Goal: Communication & Community: Answer question/provide support

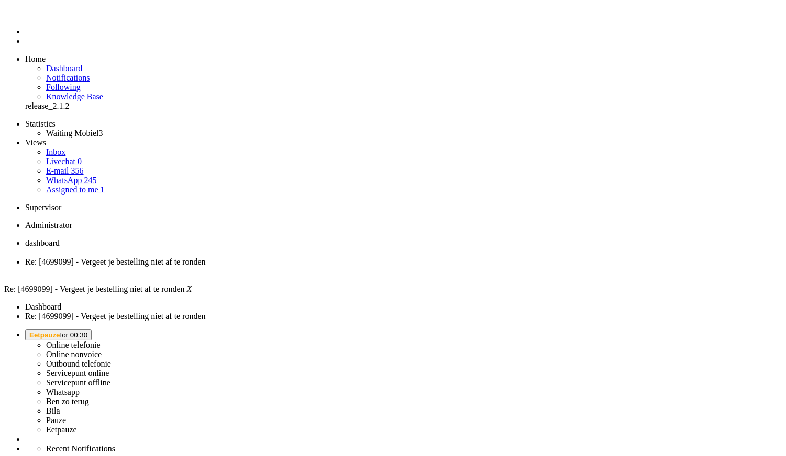
click at [87, 331] on span "Eetpauze for 00:30" at bounding box center [58, 335] width 58 height 8
click at [80, 388] on label "Whatsapp" at bounding box center [62, 392] width 33 height 9
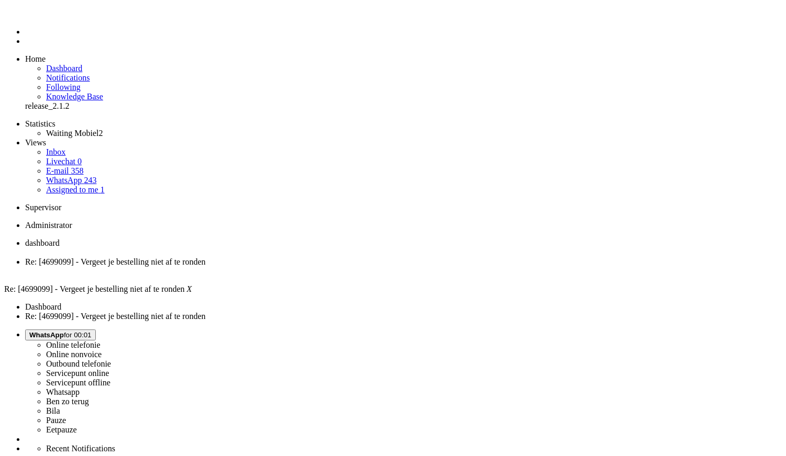
click at [304, 267] on div "Close tab" at bounding box center [403, 271] width 756 height 9
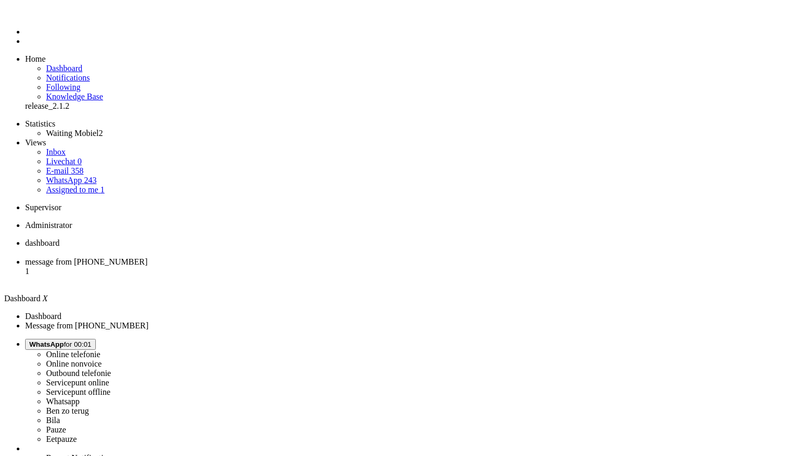
click at [148, 258] on span "message from [PHONE_NUMBER]" at bounding box center [86, 262] width 122 height 9
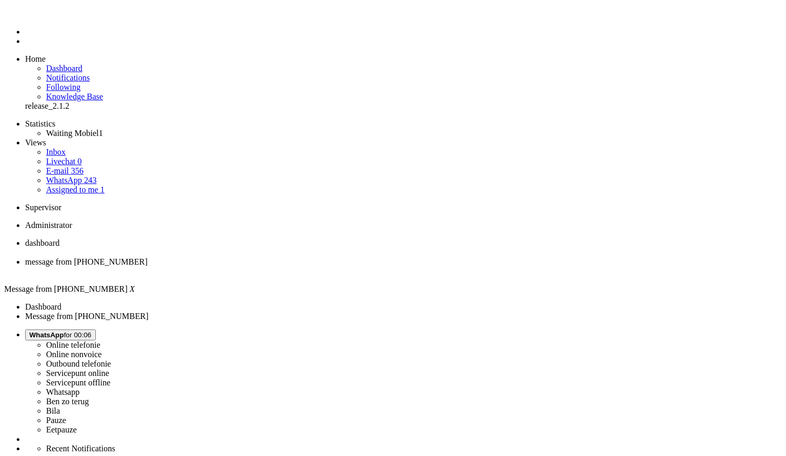
copy div "4684443"
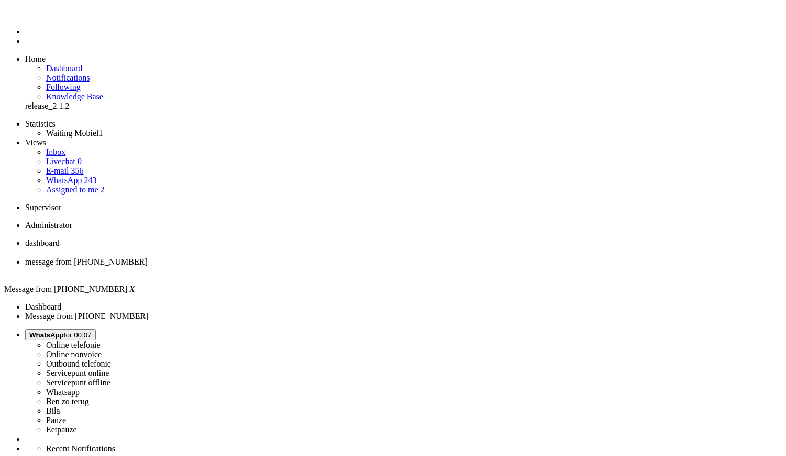
drag, startPoint x: 100, startPoint y: 1905, endPoint x: 294, endPoint y: 1915, distance: 193.9
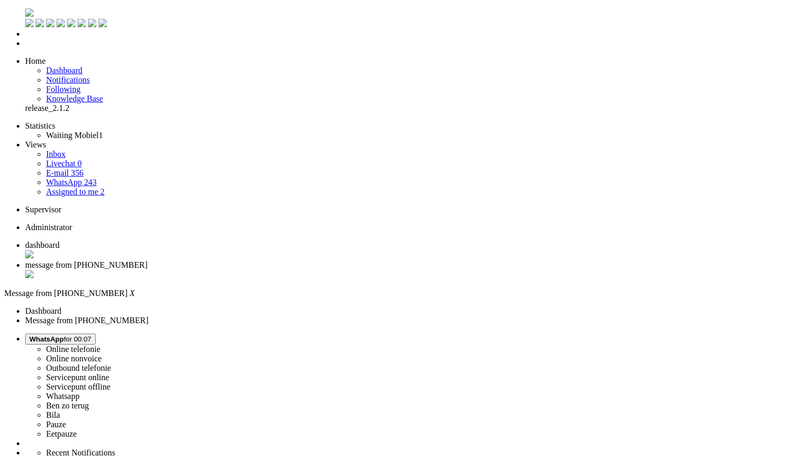
drag, startPoint x: 243, startPoint y: 1917, endPoint x: 58, endPoint y: 1918, distance: 185.3
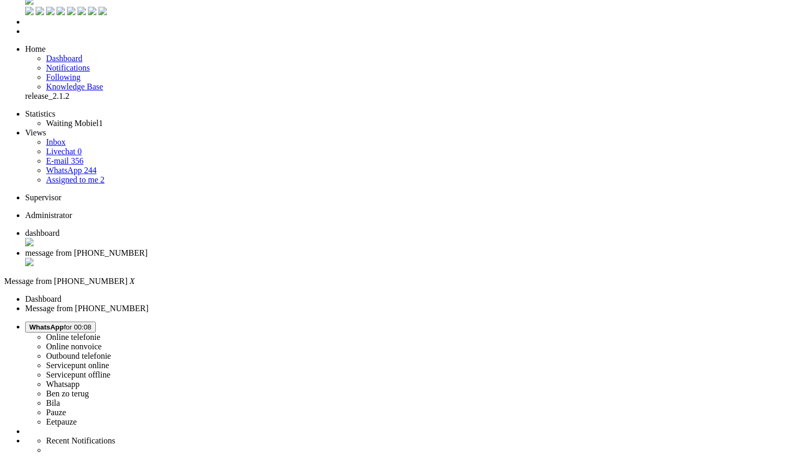
scroll to position [116, 0]
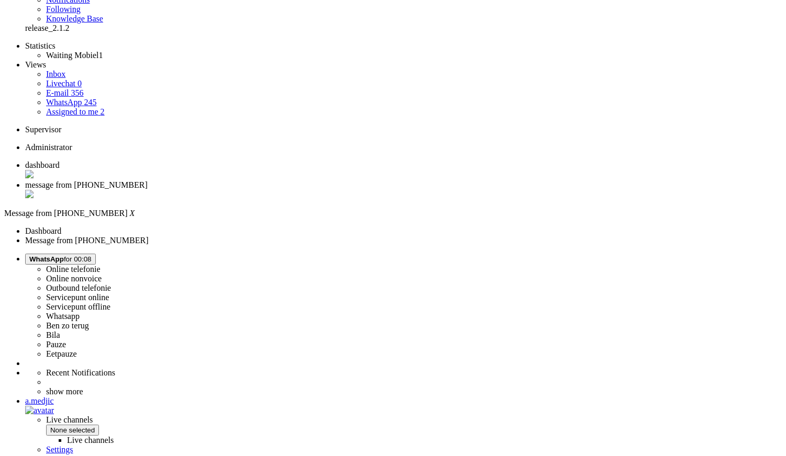
scroll to position [58, 0]
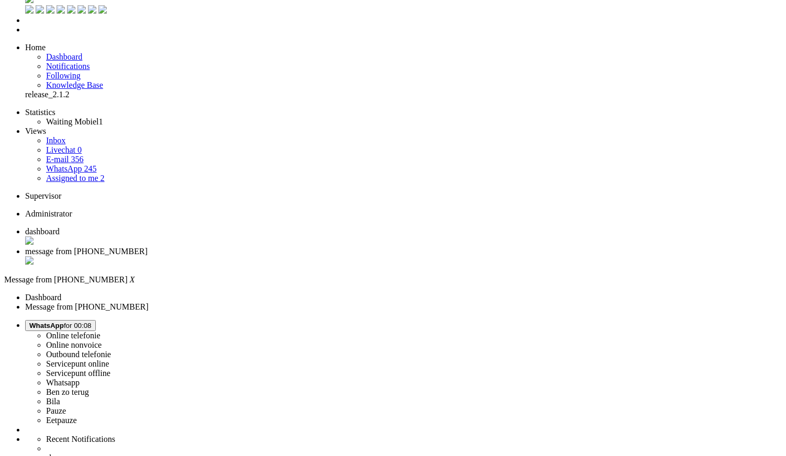
scroll to position [0, 0]
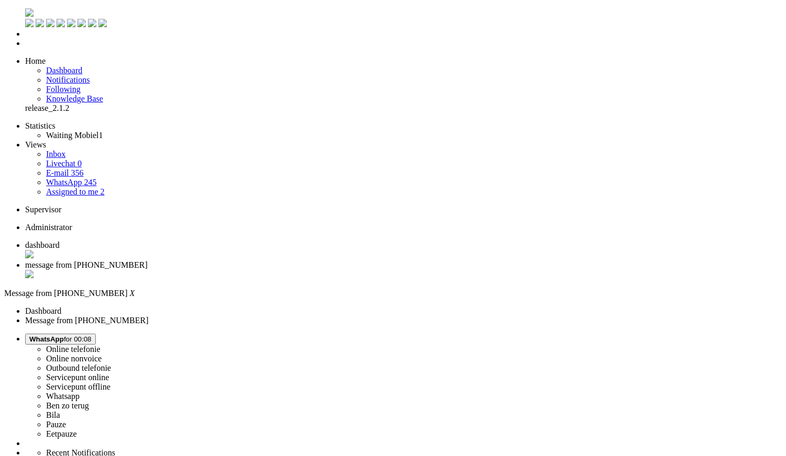
click at [305, 270] on div "Close tab" at bounding box center [403, 275] width 756 height 10
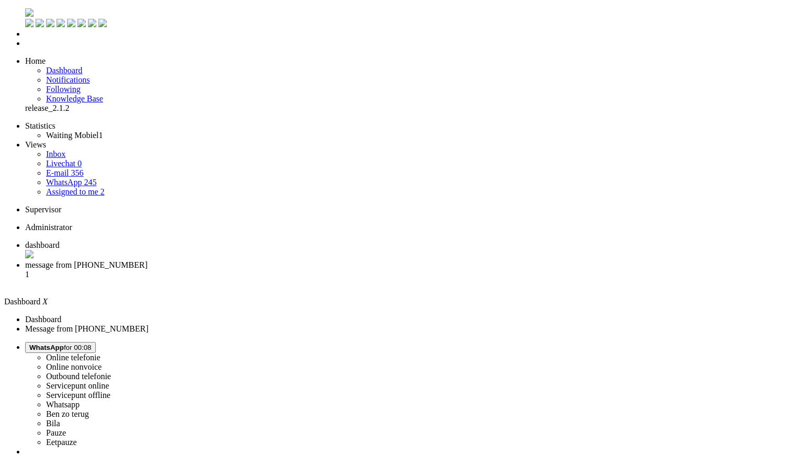
click at [287, 261] on li "message from +31623739824 1" at bounding box center [403, 275] width 756 height 28
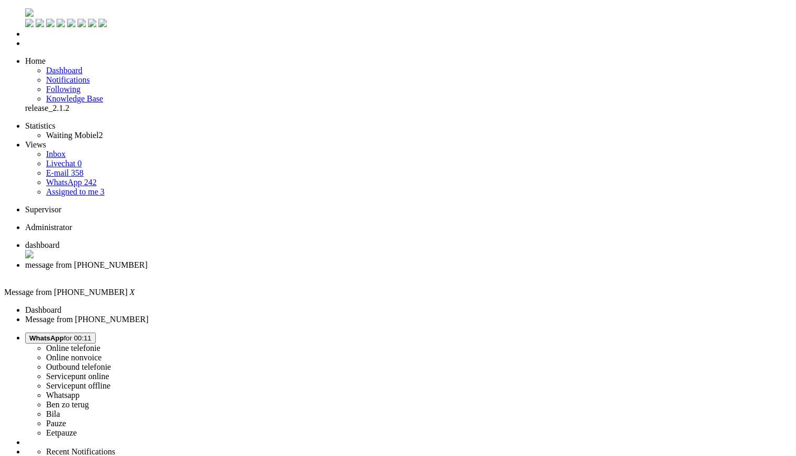
click at [301, 270] on div "Close tab" at bounding box center [408, 274] width 766 height 9
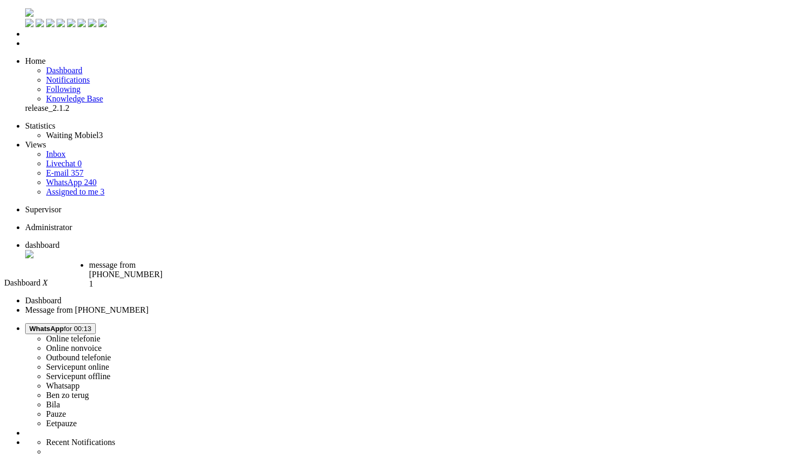
click at [175, 261] on li "message from +31622440430 1" at bounding box center [132, 272] width 86 height 22
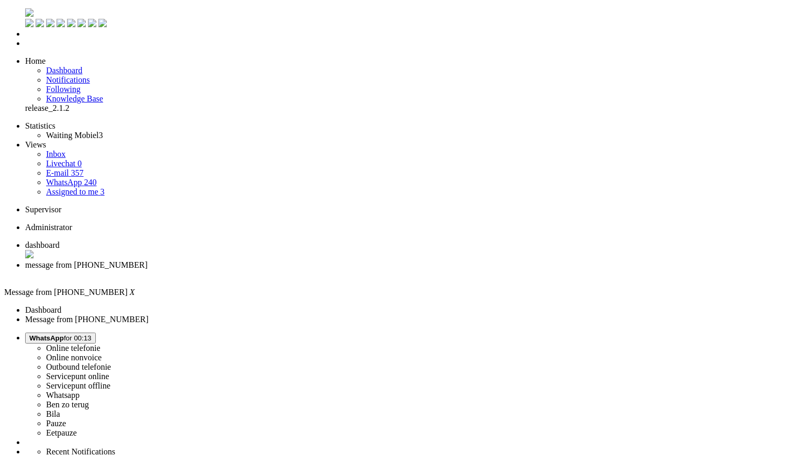
click at [303, 270] on div "Close tab" at bounding box center [403, 274] width 756 height 9
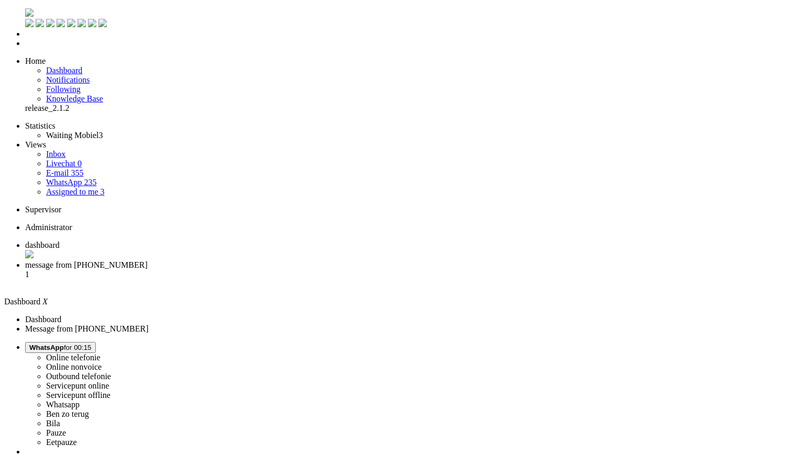
click at [148, 261] on span "message from +31610095538" at bounding box center [86, 265] width 122 height 9
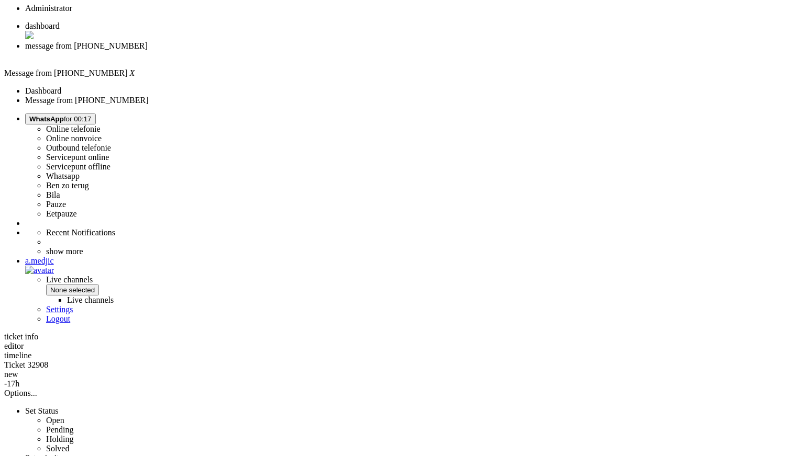
scroll to position [223, 0]
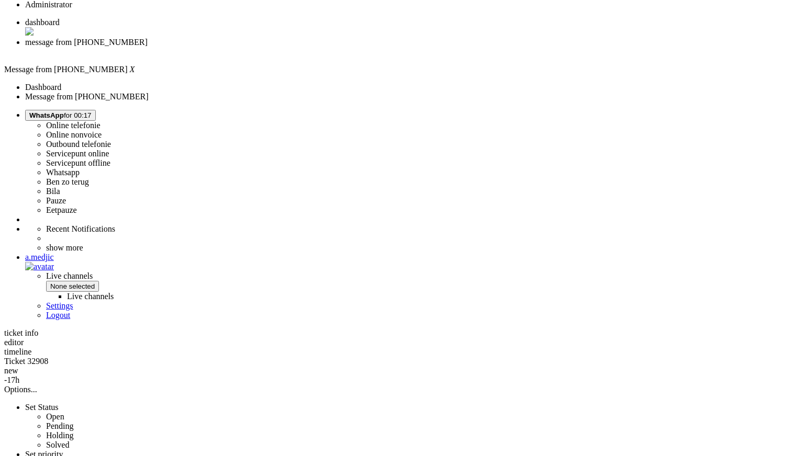
drag, startPoint x: 286, startPoint y: 252, endPoint x: 480, endPoint y: 335, distance: 210.8
copy div "Bedankt voor je bericht. We snappen dat het vervelend is dat de levertijd van j…"
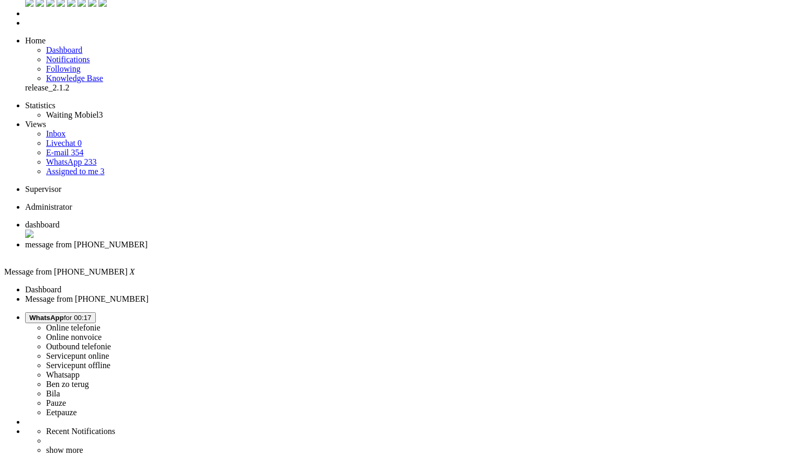
scroll to position [0, 0]
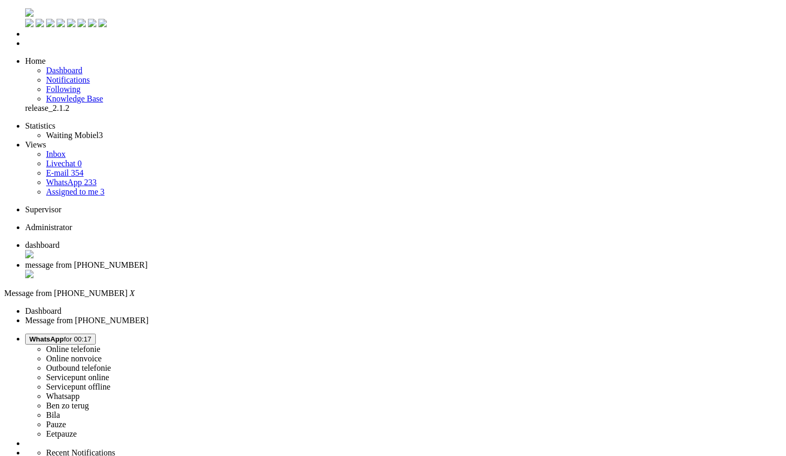
drag, startPoint x: 219, startPoint y: 1884, endPoint x: 138, endPoint y: 1880, distance: 80.7
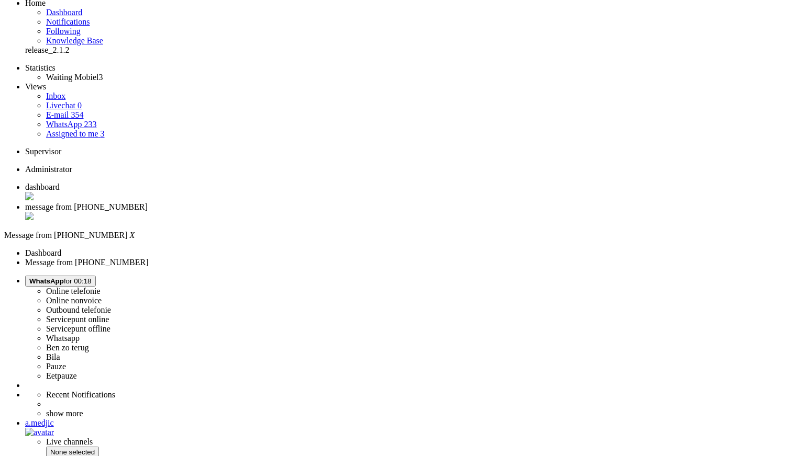
scroll to position [281, 0]
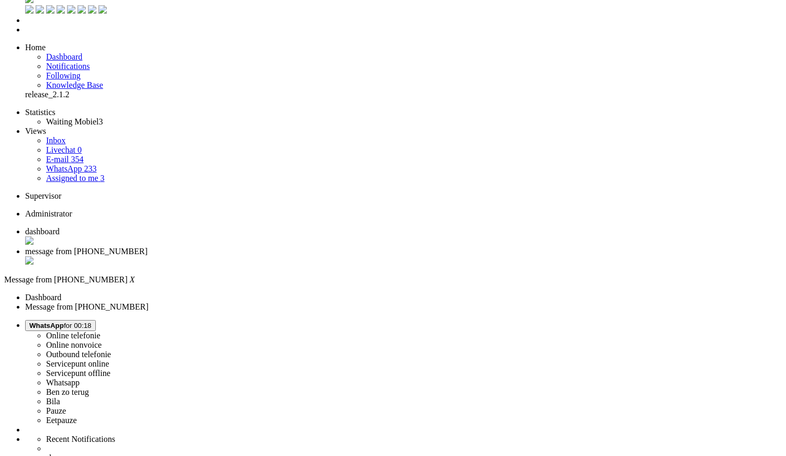
scroll to position [0, 0]
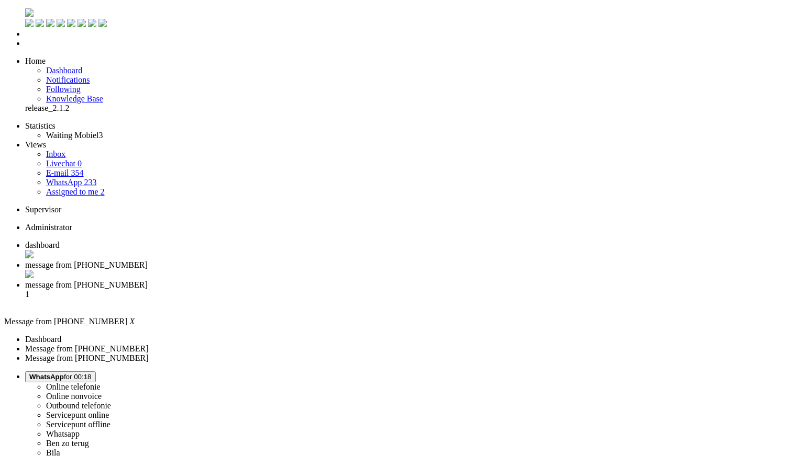
click at [300, 270] on div "Close tab" at bounding box center [403, 275] width 756 height 10
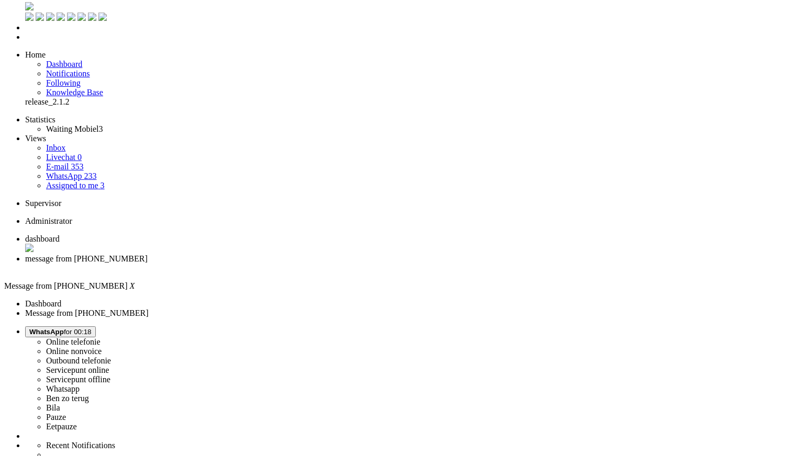
scroll to position [174, 0]
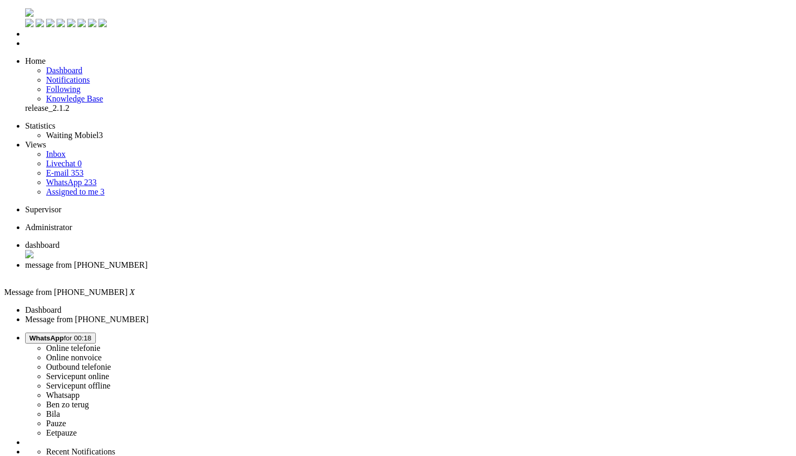
click at [302, 270] on div "Close tab" at bounding box center [408, 274] width 766 height 9
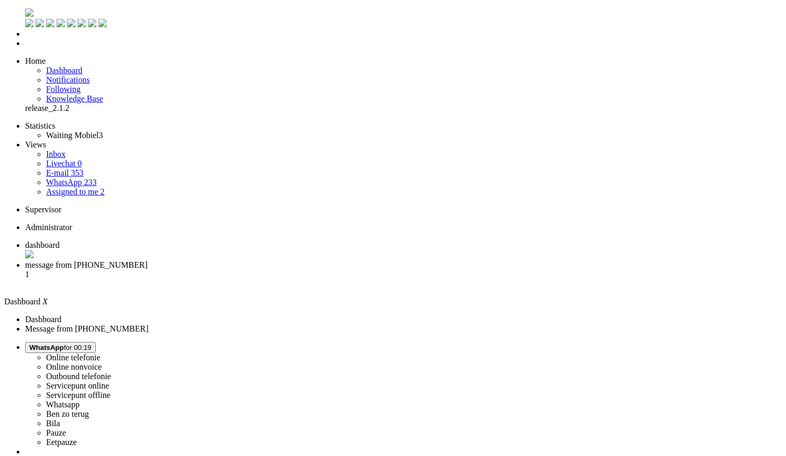
click at [148, 261] on span "message from +31648904849" at bounding box center [86, 265] width 122 height 9
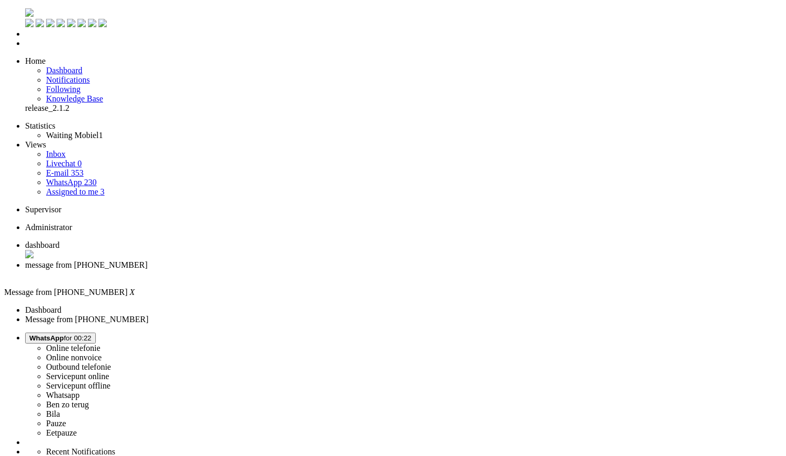
drag, startPoint x: 326, startPoint y: 264, endPoint x: 282, endPoint y: 268, distance: 44.6
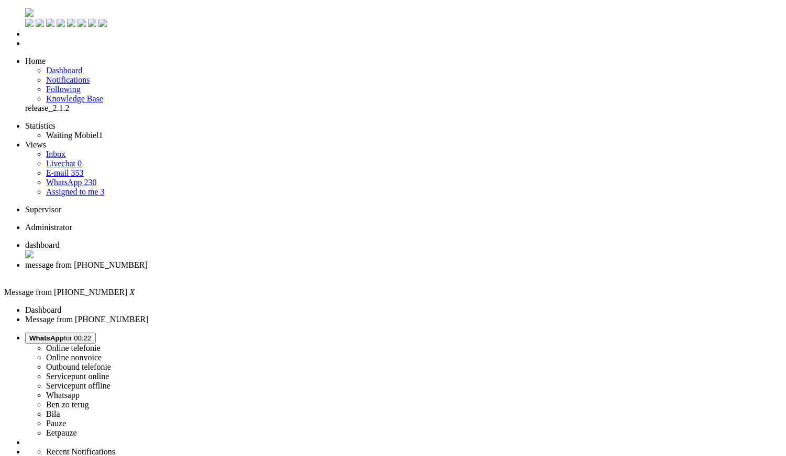
drag, startPoint x: 322, startPoint y: 266, endPoint x: 285, endPoint y: 260, distance: 37.8
copy div "F. Alksstntine 05-05-1964"
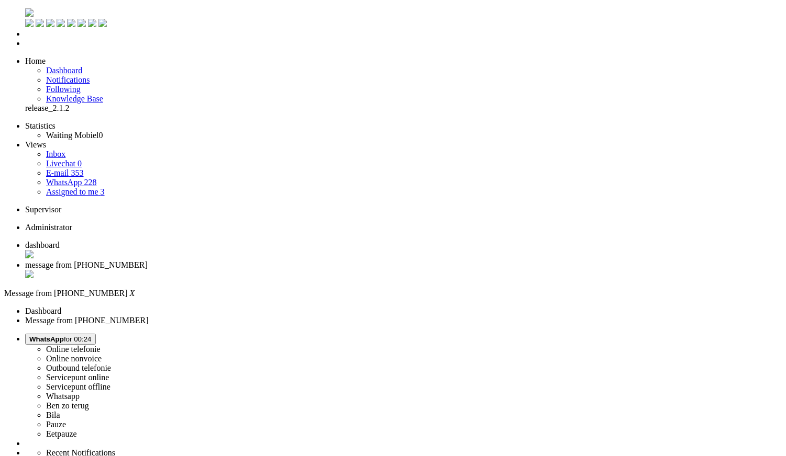
click at [302, 270] on div "Close tab" at bounding box center [403, 275] width 756 height 10
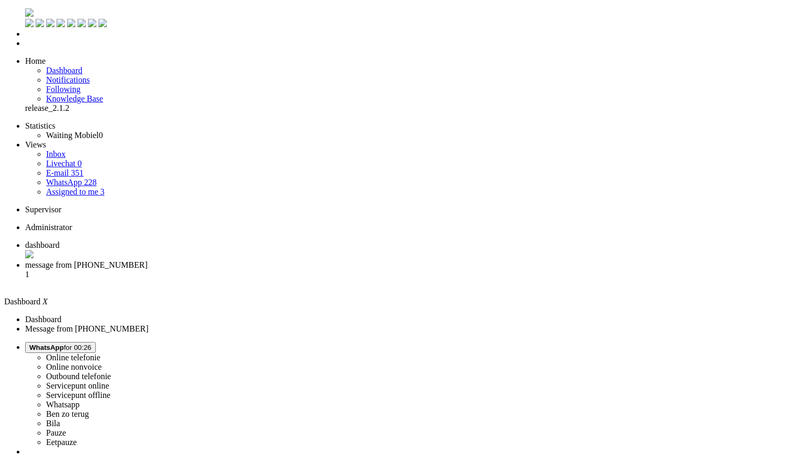
click at [148, 261] on span "message from +31640732859" at bounding box center [86, 265] width 122 height 9
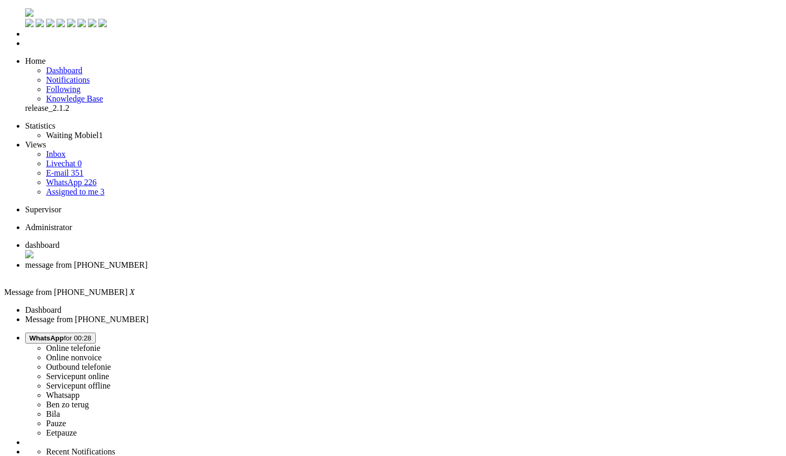
type input "ree"
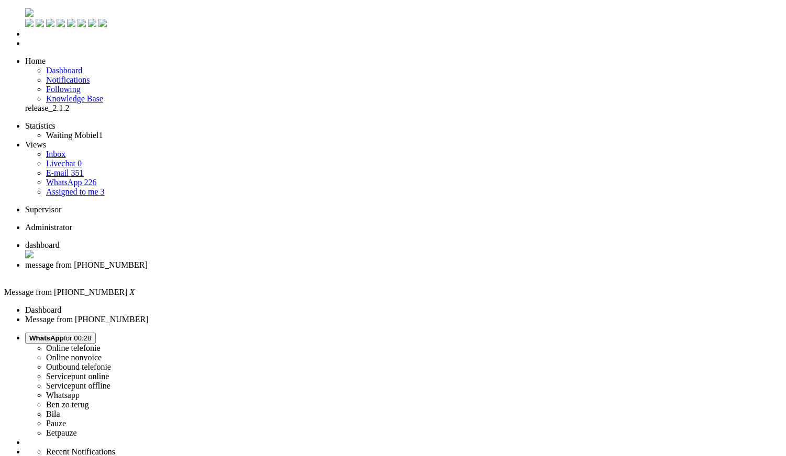
type input "re"
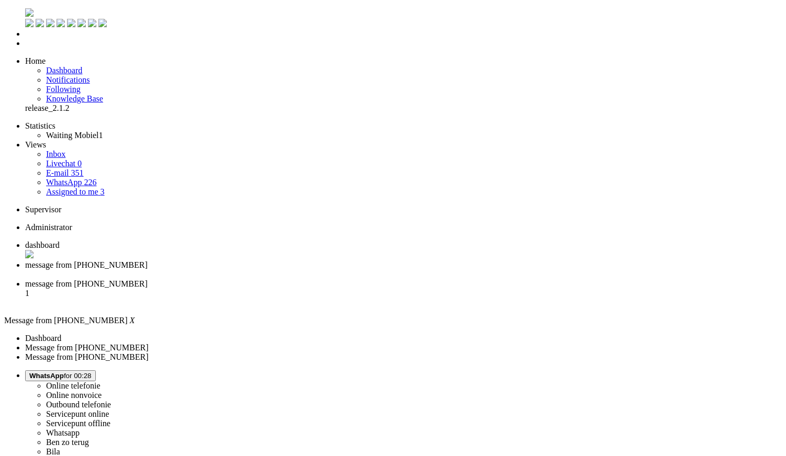
click at [301, 270] on div "Close tab" at bounding box center [403, 274] width 756 height 9
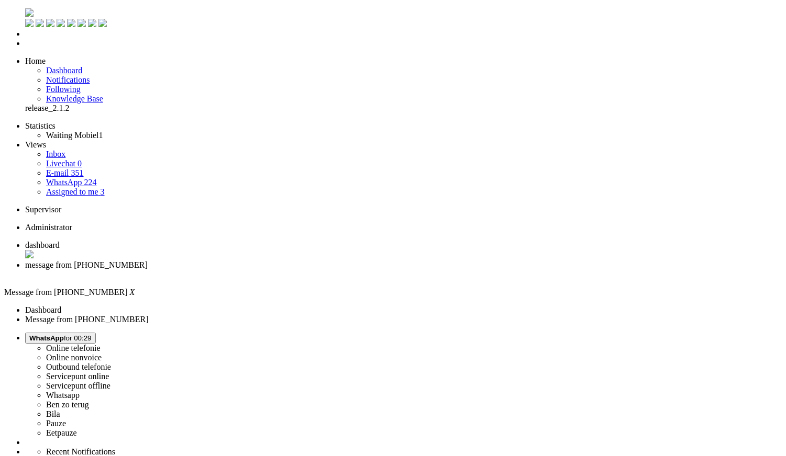
drag, startPoint x: 301, startPoint y: 1878, endPoint x: 250, endPoint y: 1877, distance: 51.3
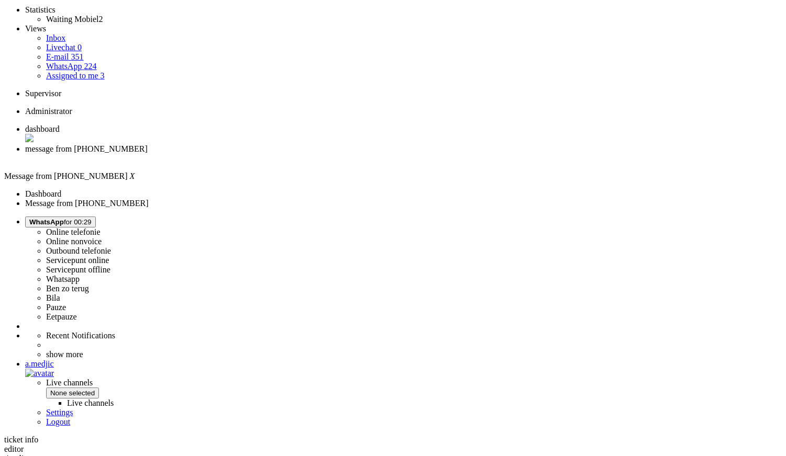
scroll to position [174, 0]
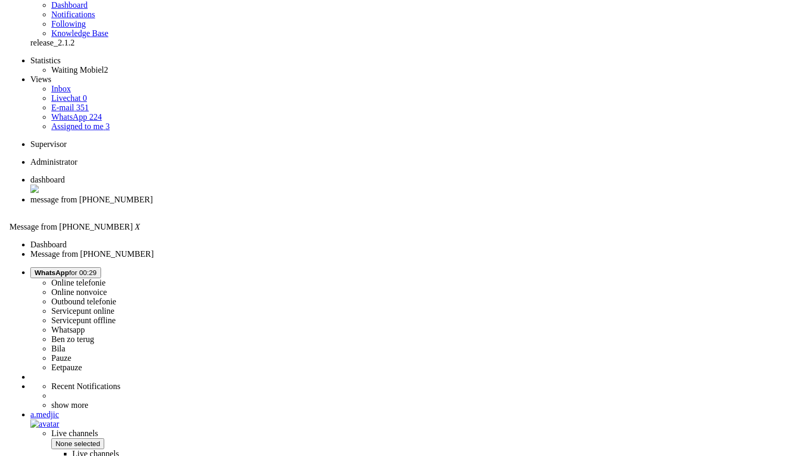
scroll to position [0, 0]
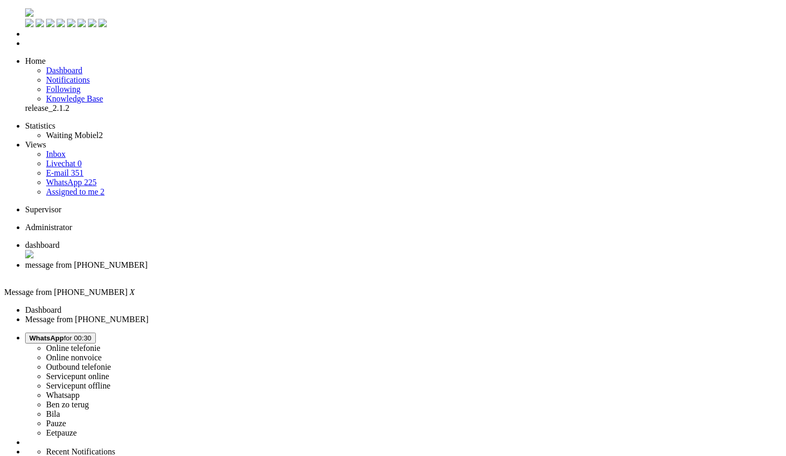
click at [306, 270] on div "Close tab" at bounding box center [403, 274] width 756 height 9
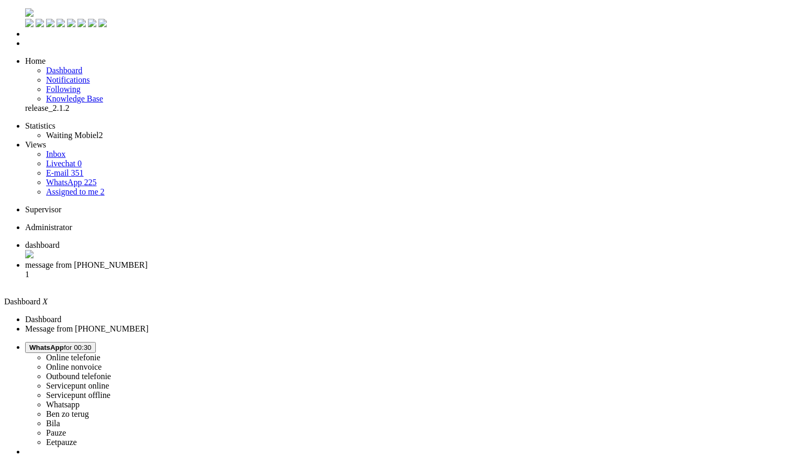
click at [268, 261] on li "message from +31624955700 1" at bounding box center [403, 275] width 756 height 28
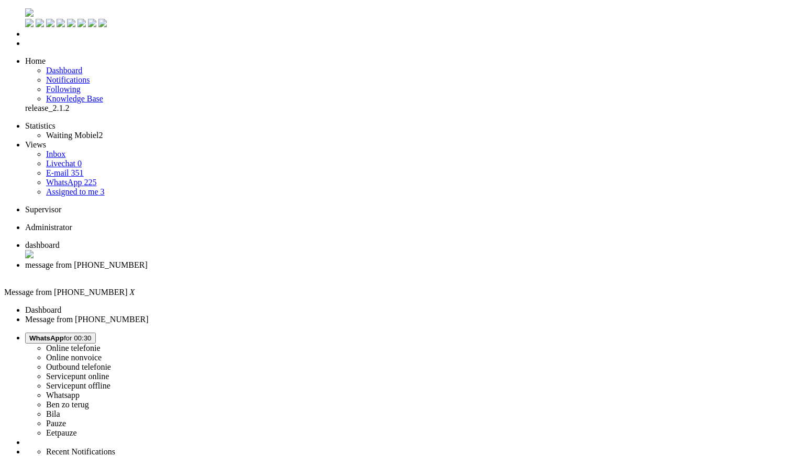
drag, startPoint x: 158, startPoint y: 1894, endPoint x: 105, endPoint y: 1886, distance: 53.5
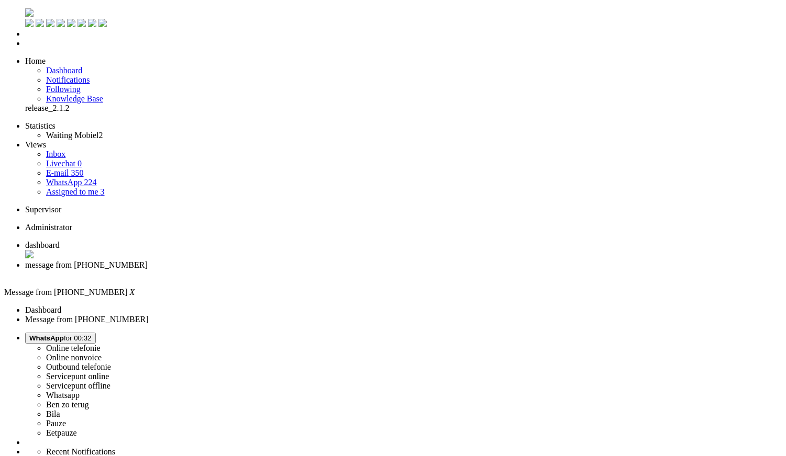
click at [302, 270] on div "Close tab" at bounding box center [403, 274] width 756 height 9
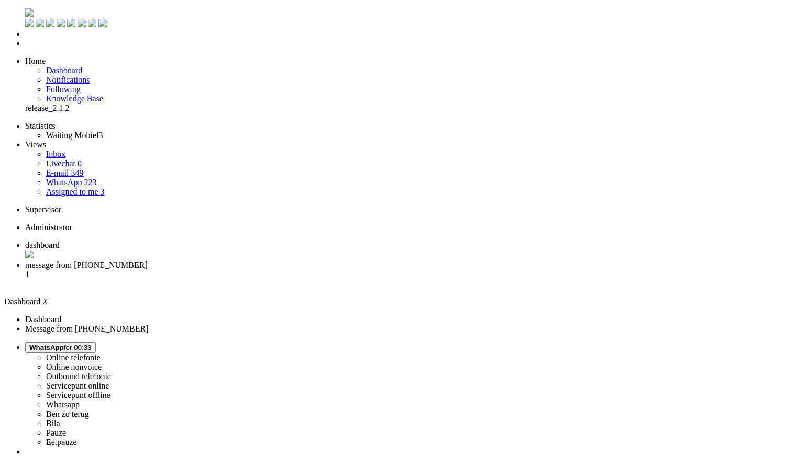
click at [281, 261] on li "message from +31653860749 1" at bounding box center [403, 275] width 756 height 28
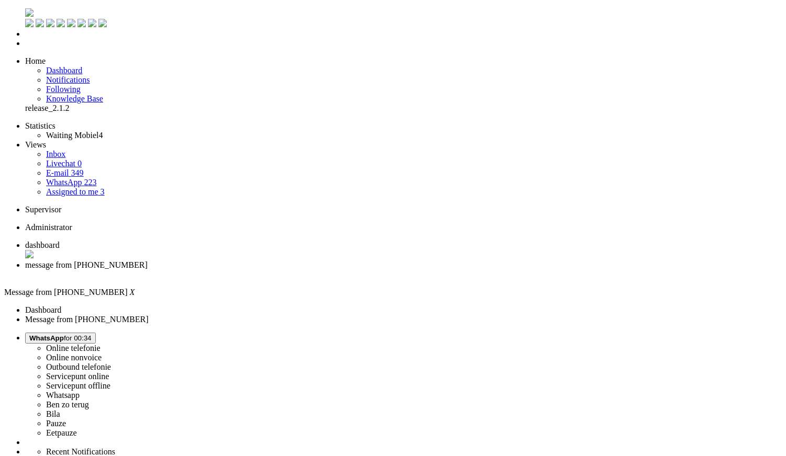
drag, startPoint x: 337, startPoint y: 1882, endPoint x: 290, endPoint y: 1879, distance: 46.7
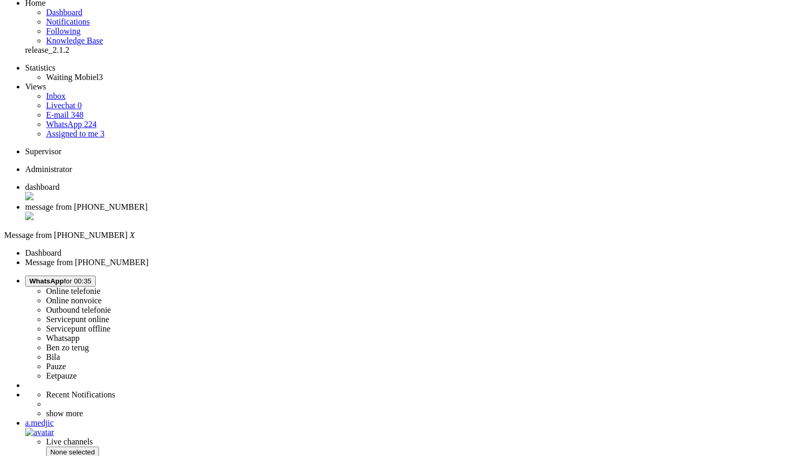
scroll to position [116, 0]
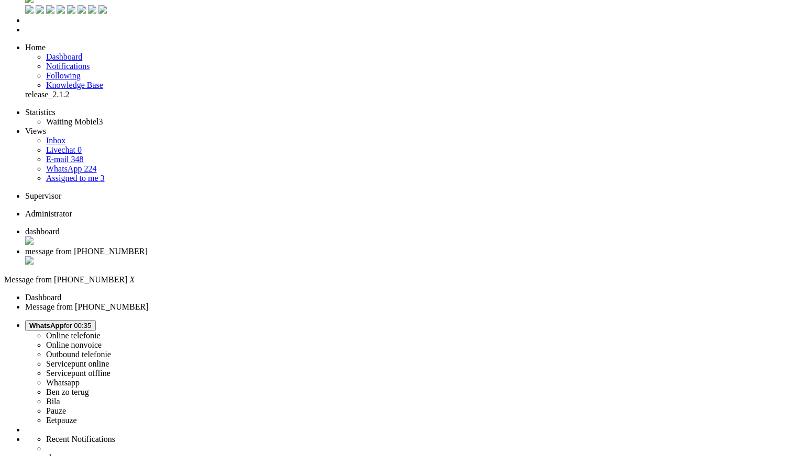
scroll to position [0, 0]
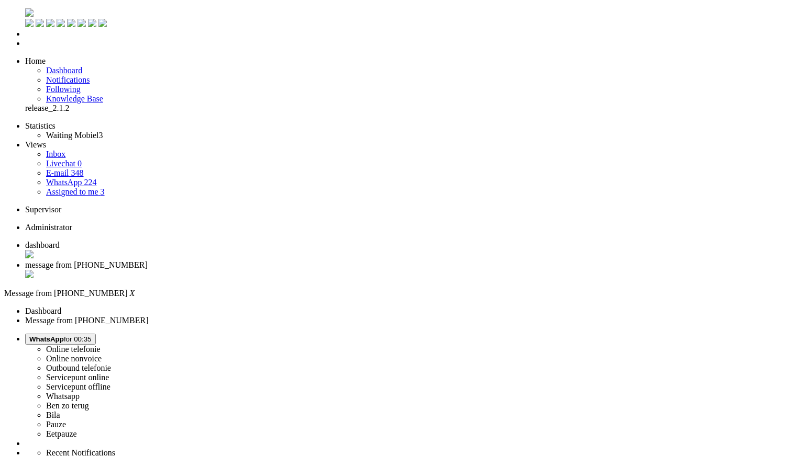
click at [301, 270] on div "Close tab" at bounding box center [403, 275] width 756 height 10
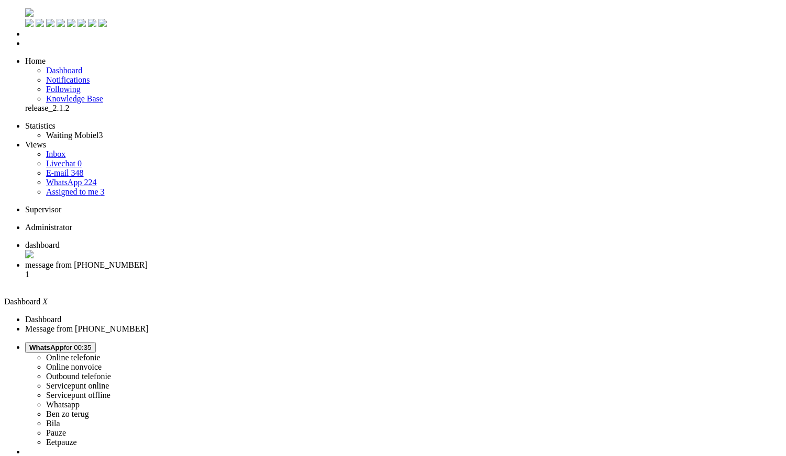
click at [148, 261] on span "message from +31657827854" at bounding box center [86, 265] width 122 height 9
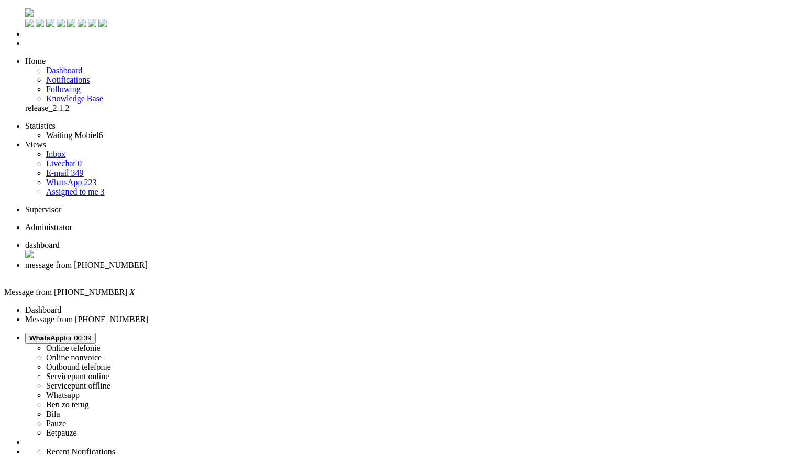
type input "lever"
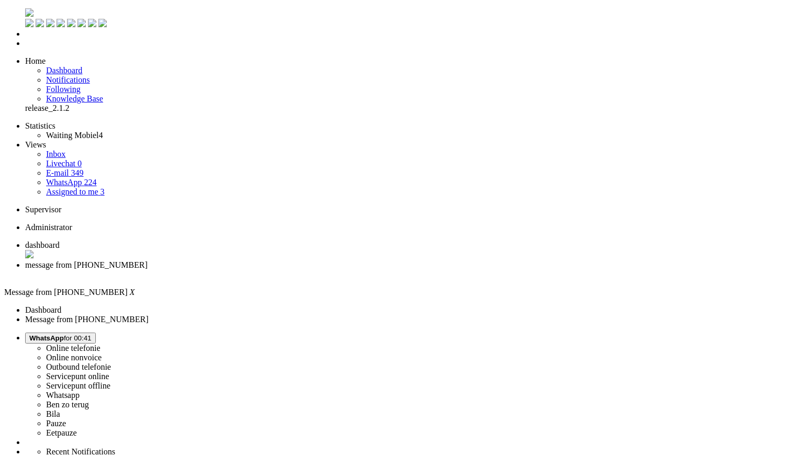
drag, startPoint x: 298, startPoint y: 1880, endPoint x: 274, endPoint y: 1880, distance: 23.6
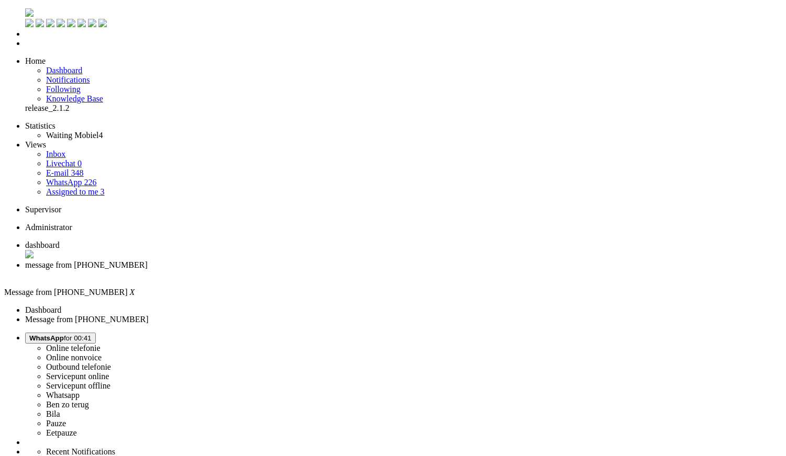
scroll to position [281, 0]
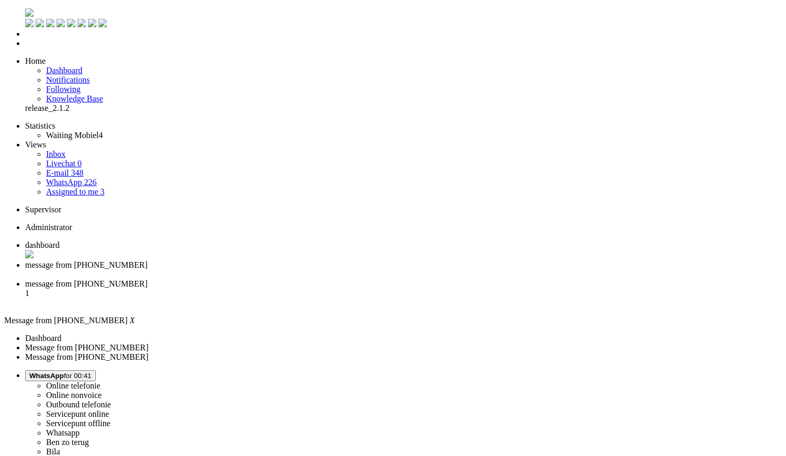
scroll to position [0, 0]
click at [300, 270] on div "Close tab" at bounding box center [403, 274] width 756 height 9
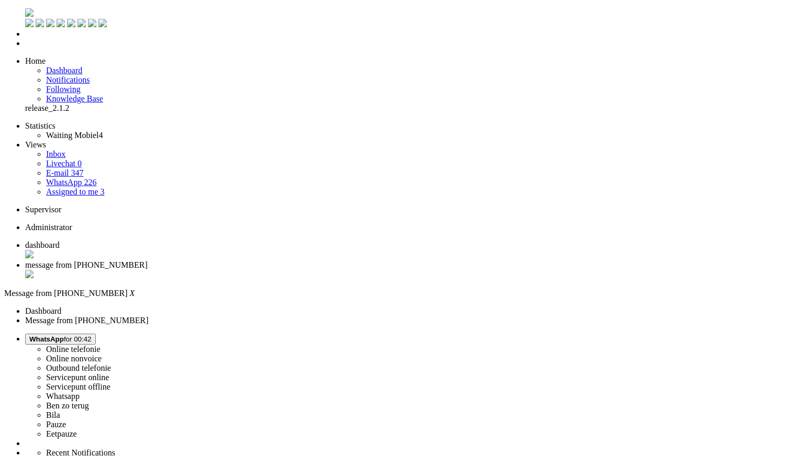
click at [301, 270] on div "Close tab" at bounding box center [403, 275] width 756 height 10
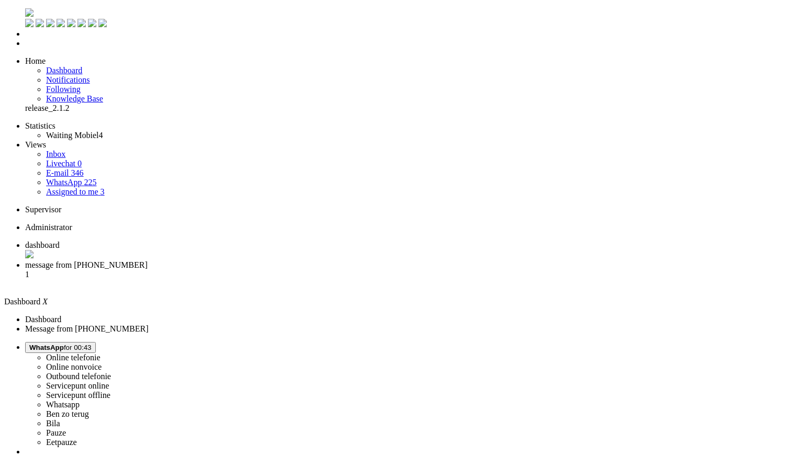
click at [148, 261] on span "message from +31610490634" at bounding box center [86, 265] width 122 height 9
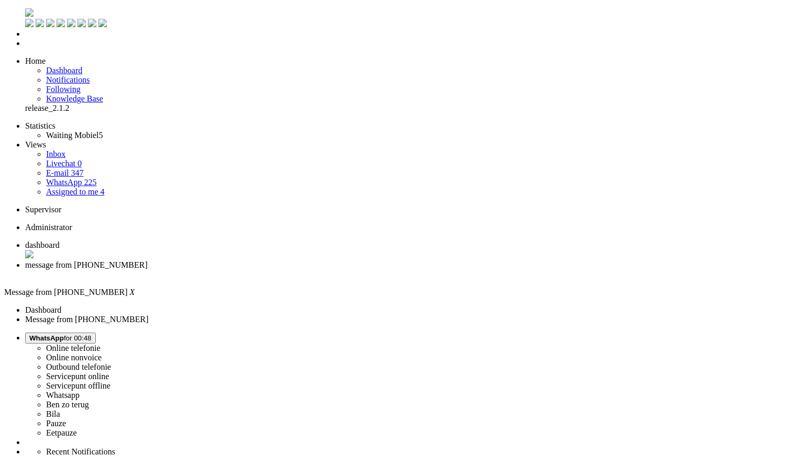
drag, startPoint x: 286, startPoint y: 350, endPoint x: 438, endPoint y: 390, distance: 157.0
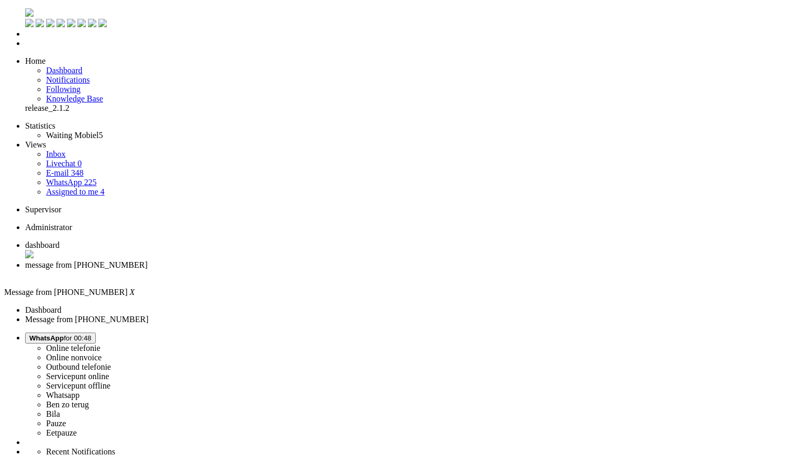
drag, startPoint x: 300, startPoint y: 1885, endPoint x: 152, endPoint y: 1881, distance: 148.2
drag, startPoint x: 140, startPoint y: 1881, endPoint x: 298, endPoint y: 1896, distance: 158.7
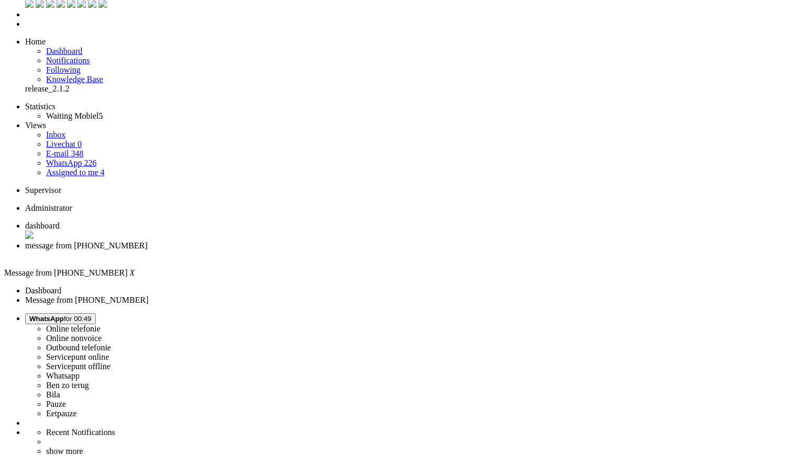
scroll to position [0, 0]
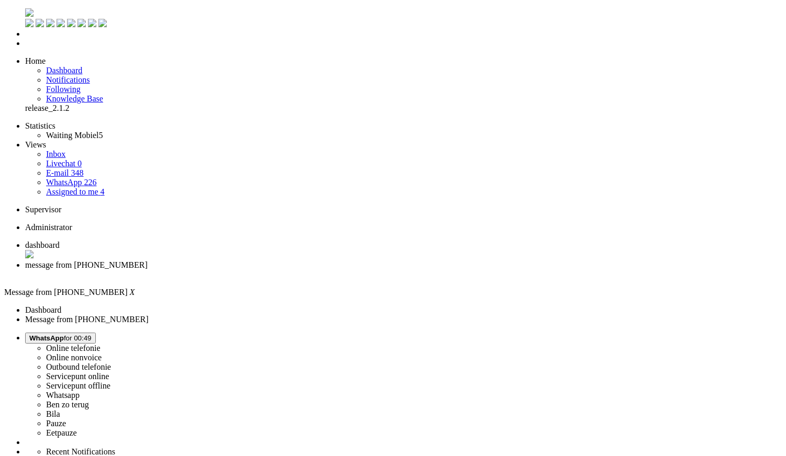
drag, startPoint x: 105, startPoint y: 1905, endPoint x: 309, endPoint y: 1912, distance: 204.8
drag, startPoint x: 110, startPoint y: 1925, endPoint x: -19, endPoint y: 1927, distance: 129.3
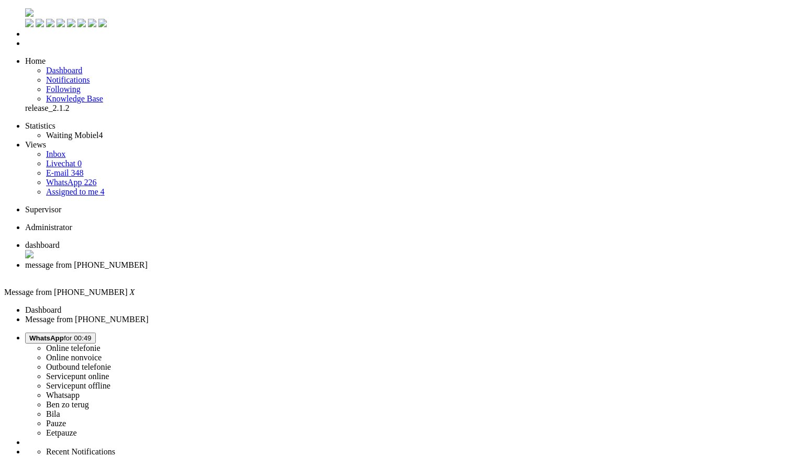
scroll to position [281, 0]
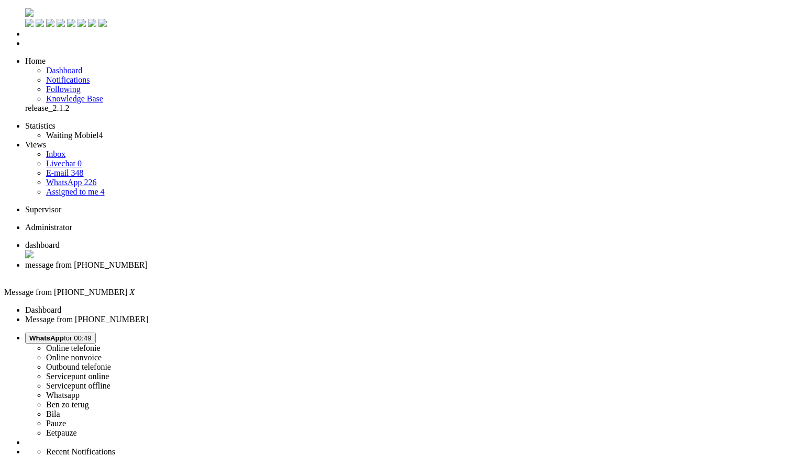
click at [301, 270] on div "Close tab" at bounding box center [403, 274] width 756 height 9
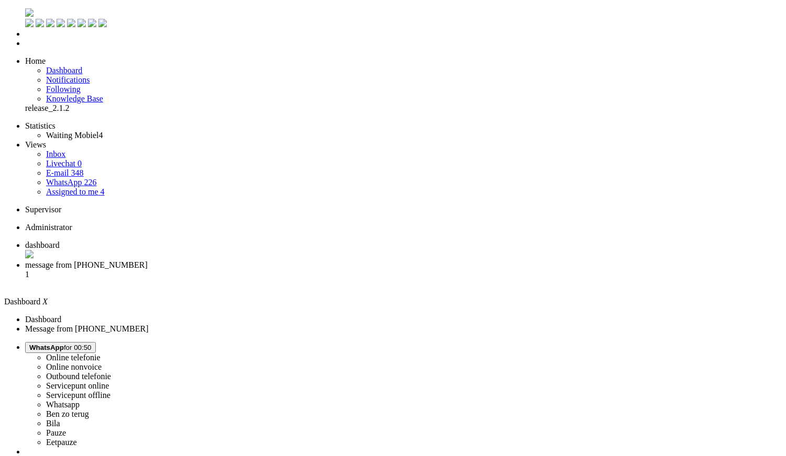
click at [276, 261] on li "message from +31636311887 1" at bounding box center [403, 275] width 756 height 28
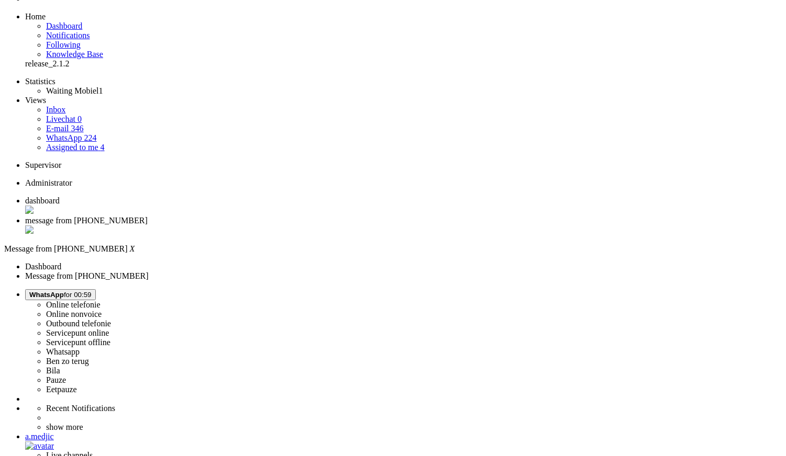
scroll to position [58, 0]
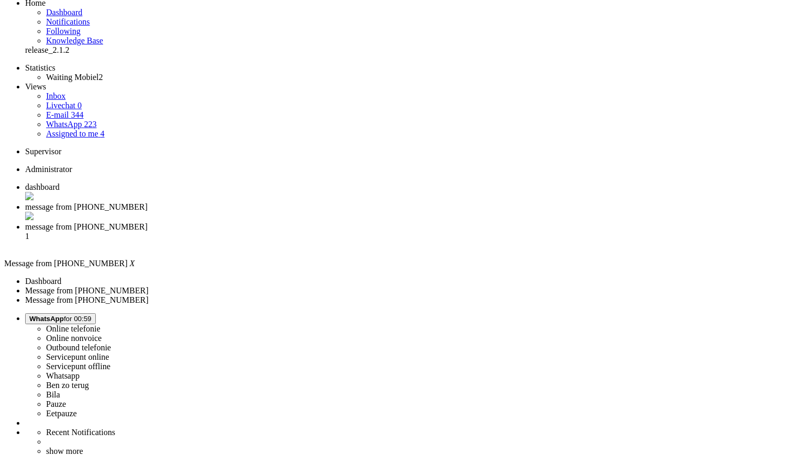
scroll to position [0, 0]
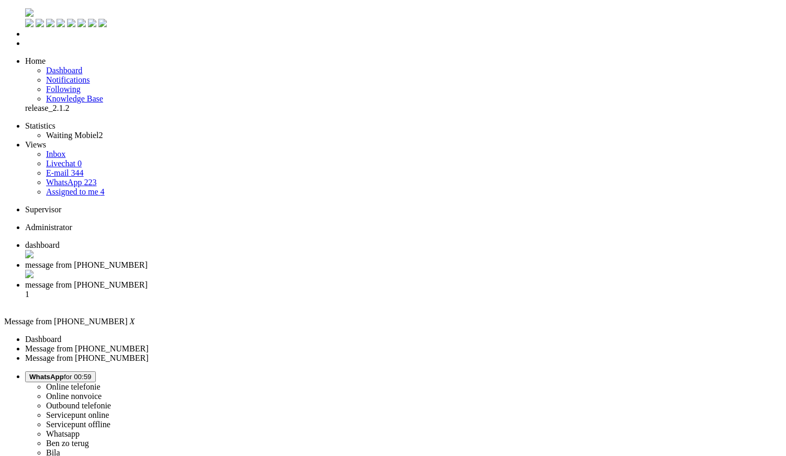
click at [305, 270] on div "Close tab" at bounding box center [403, 275] width 756 height 10
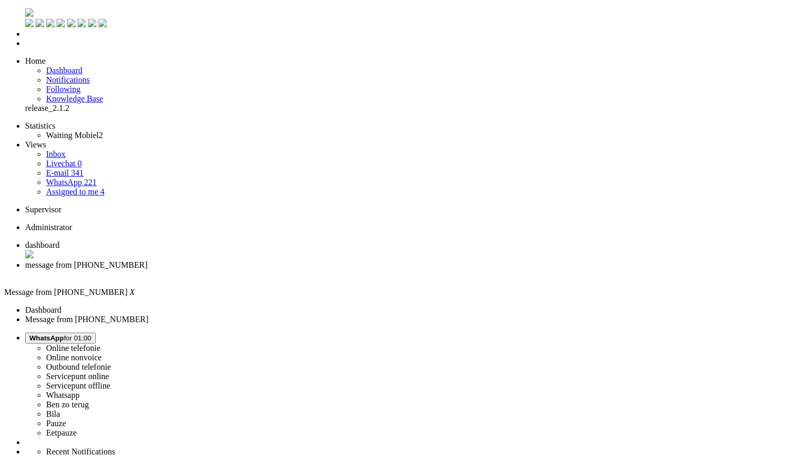
drag, startPoint x: 132, startPoint y: 1903, endPoint x: 251, endPoint y: 1896, distance: 118.5
drag, startPoint x: 242, startPoint y: 1905, endPoint x: 249, endPoint y: 1894, distance: 12.7
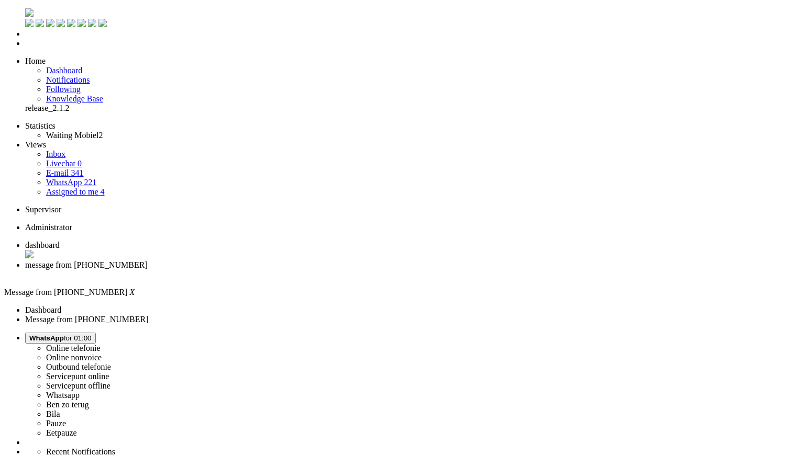
drag, startPoint x: 270, startPoint y: 1897, endPoint x: -214, endPoint y: 1892, distance: 484.2
drag, startPoint x: 270, startPoint y: 1899, endPoint x: 182, endPoint y: 1910, distance: 88.7
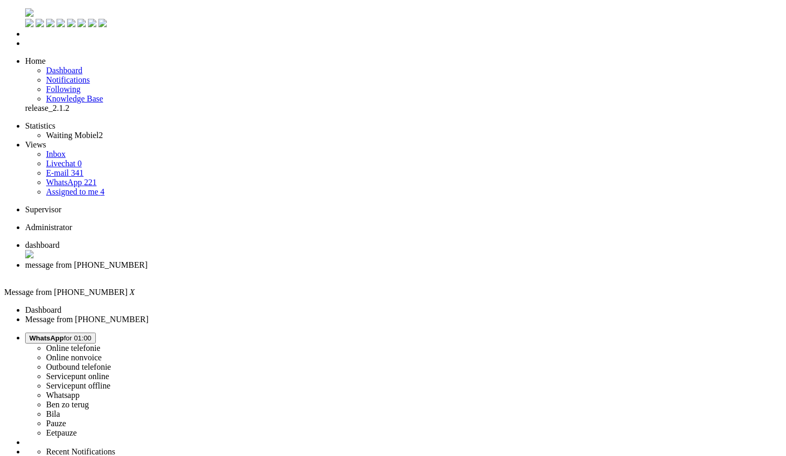
copy body "Goedemiddag, bedankt voor je bericht! Ik heb je bestelling er gelijk bijgepakt …"
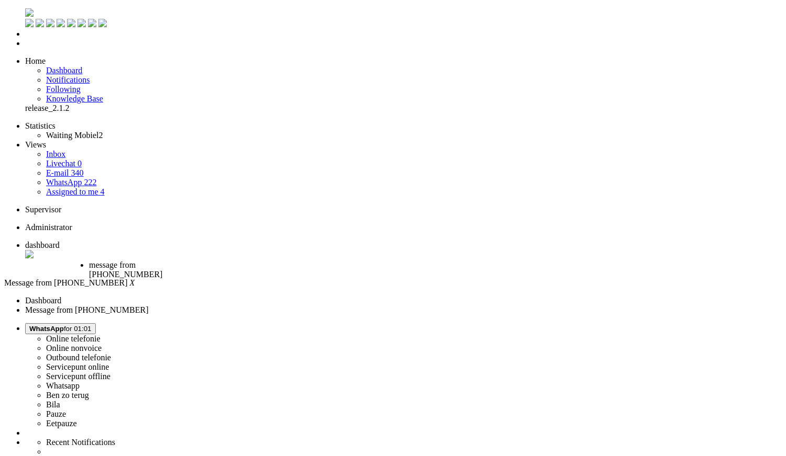
click at [175, 279] on div "Close tab" at bounding box center [132, 283] width 86 height 9
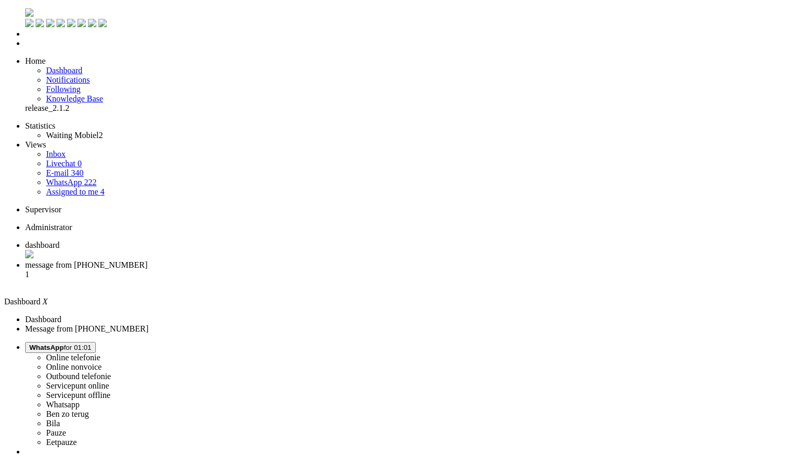
click at [148, 261] on span "message from +31687515327" at bounding box center [86, 265] width 122 height 9
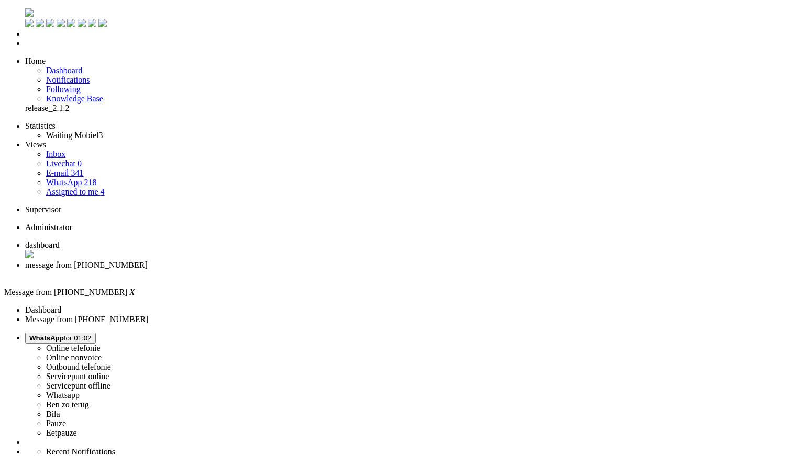
drag, startPoint x: 285, startPoint y: 227, endPoint x: 557, endPoint y: 300, distance: 281.9
copy div "Het is momenteel erg druk door de iPhone 17 release, waardoor reacties langer k…"
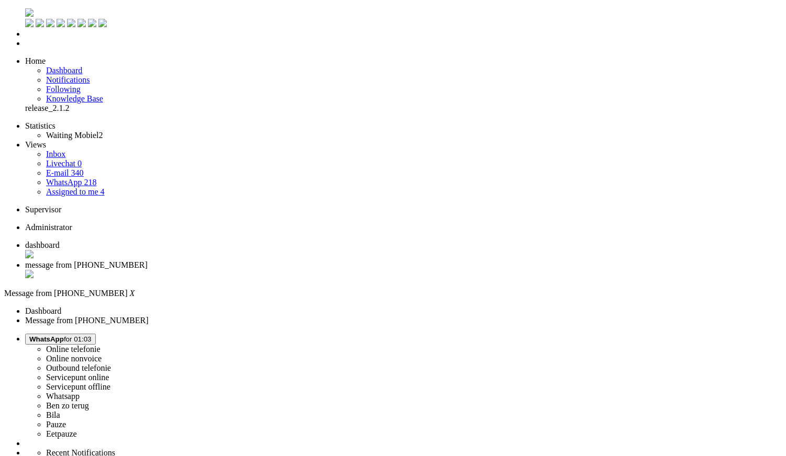
drag, startPoint x: 271, startPoint y: 1938, endPoint x: 88, endPoint y: 1912, distance: 183.9
drag, startPoint x: 327, startPoint y: 1898, endPoint x: 348, endPoint y: 1898, distance: 20.9
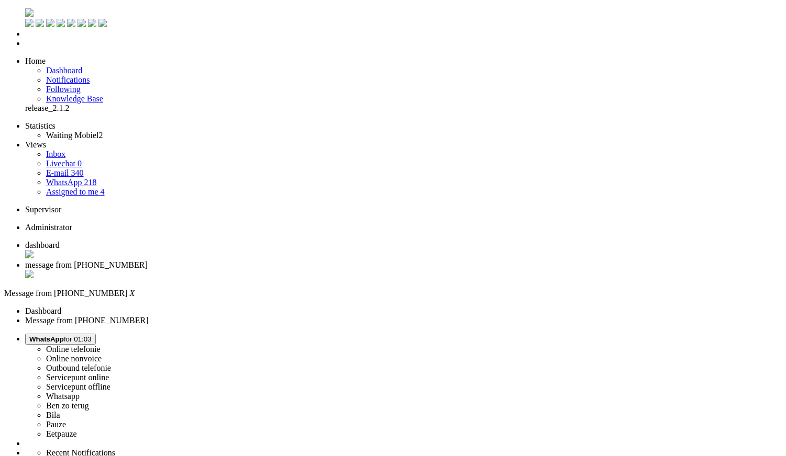
drag, startPoint x: 114, startPoint y: 1908, endPoint x: 310, endPoint y: 1927, distance: 197.1
drag, startPoint x: 359, startPoint y: 1908, endPoint x: 363, endPoint y: 1913, distance: 6.3
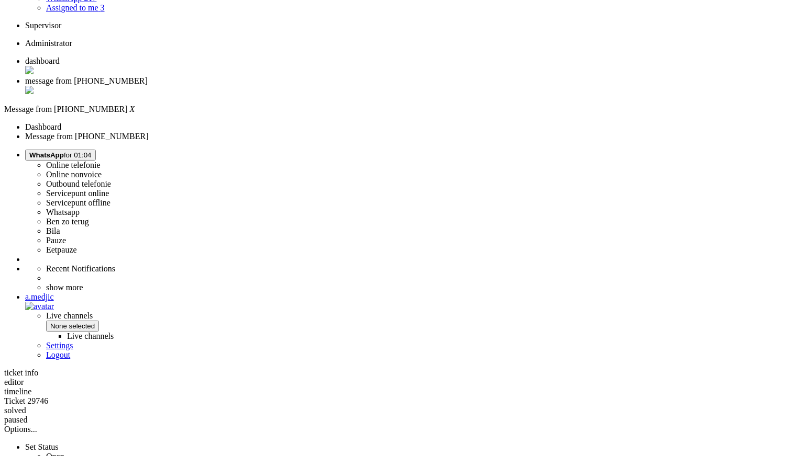
scroll to position [290, 0]
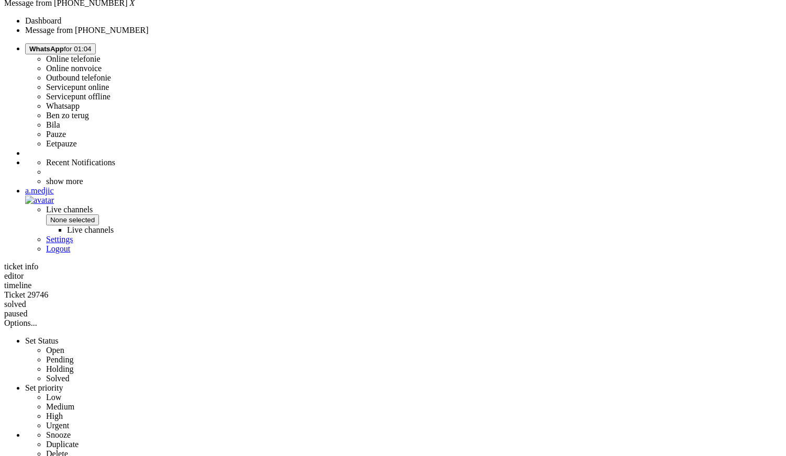
copy div "4699613"
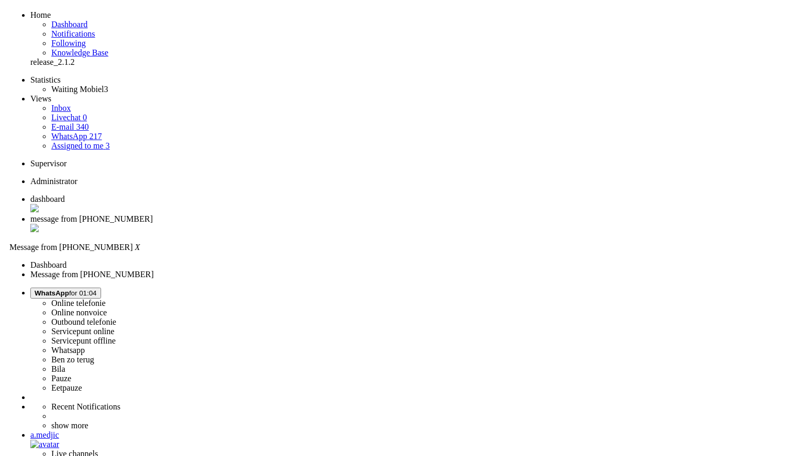
scroll to position [0, 0]
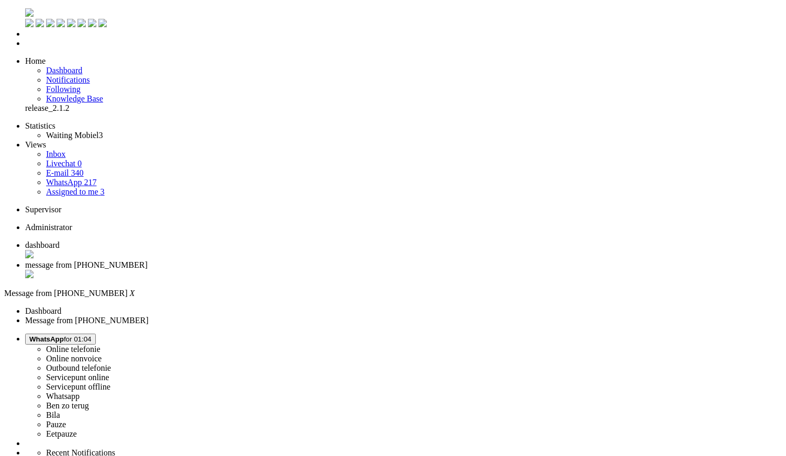
click at [298, 270] on div "Close tab" at bounding box center [403, 275] width 756 height 10
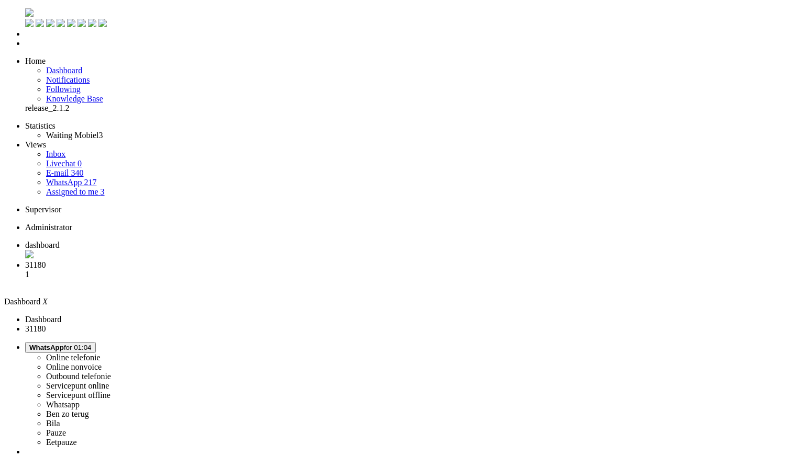
click at [148, 261] on span "message from [PHONE_NUMBER]" at bounding box center [86, 265] width 122 height 9
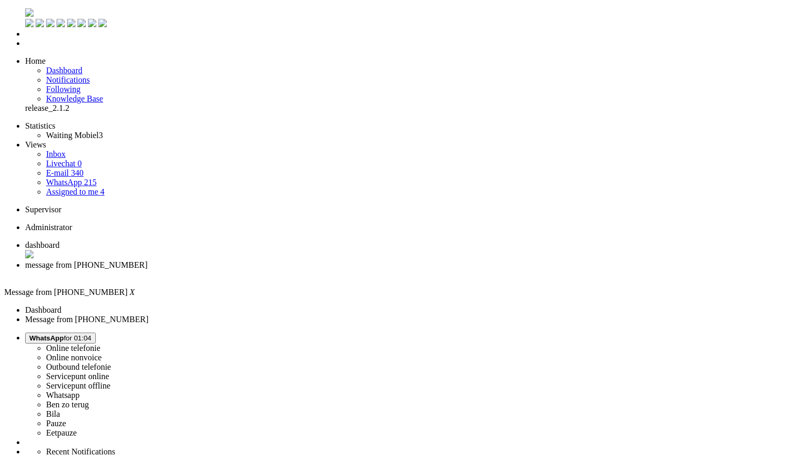
drag, startPoint x: 402, startPoint y: 1890, endPoint x: 332, endPoint y: 1892, distance: 70.2
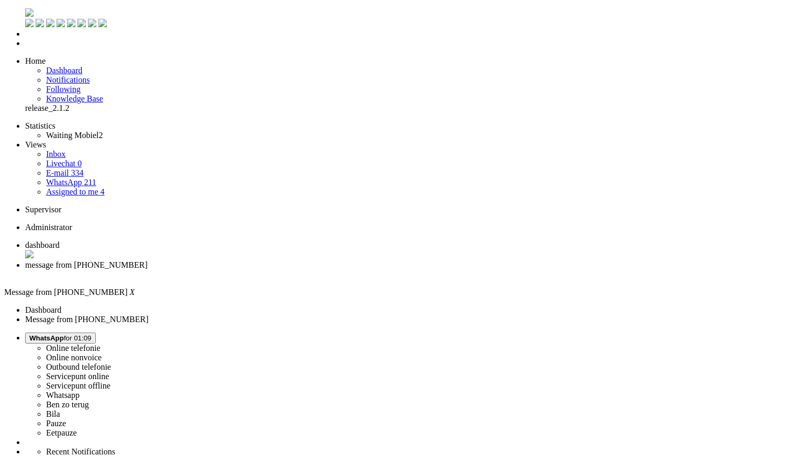
click at [301, 270] on div "Close tab" at bounding box center [403, 274] width 756 height 9
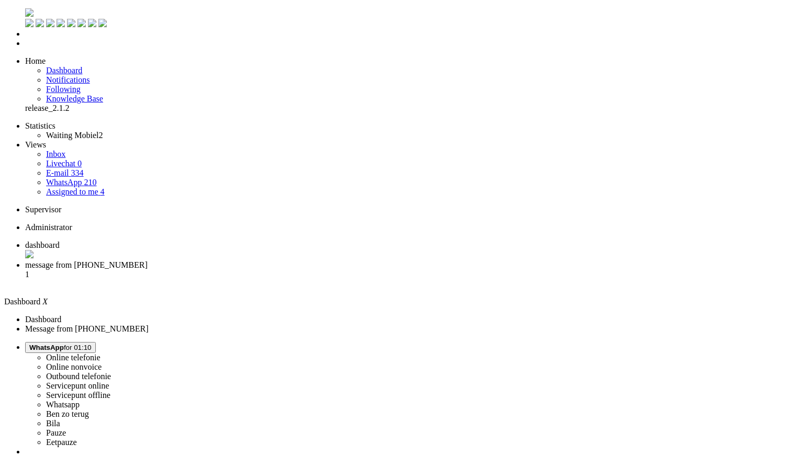
click at [148, 261] on span "message from +31612528631" at bounding box center [86, 265] width 122 height 9
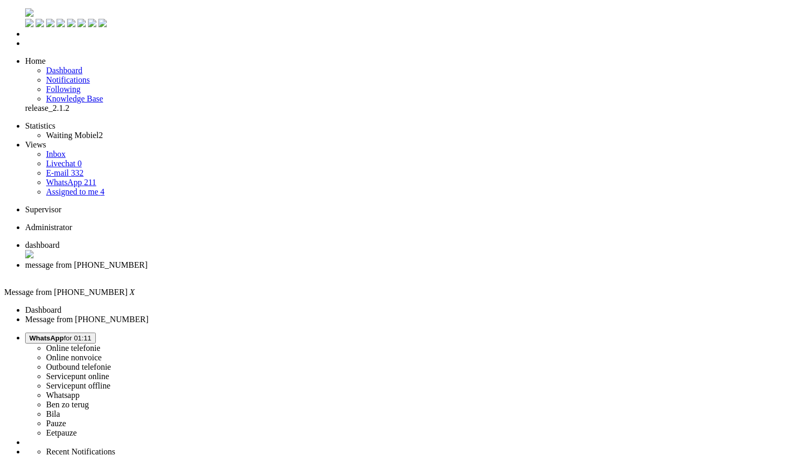
click at [302, 270] on div "Close tab" at bounding box center [403, 275] width 756 height 10
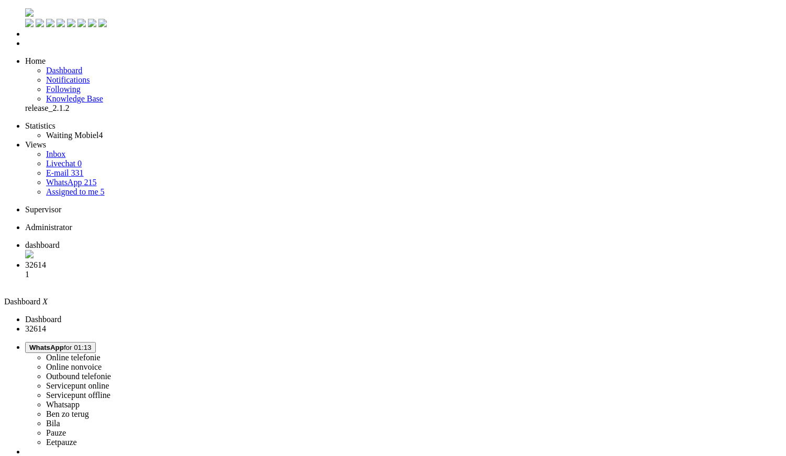
click at [46, 261] on span "32614" at bounding box center [35, 265] width 21 height 9
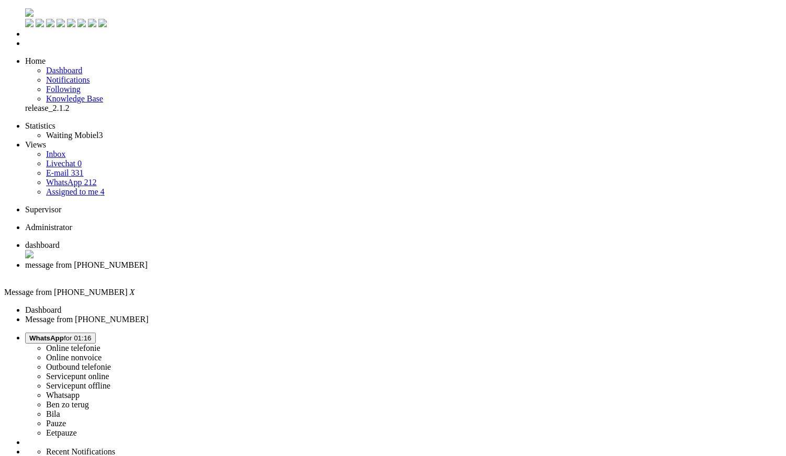
click at [305, 270] on div "Close tab" at bounding box center [403, 274] width 756 height 9
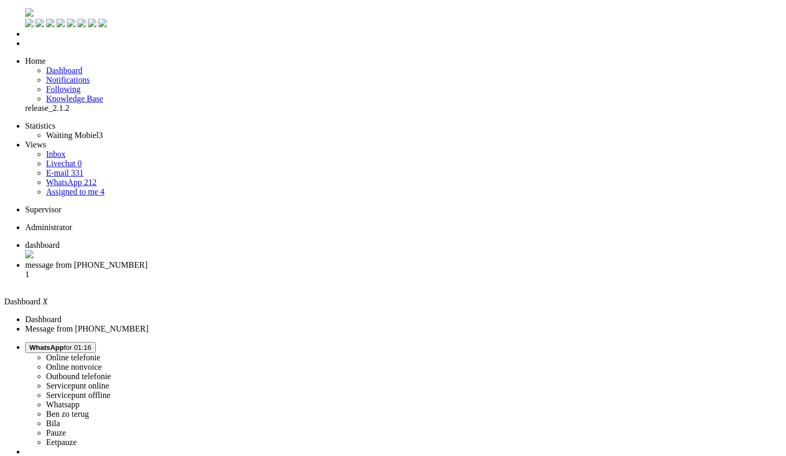
click at [148, 261] on span "message from +31630051601" at bounding box center [86, 265] width 122 height 9
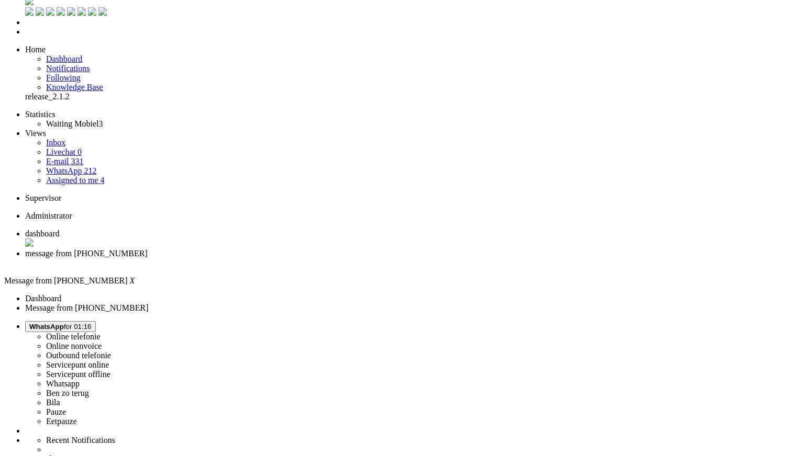
scroll to position [17, 0]
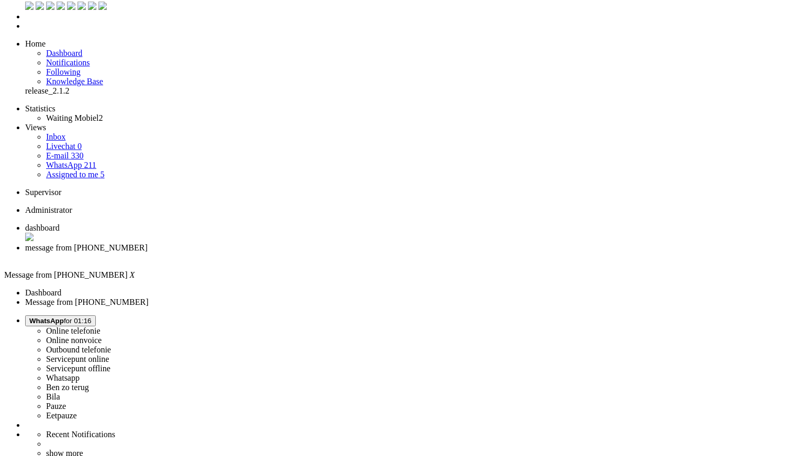
copy div "4706181"
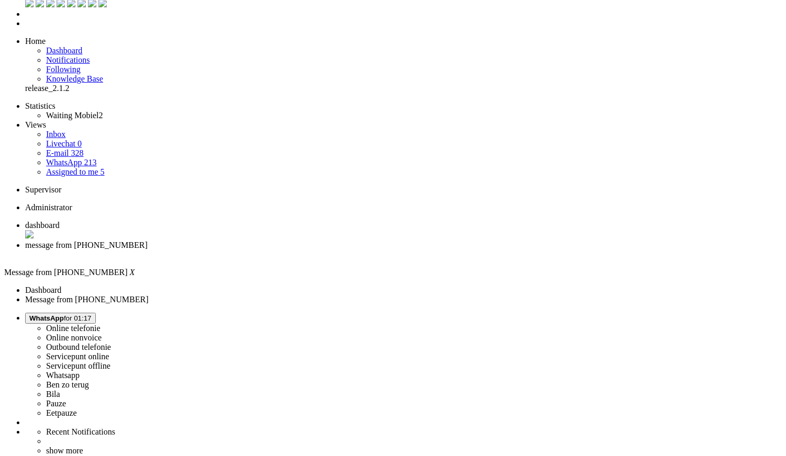
scroll to position [0, 0]
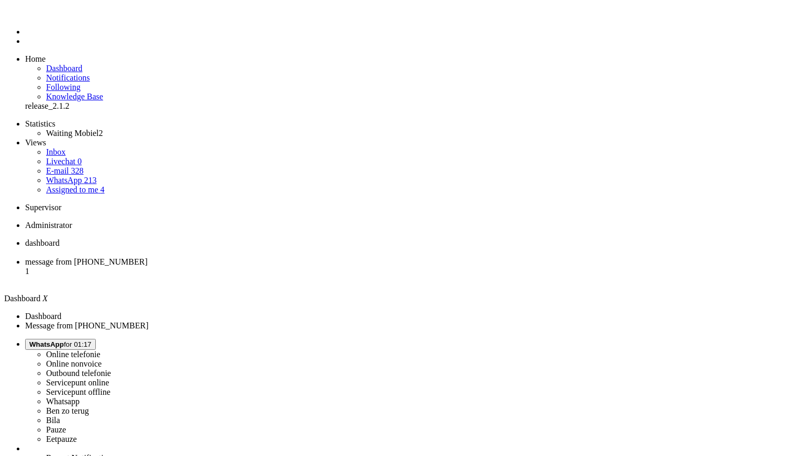
click at [148, 258] on span "message from +31645918888" at bounding box center [86, 262] width 122 height 9
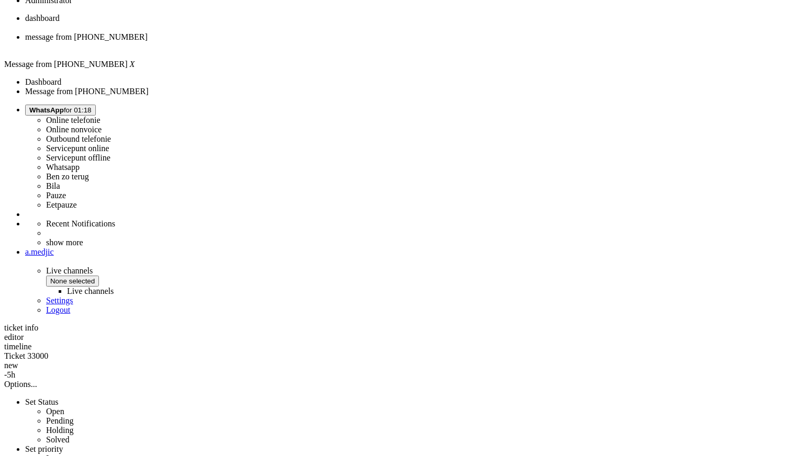
scroll to position [298, 0]
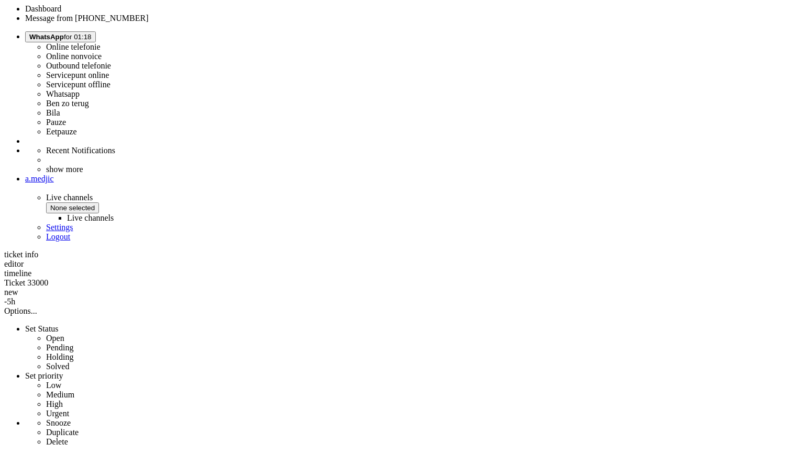
copy div "4705016"
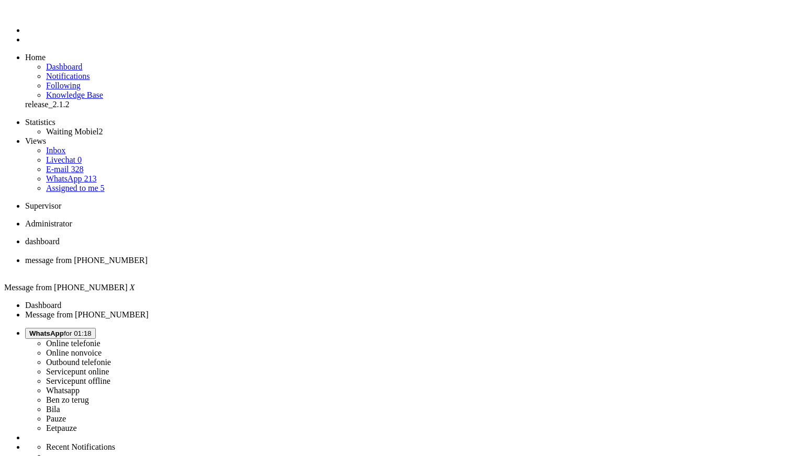
scroll to position [0, 0]
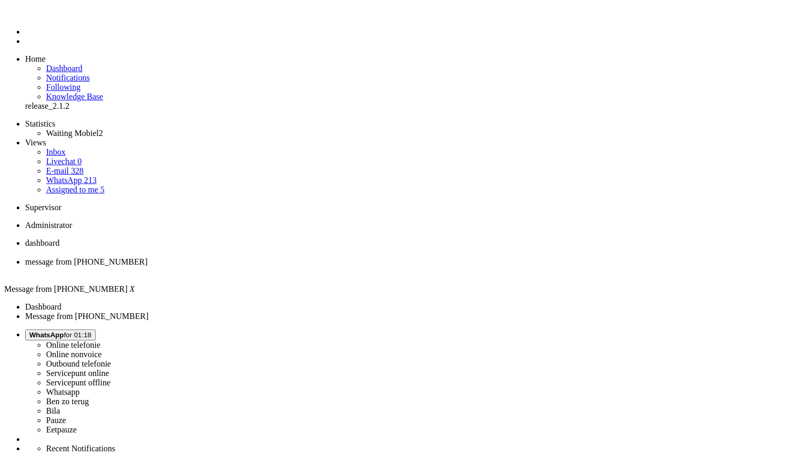
type input "ree"
type input "rec"
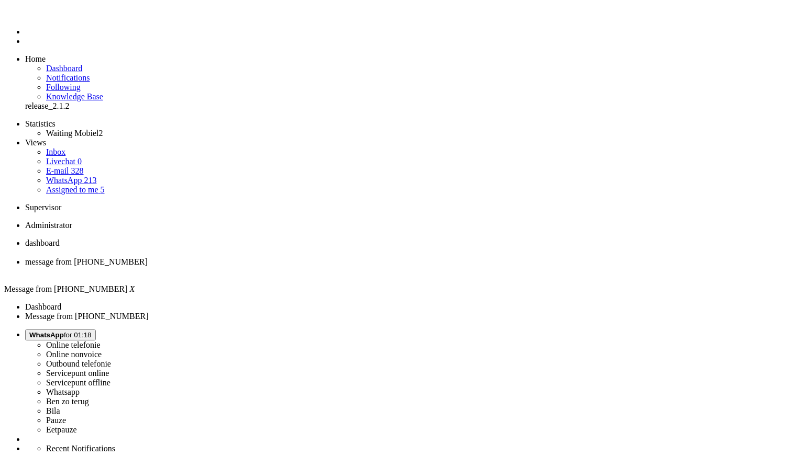
click at [301, 267] on div "Close tab" at bounding box center [403, 271] width 756 height 9
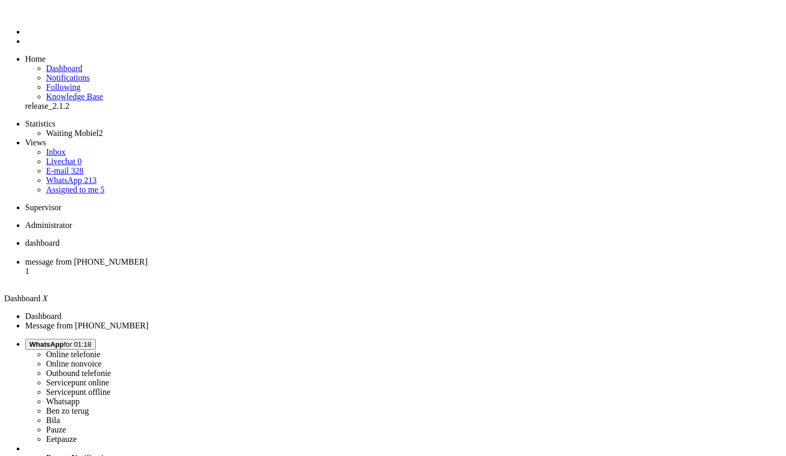
click at [148, 258] on span "message from +31639030099" at bounding box center [86, 262] width 122 height 9
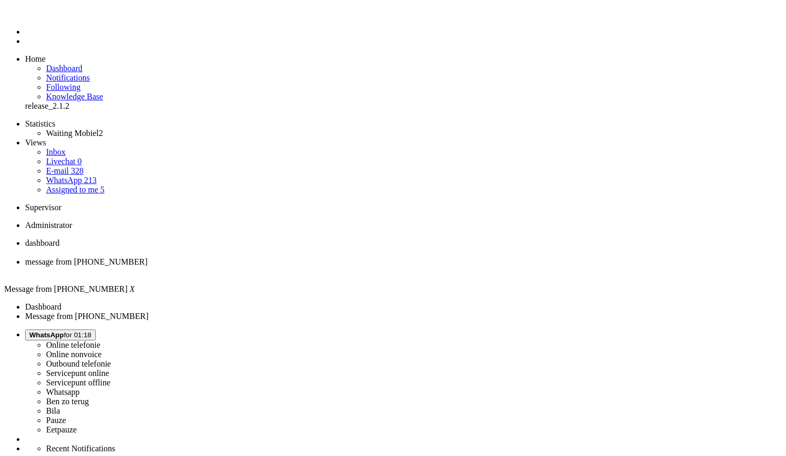
copy div "4706091"
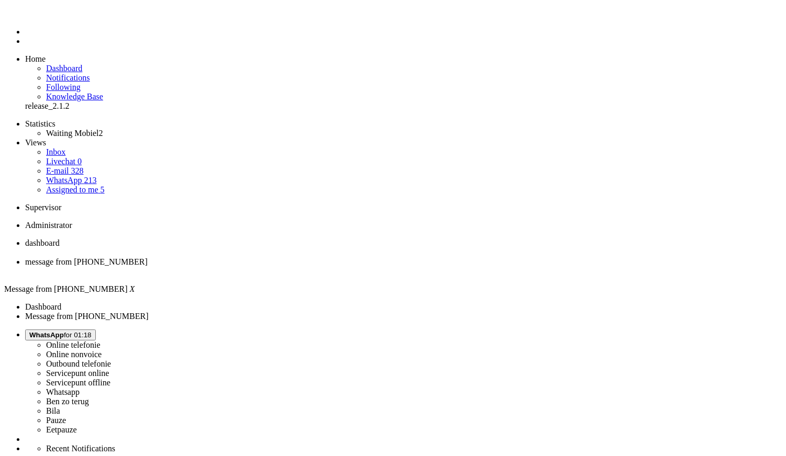
type input "ree"
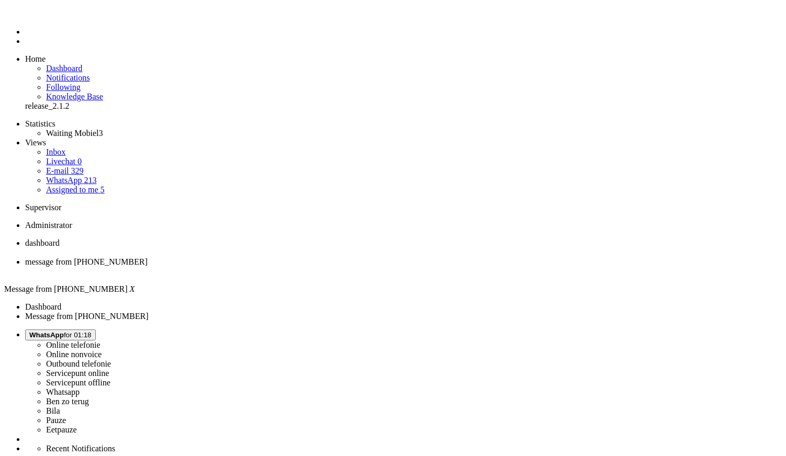
type input "re"
click at [303, 267] on div "Close tab" at bounding box center [403, 271] width 756 height 9
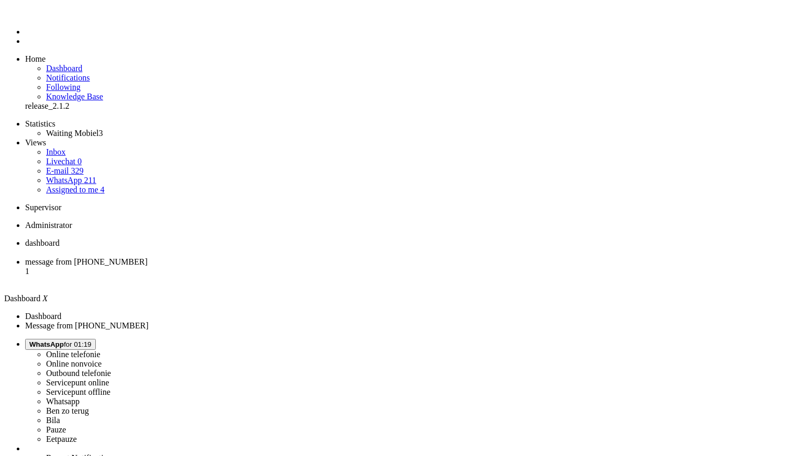
click at [282, 258] on li "message from +31620318156 1" at bounding box center [403, 272] width 756 height 28
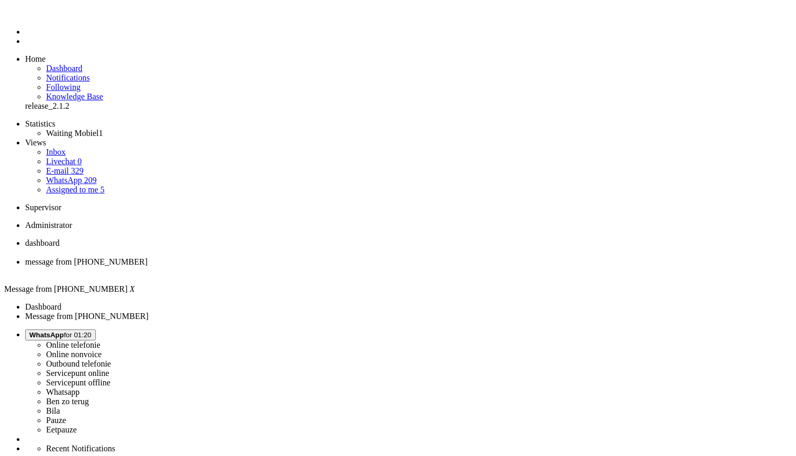
type input "numm"
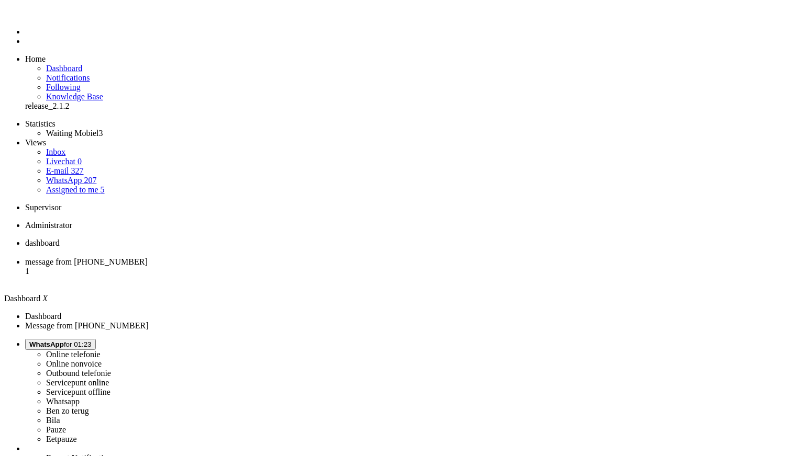
click at [148, 258] on span "message from [PHONE_NUMBER]" at bounding box center [86, 262] width 122 height 9
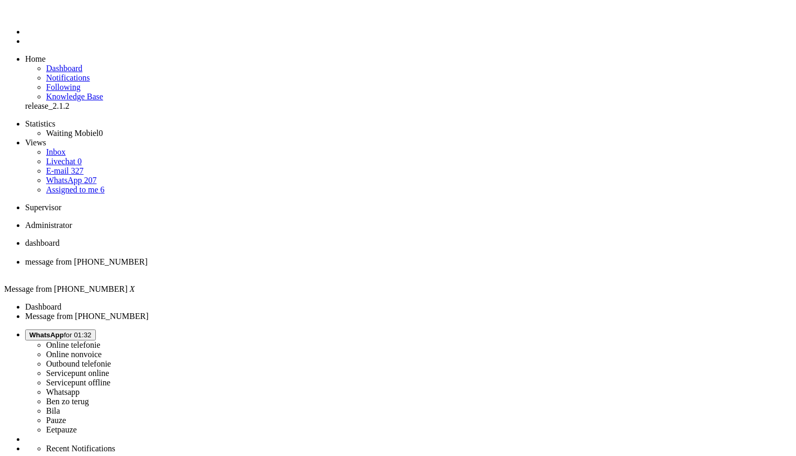
click at [96, 330] on button "WhatsApp for 01:35" at bounding box center [60, 335] width 71 height 11
click at [102, 350] on label "Online nonvoice" at bounding box center [73, 354] width 55 height 9
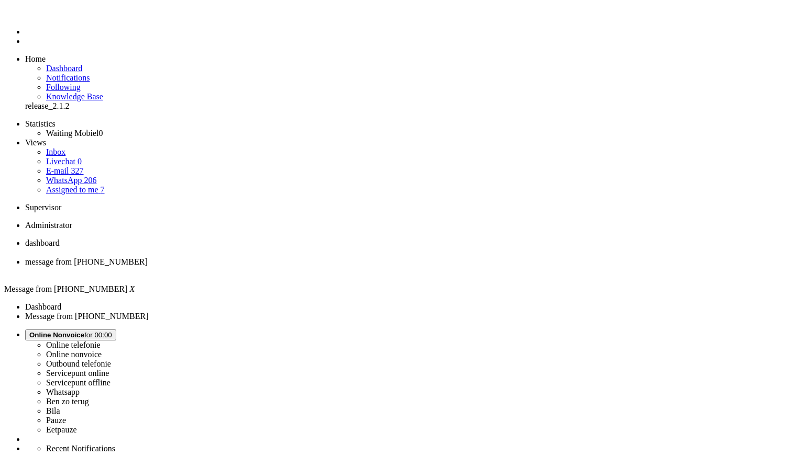
click at [300, 267] on div "Close tab" at bounding box center [408, 271] width 766 height 9
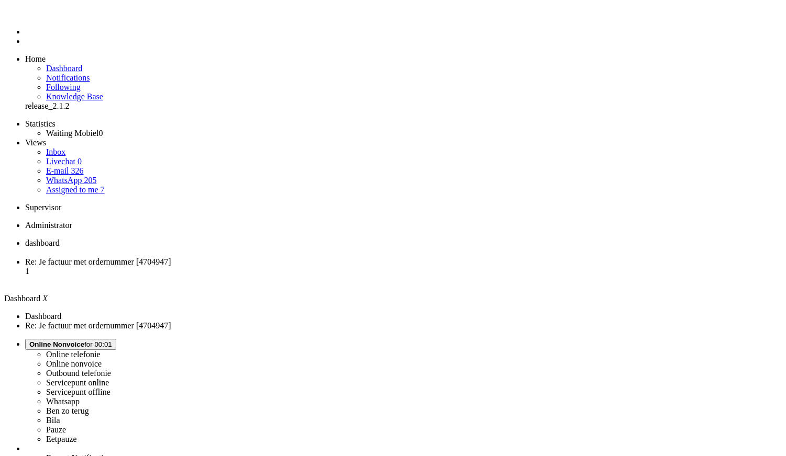
click at [271, 258] on li "Re: Je factuur met ordernummer [4704947] 1" at bounding box center [403, 272] width 756 height 28
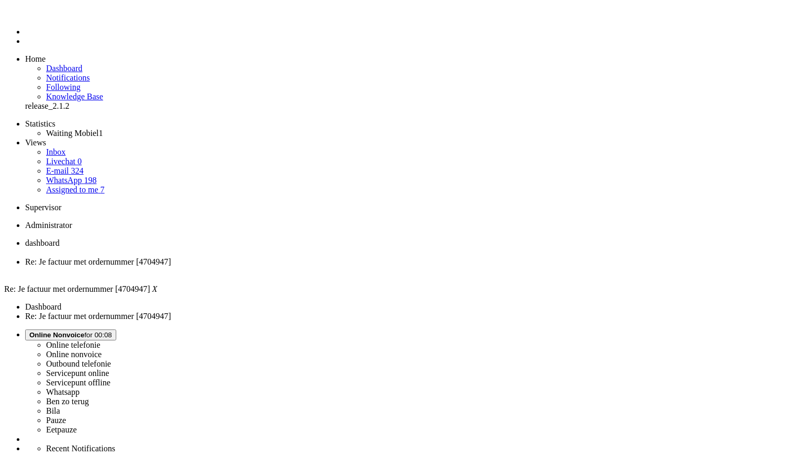
click at [112, 331] on span "Online Nonvoice for 00:08" at bounding box center [70, 335] width 83 height 8
click at [66, 416] on label "Pauze" at bounding box center [56, 420] width 20 height 9
click at [77, 331] on span "Pauze for 00:15" at bounding box center [53, 335] width 48 height 8
click at [80, 388] on label "Whatsapp" at bounding box center [62, 392] width 33 height 9
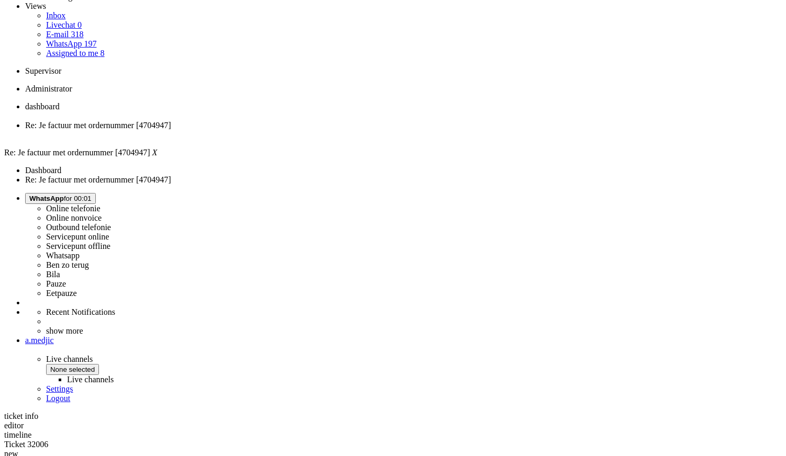
scroll to position [147, 0]
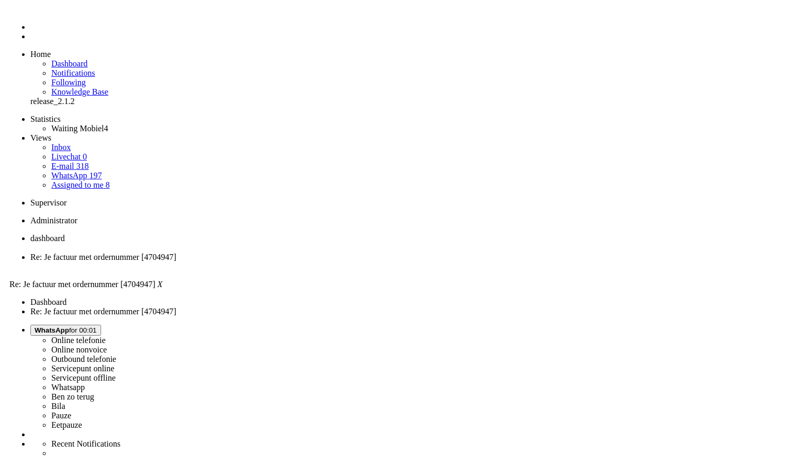
scroll to position [0, 0]
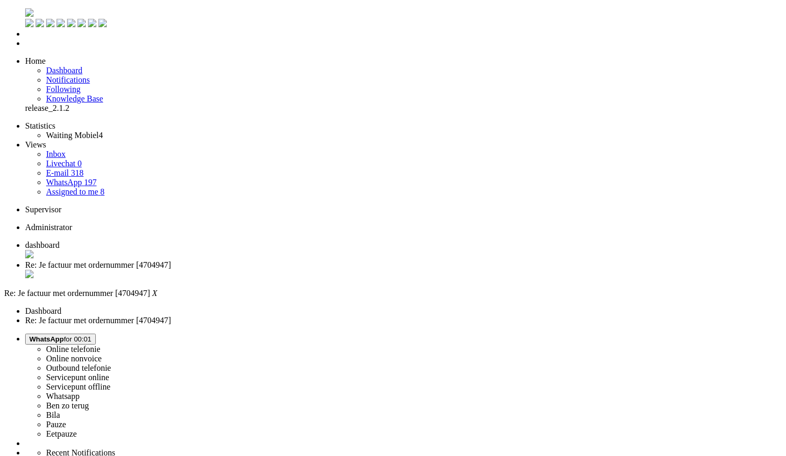
click at [305, 270] on div "Close tab" at bounding box center [403, 275] width 756 height 10
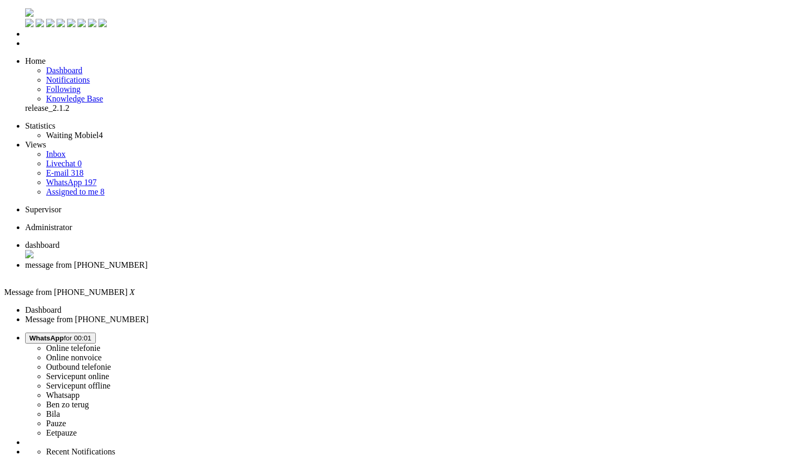
copy div "4705841"
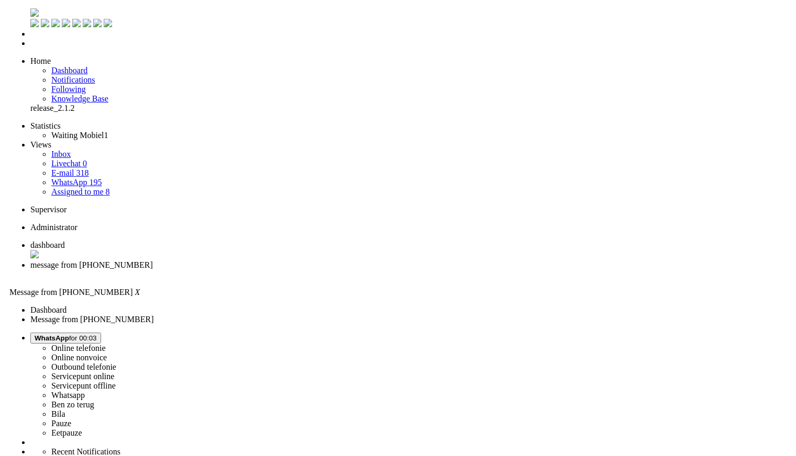
scroll to position [174, 0]
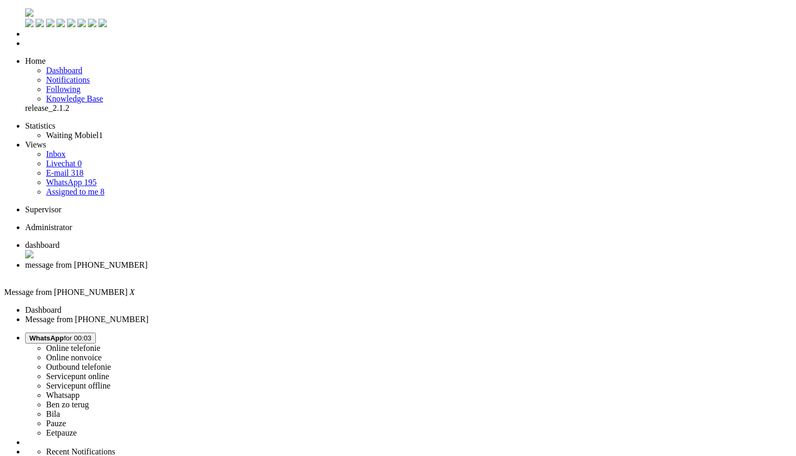
click at [302, 270] on div "Close tab" at bounding box center [408, 274] width 766 height 9
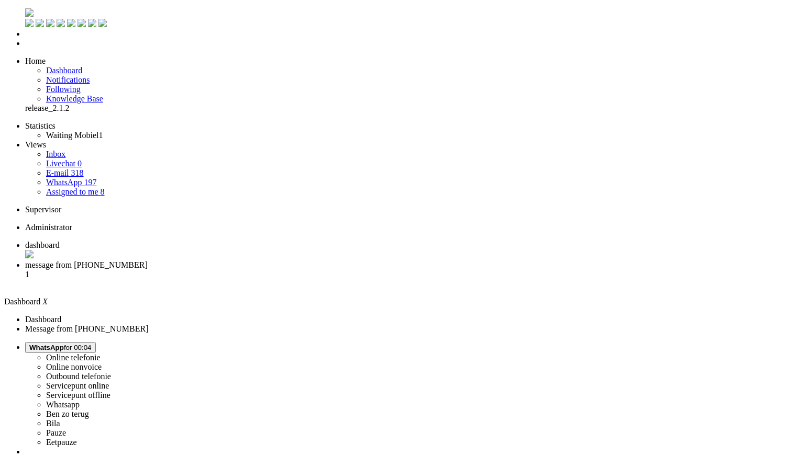
click at [148, 261] on span "message from [PHONE_NUMBER]" at bounding box center [86, 265] width 122 height 9
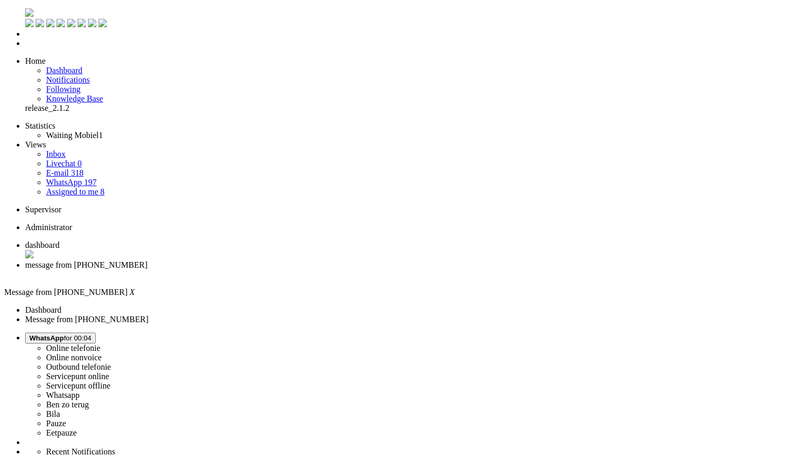
type input "ree"
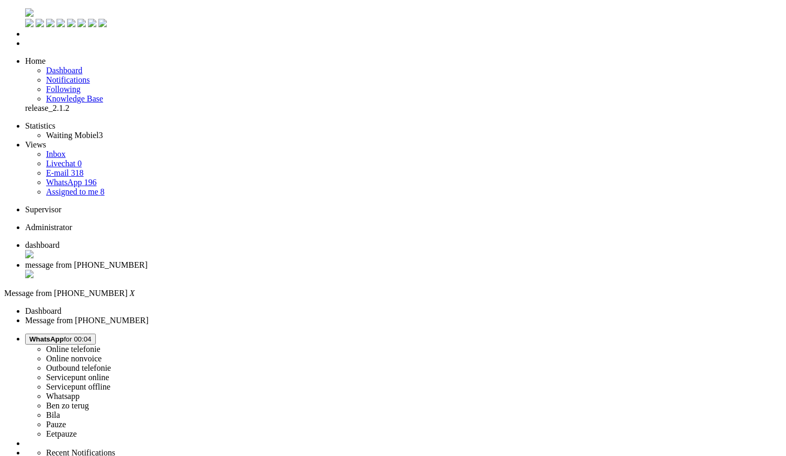
type input "rec"
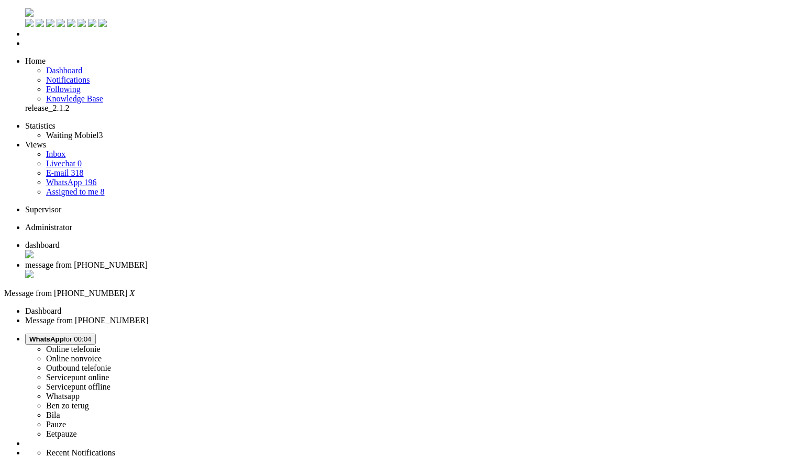
click at [303, 270] on div "Close tab" at bounding box center [403, 275] width 756 height 10
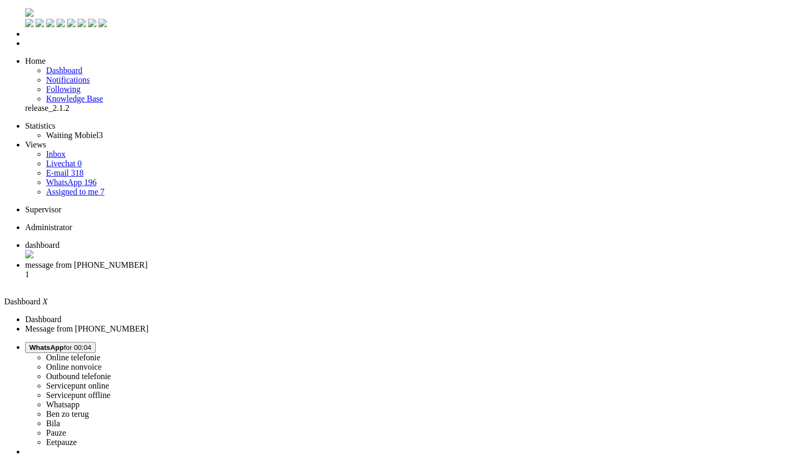
click at [148, 261] on span "message from [PHONE_NUMBER]" at bounding box center [86, 265] width 122 height 9
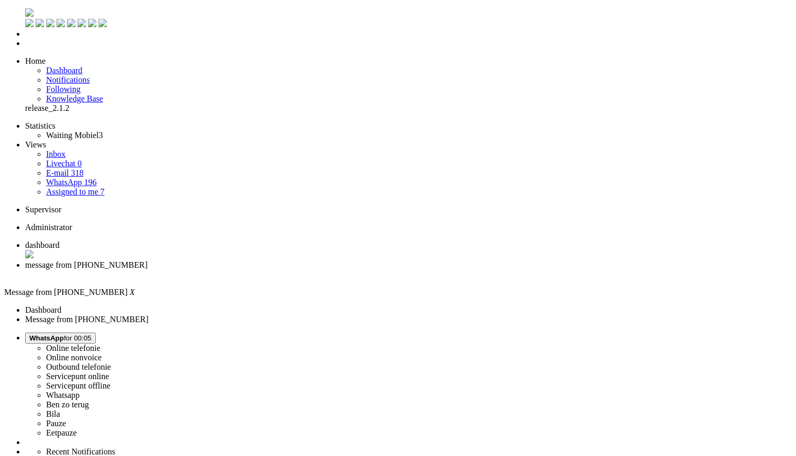
copy div "4701543"
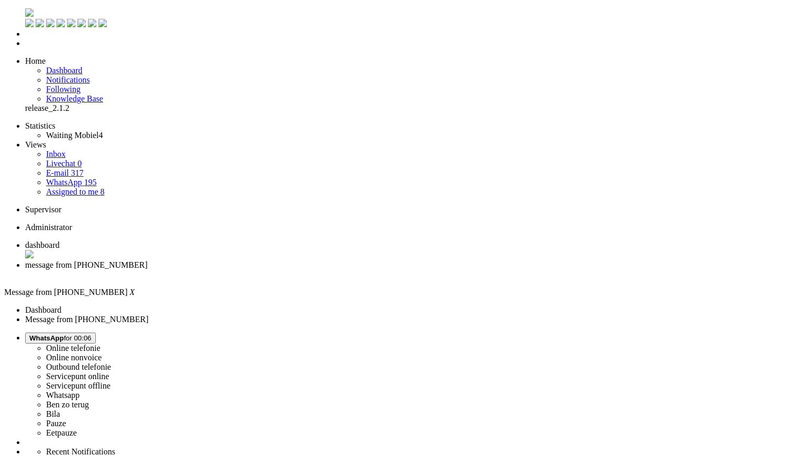
click at [302, 270] on div "Close tab" at bounding box center [408, 274] width 766 height 9
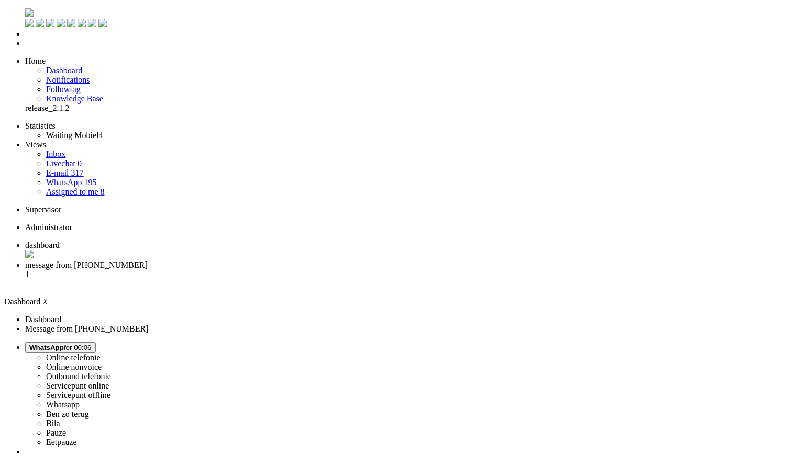
click at [148, 261] on span "message from [PHONE_NUMBER]" at bounding box center [86, 265] width 122 height 9
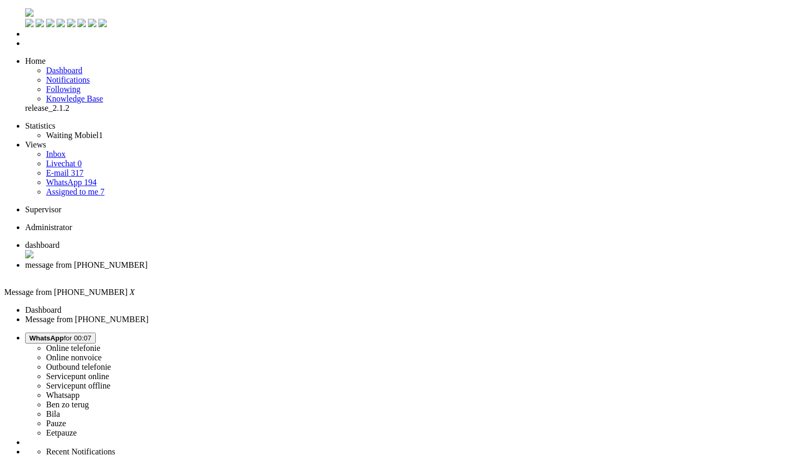
type input "ree"
type input "rec"
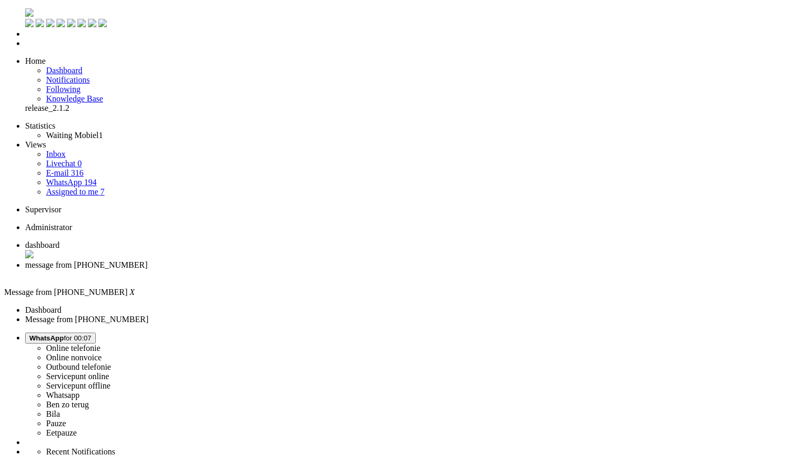
click at [300, 270] on div "Close tab" at bounding box center [403, 274] width 756 height 9
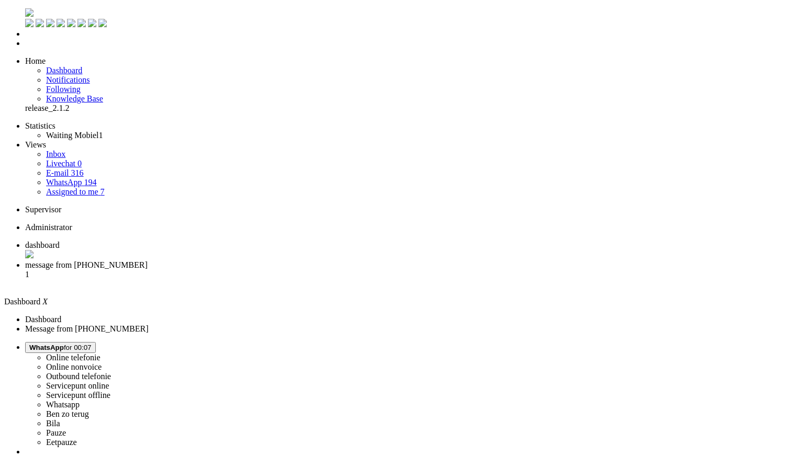
click at [148, 261] on span "message from [PHONE_NUMBER]" at bounding box center [86, 265] width 122 height 9
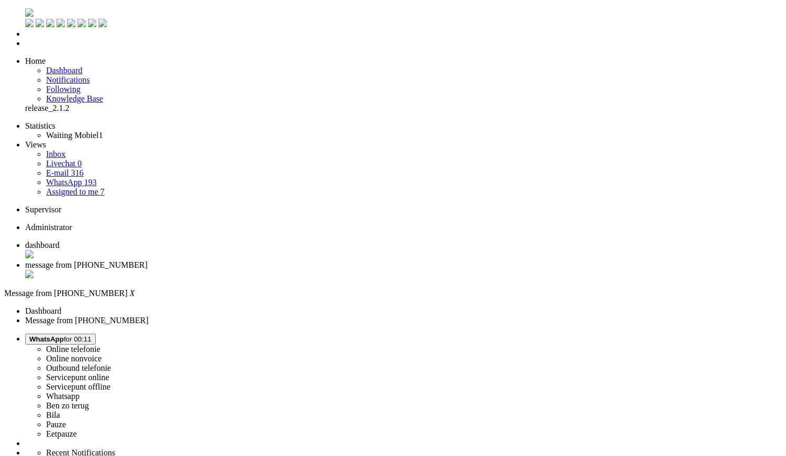
drag, startPoint x: 283, startPoint y: 283, endPoint x: 471, endPoint y: 299, distance: 188.6
copy div "Ik heb dit inderdaad geprobeerd maar daar staat dat dit niet meer kan via de or…"
click at [302, 270] on div "Close tab" at bounding box center [403, 275] width 756 height 10
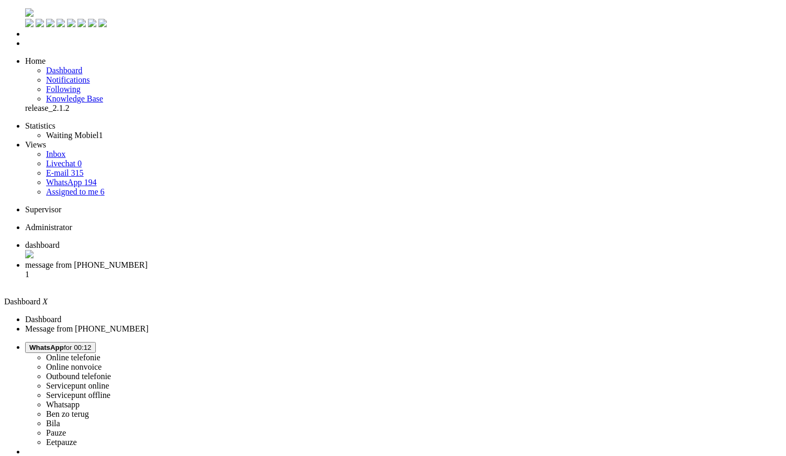
click at [148, 261] on span "message from [PHONE_NUMBER]" at bounding box center [86, 265] width 122 height 9
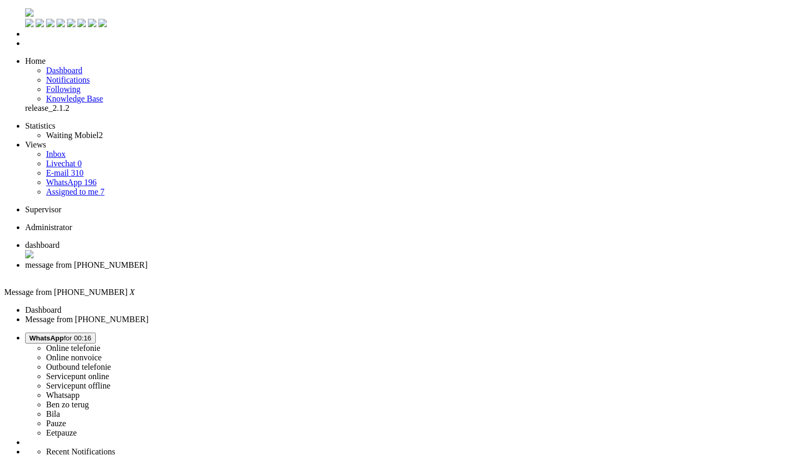
drag, startPoint x: 366, startPoint y: 1885, endPoint x: 160, endPoint y: 1895, distance: 207.0
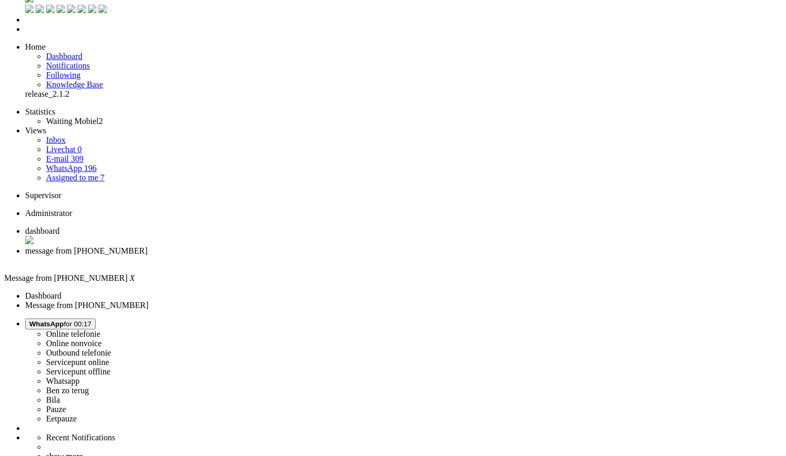
scroll to position [0, 0]
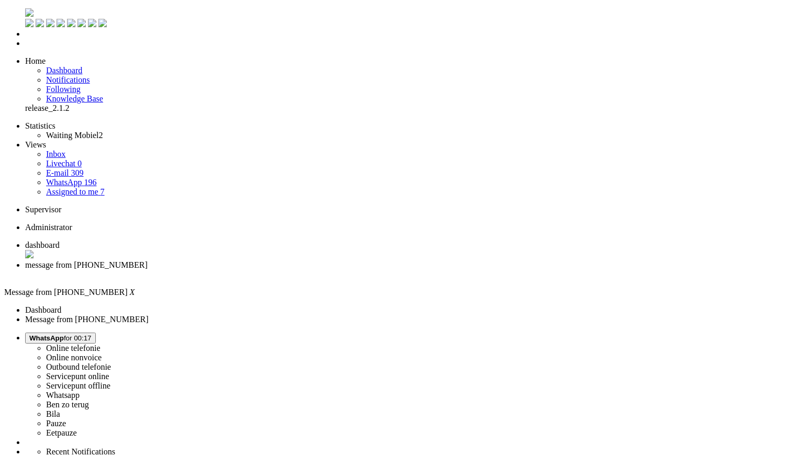
click at [303, 270] on div "Close tab" at bounding box center [403, 274] width 756 height 9
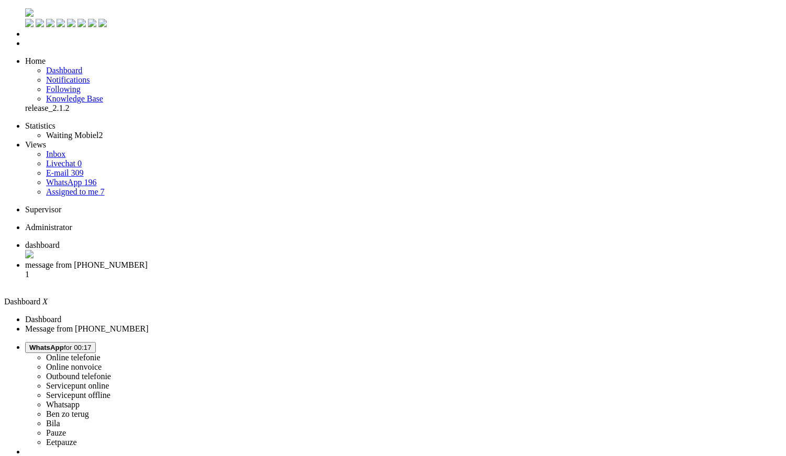
click at [276, 261] on li "message from [PHONE_NUMBER] 1" at bounding box center [403, 275] width 756 height 28
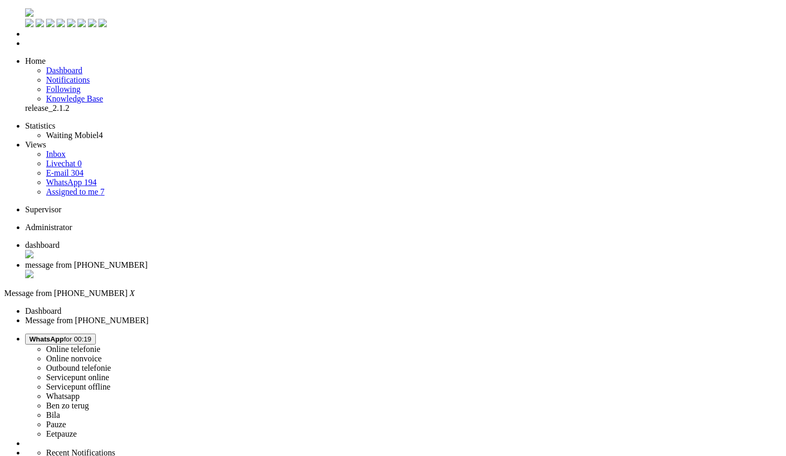
click at [303, 270] on div "Close tab" at bounding box center [403, 275] width 756 height 10
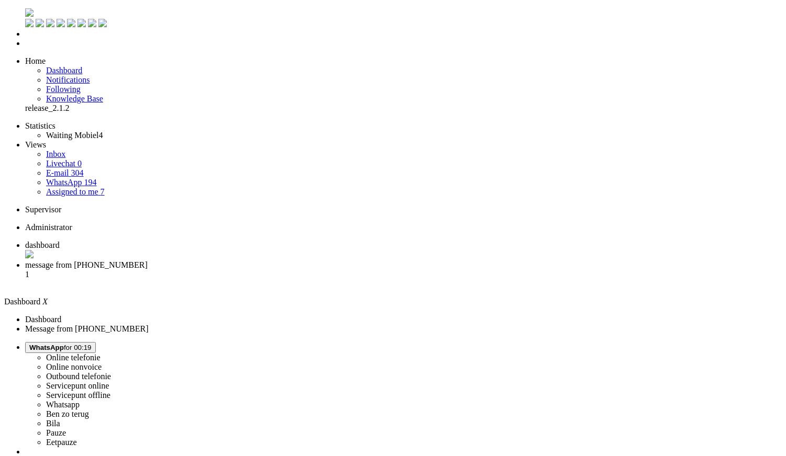
click at [148, 261] on span "message from [PHONE_NUMBER]" at bounding box center [86, 265] width 122 height 9
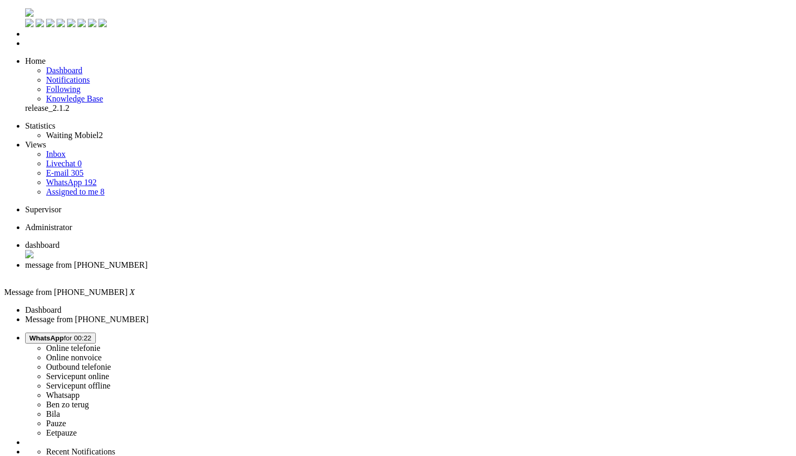
copy div "4706952"
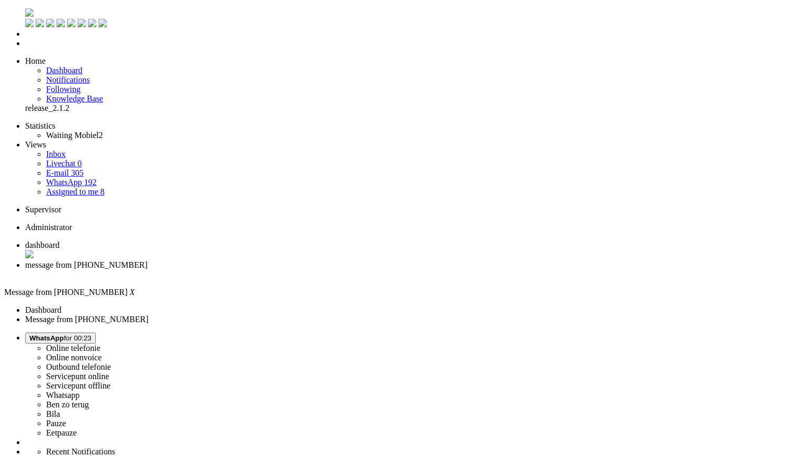
type input "ree"
type input "rec"
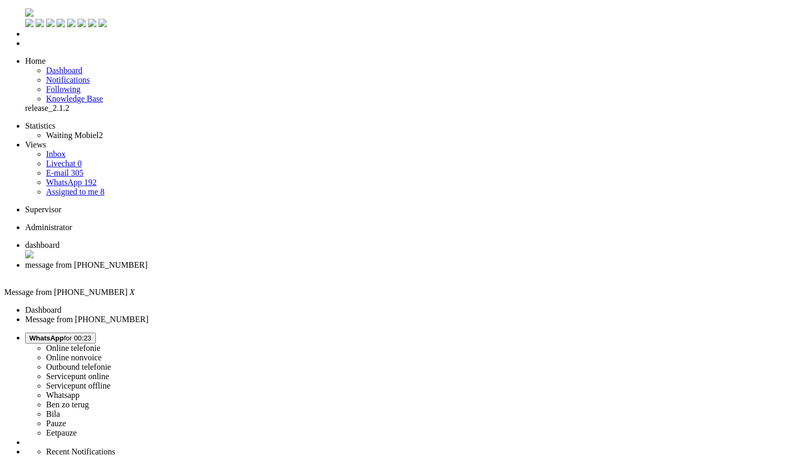
click at [305, 270] on div "Close tab" at bounding box center [408, 274] width 766 height 9
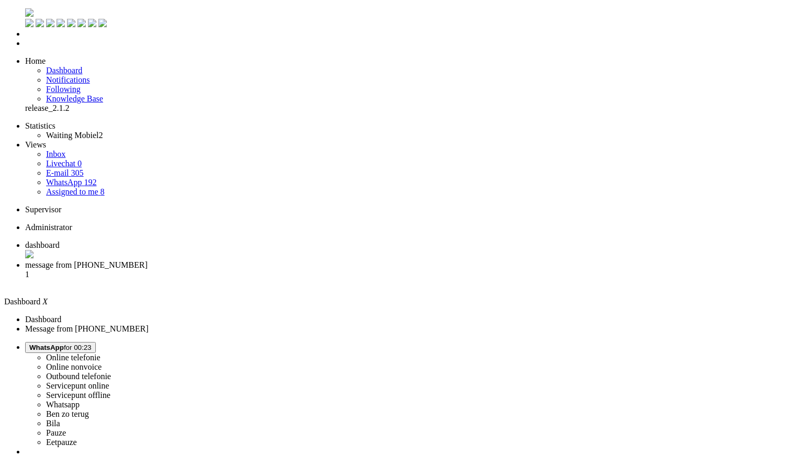
click at [262, 261] on li "message from [PHONE_NUMBER] 1" at bounding box center [403, 275] width 756 height 28
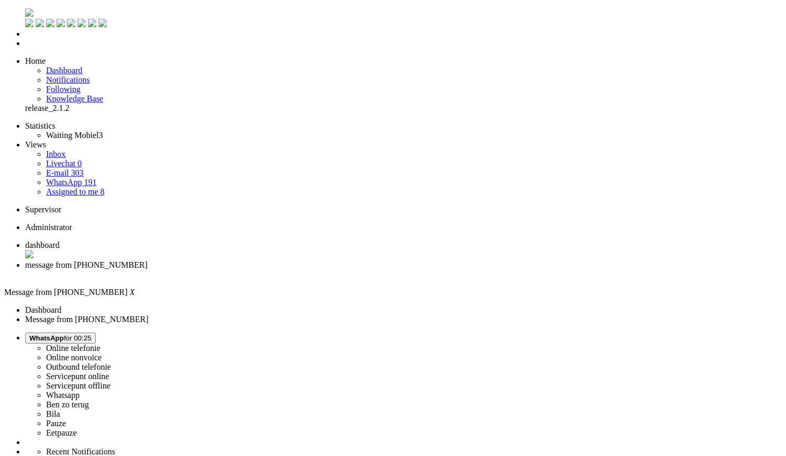
click at [298, 270] on div "Close tab" at bounding box center [403, 274] width 756 height 9
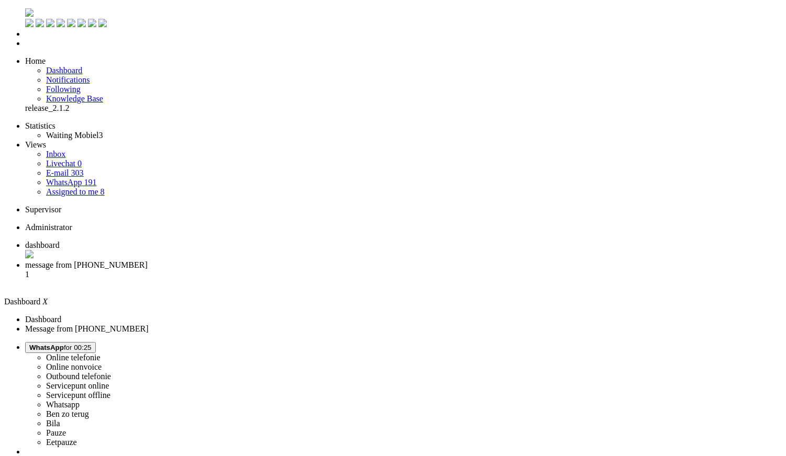
click at [148, 261] on span "message from [PHONE_NUMBER]" at bounding box center [86, 265] width 122 height 9
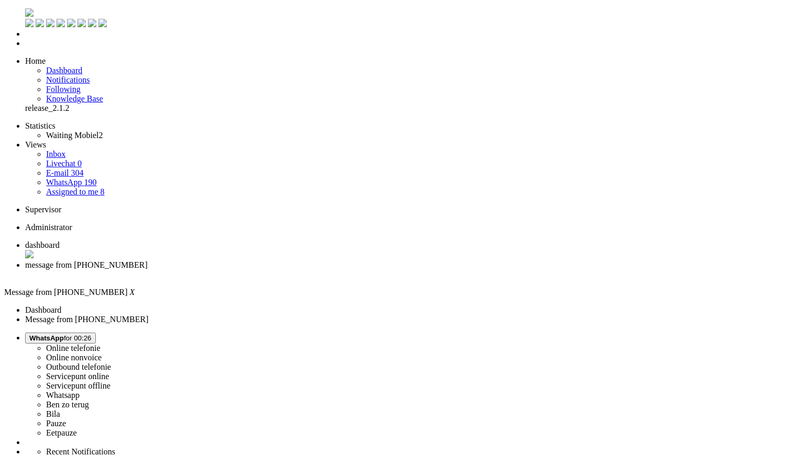
drag, startPoint x: 199, startPoint y: 423, endPoint x: 203, endPoint y: 432, distance: 9.6
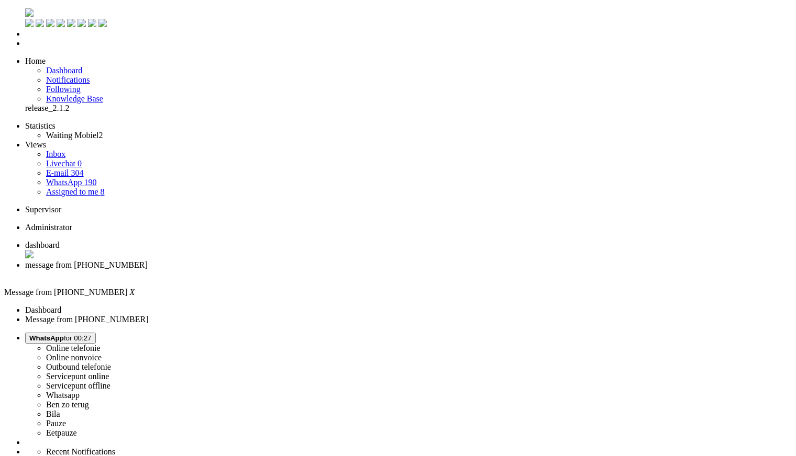
click at [303, 270] on div "Close tab" at bounding box center [408, 274] width 766 height 9
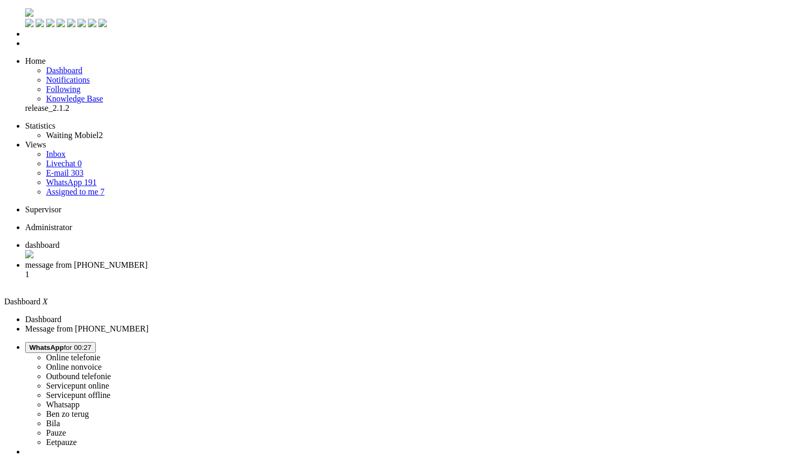
click at [148, 261] on span "message from [PHONE_NUMBER]" at bounding box center [86, 265] width 122 height 9
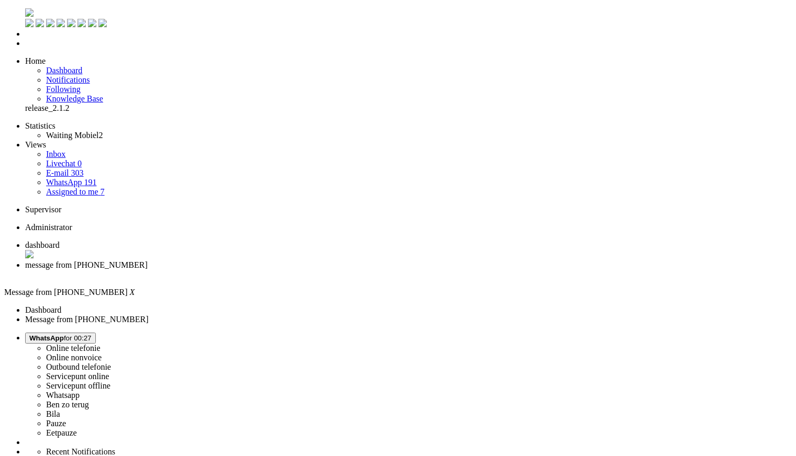
copy div "4698522"
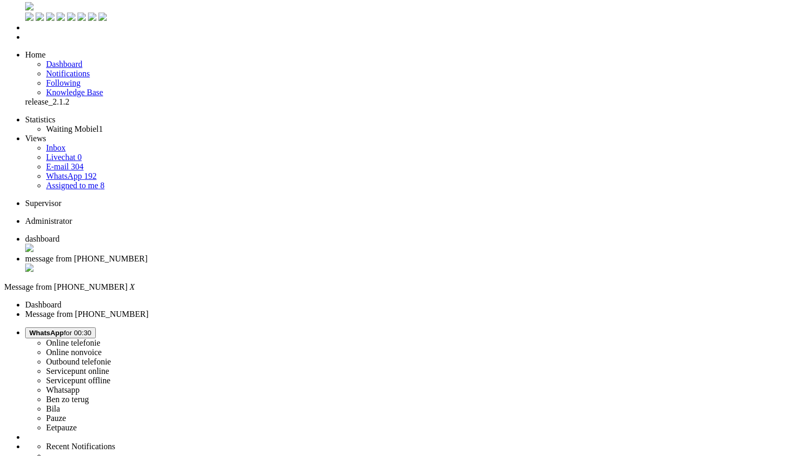
scroll to position [116, 0]
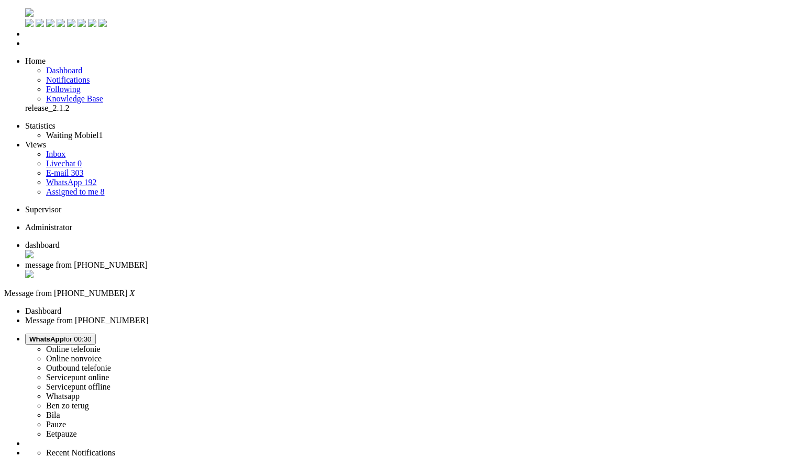
click at [304, 270] on div "Close tab" at bounding box center [408, 275] width 766 height 10
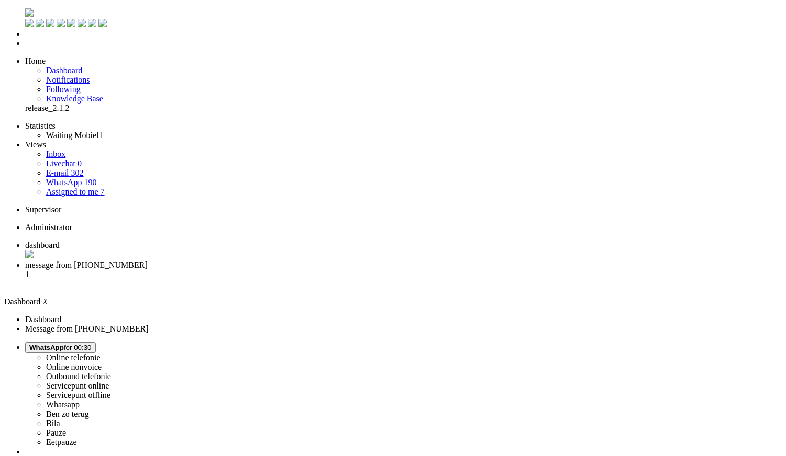
click at [262, 261] on li "message from [PHONE_NUMBER] 1" at bounding box center [403, 275] width 756 height 28
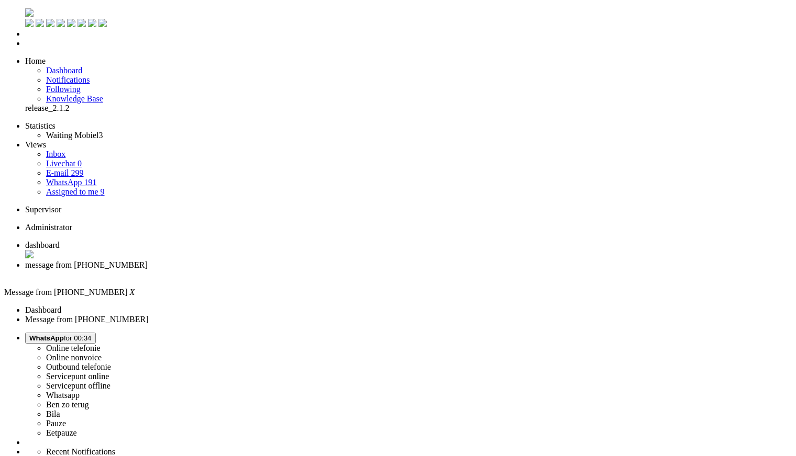
type input "lever"
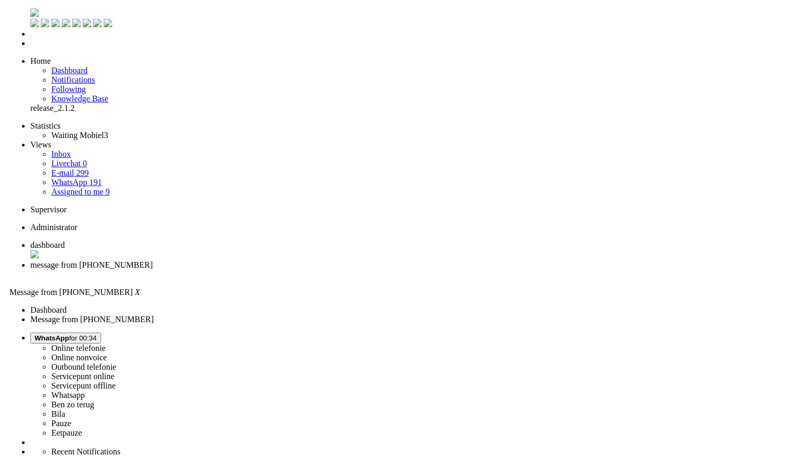
scroll to position [281, 0]
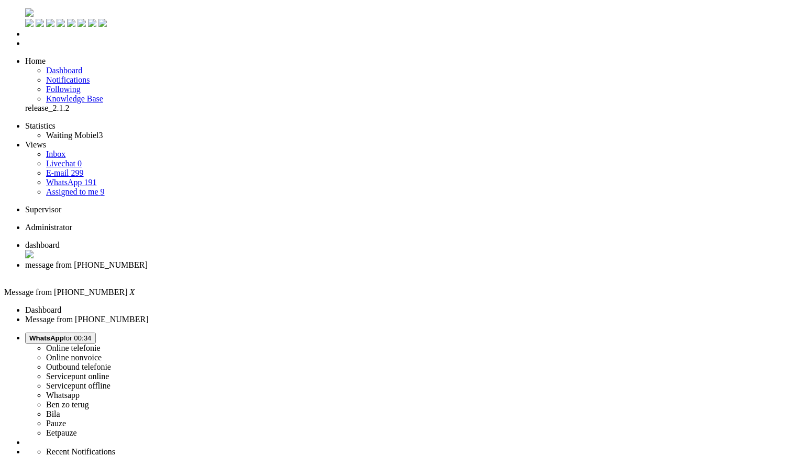
click at [303, 270] on div "Close tab" at bounding box center [408, 274] width 766 height 9
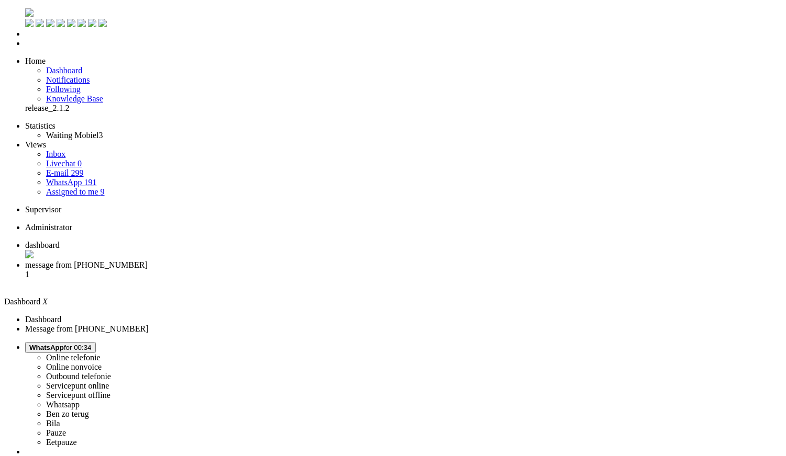
click at [148, 261] on span "message from [PHONE_NUMBER]" at bounding box center [86, 265] width 122 height 9
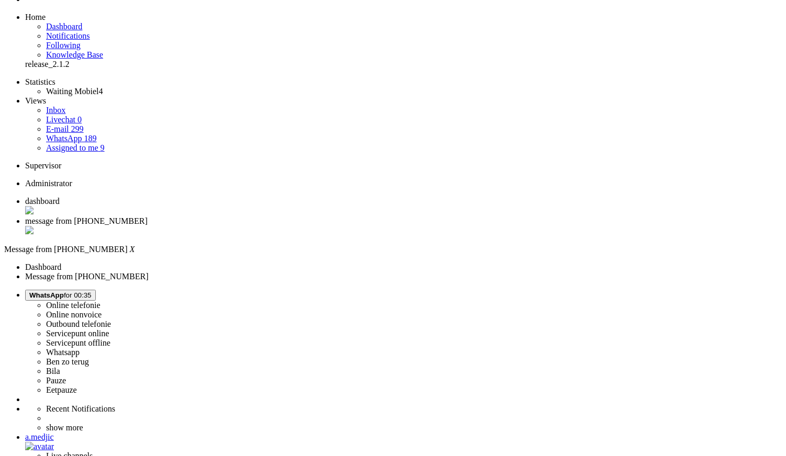
scroll to position [58, 0]
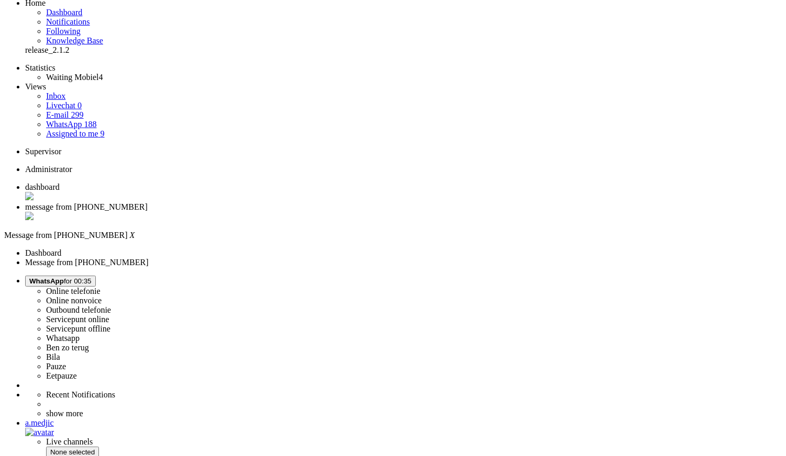
copy div "4702748"
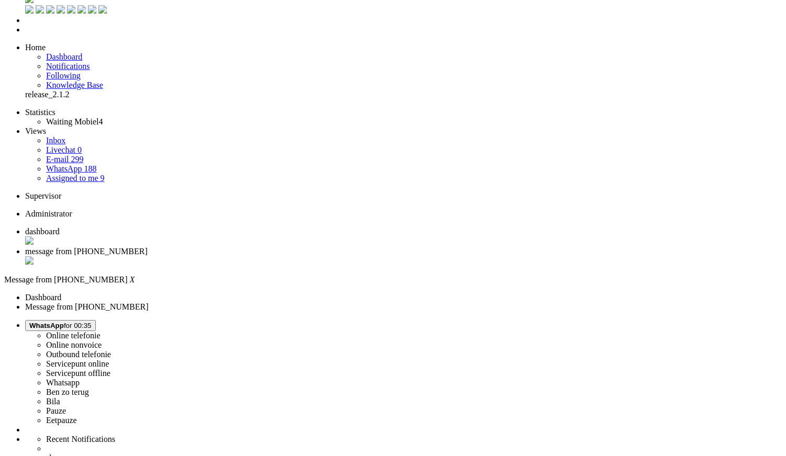
scroll to position [0, 0]
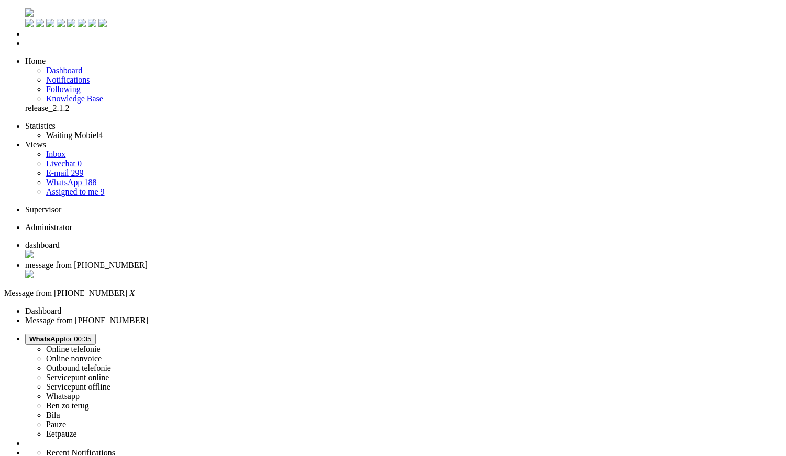
paste body "Rich Text Area. Press ALT-0 for help."
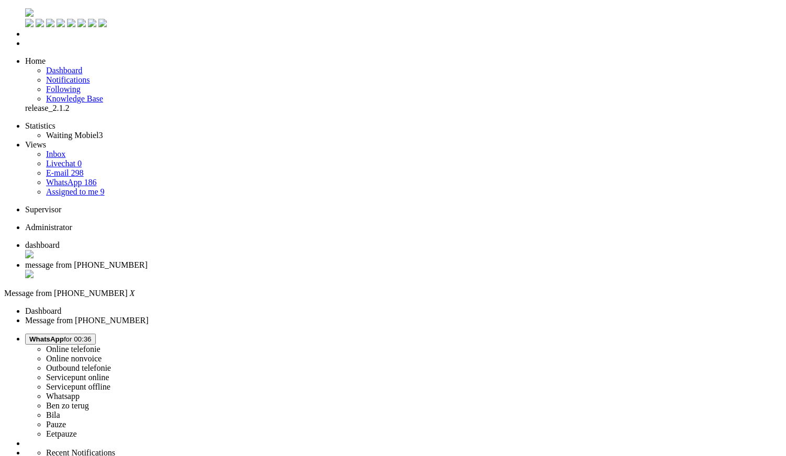
click at [148, 261] on span "message from [PHONE_NUMBER]" at bounding box center [86, 265] width 122 height 9
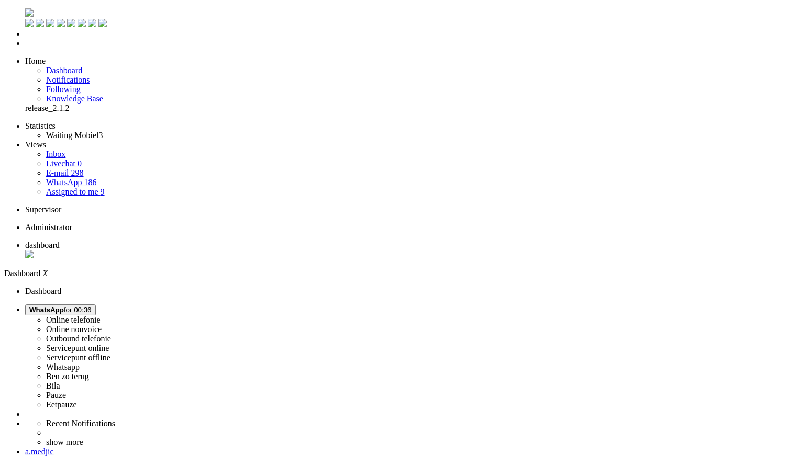
click at [299, 241] on ul "dashboard" at bounding box center [392, 251] width 777 height 20
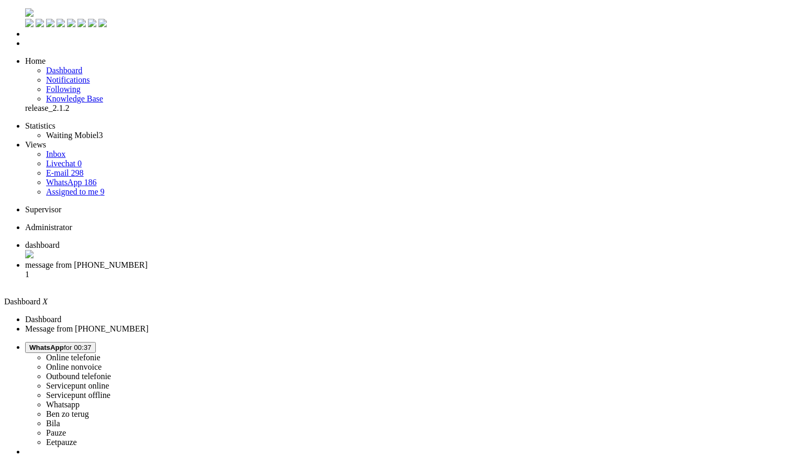
click at [148, 261] on span "message from [PHONE_NUMBER]" at bounding box center [86, 265] width 122 height 9
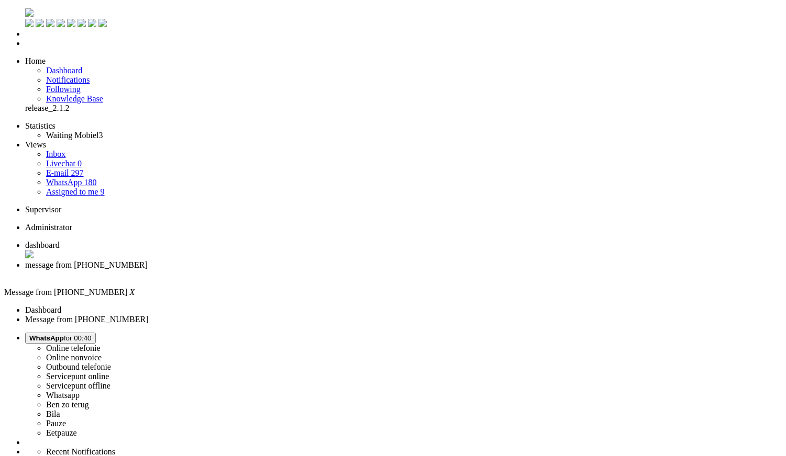
copy div "4630790"
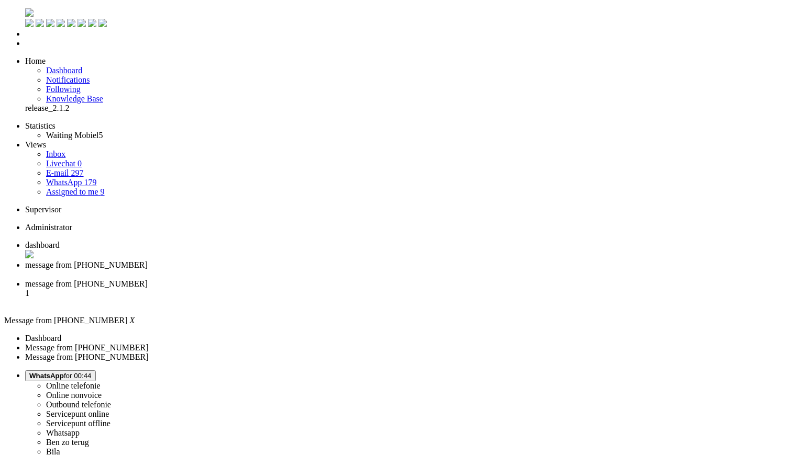
scroll to position [0, 0]
click at [304, 270] on div "Close tab" at bounding box center [403, 274] width 756 height 9
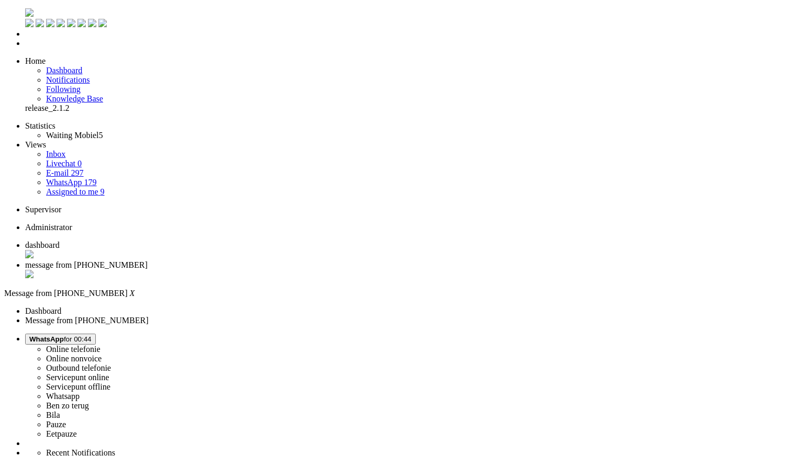
drag, startPoint x: 697, startPoint y: 301, endPoint x: 626, endPoint y: 50, distance: 260.6
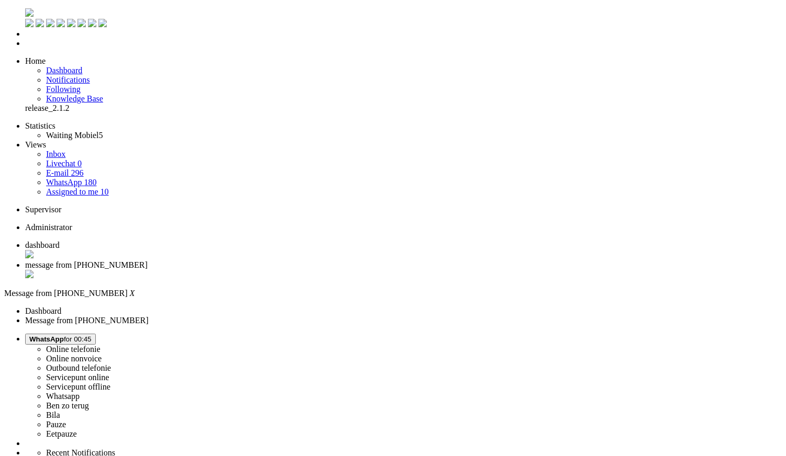
click at [301, 270] on div "Close tab" at bounding box center [403, 275] width 756 height 10
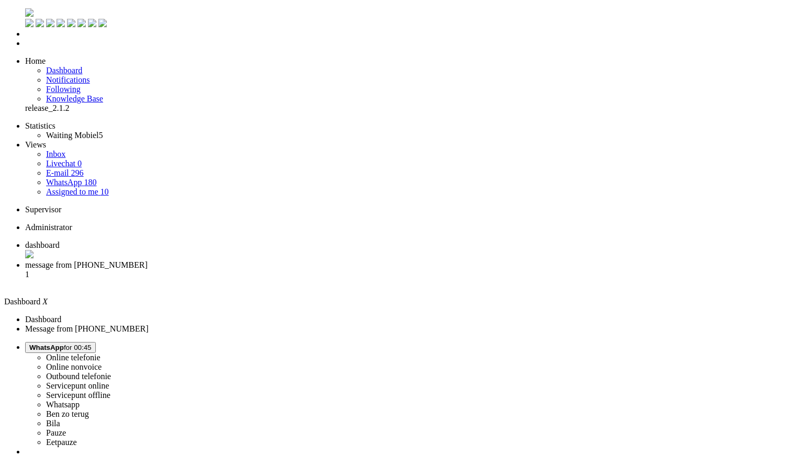
click at [148, 261] on span "message from [PHONE_NUMBER]" at bounding box center [86, 265] width 122 height 9
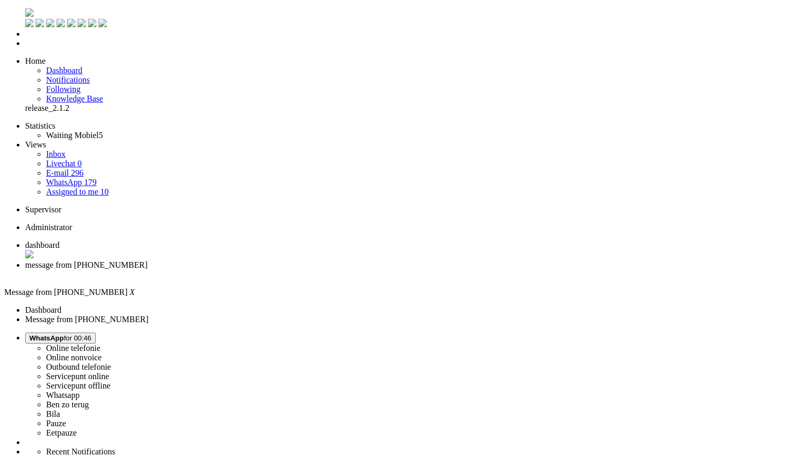
type input "leve"
drag, startPoint x: 173, startPoint y: 372, endPoint x: 202, endPoint y: 373, distance: 29.3
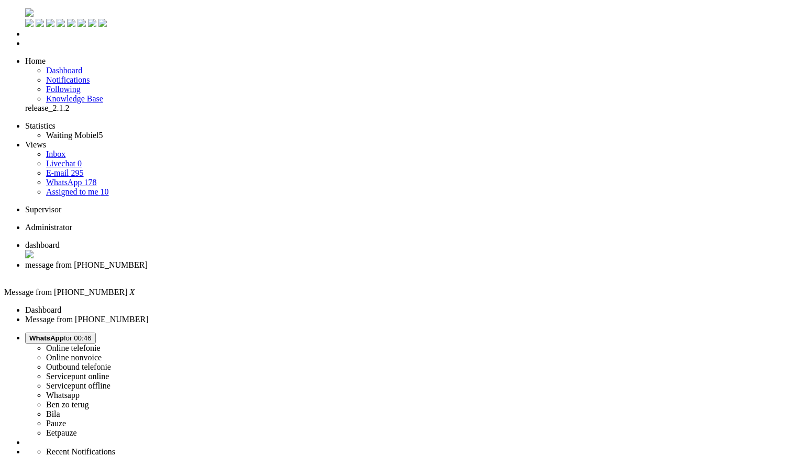
click at [301, 261] on li "message from [PHONE_NUMBER]" at bounding box center [403, 270] width 756 height 19
click at [301, 270] on div "Close tab" at bounding box center [403, 274] width 756 height 9
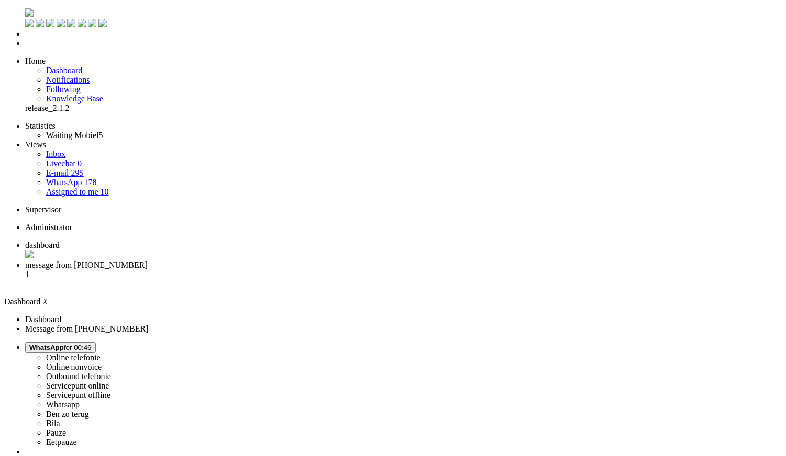
click at [148, 261] on span "message from [PHONE_NUMBER]" at bounding box center [86, 265] width 122 height 9
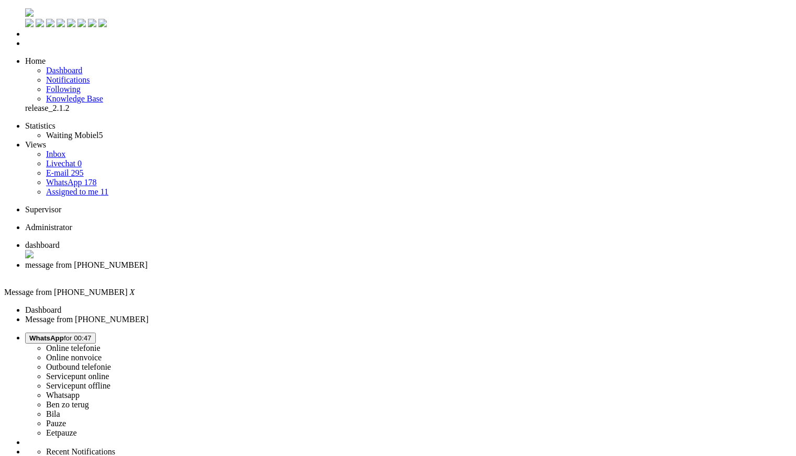
drag, startPoint x: 350, startPoint y: 1880, endPoint x: 301, endPoint y: 1877, distance: 49.3
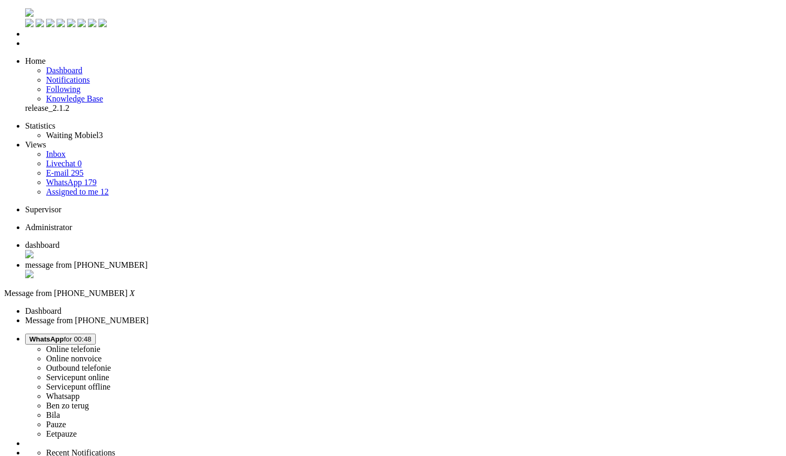
scroll to position [174, 0]
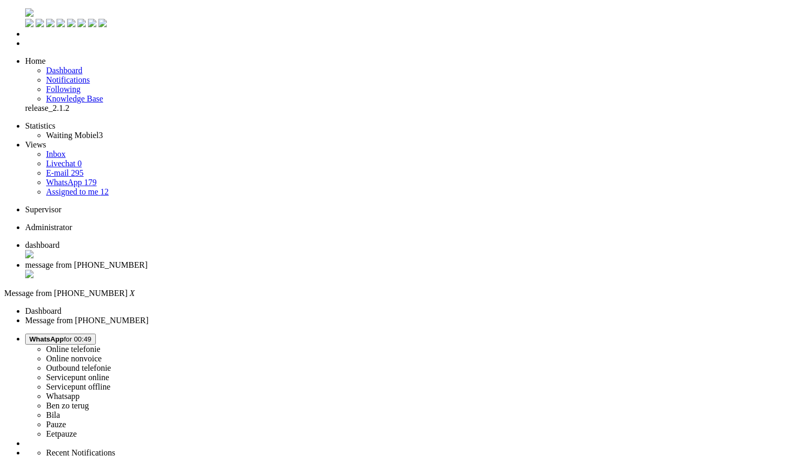
click at [301, 270] on div "Close tab" at bounding box center [408, 275] width 766 height 10
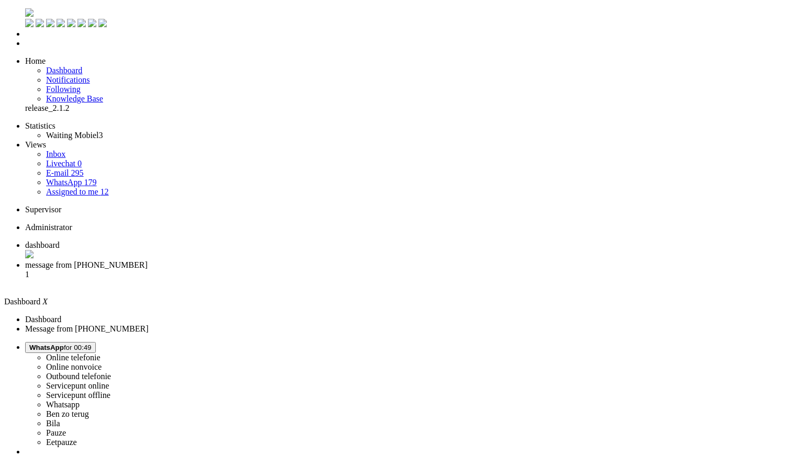
click at [272, 261] on li "message from [PHONE_NUMBER] 1" at bounding box center [403, 275] width 756 height 28
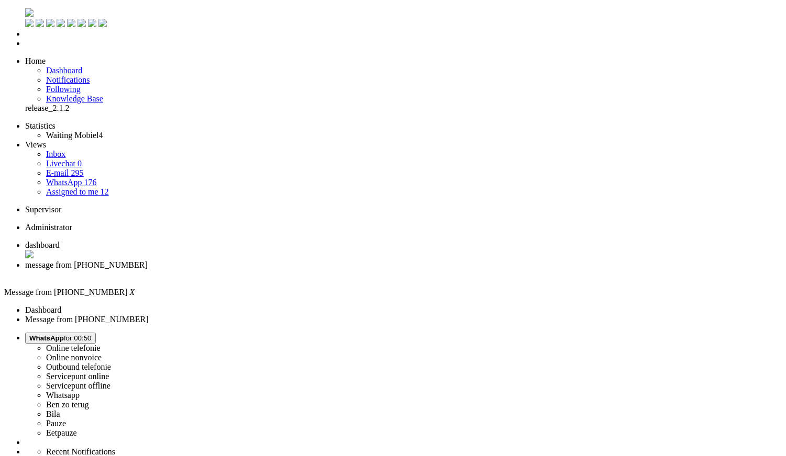
click at [610, 217] on div "This ticket is solved." at bounding box center [636, 213] width 69 height 9
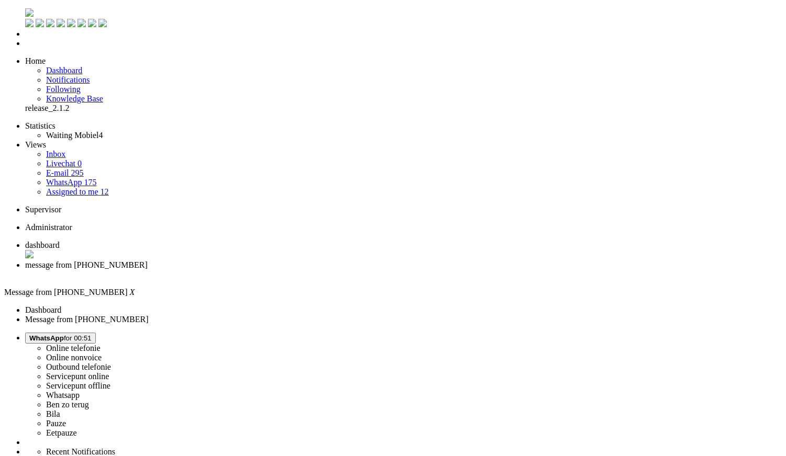
click at [304, 261] on li "message from [PHONE_NUMBER]" at bounding box center [403, 270] width 756 height 19
click at [303, 270] on div "Close tab" at bounding box center [403, 274] width 756 height 9
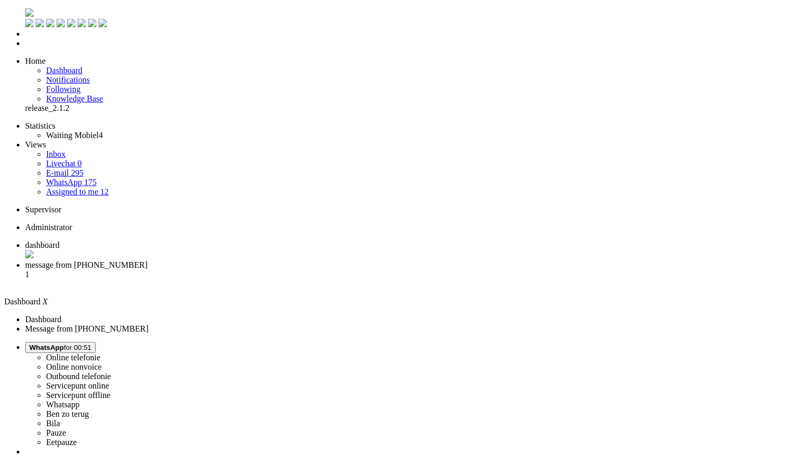
click at [269, 261] on li "message from [PHONE_NUMBER] 1" at bounding box center [403, 275] width 756 height 28
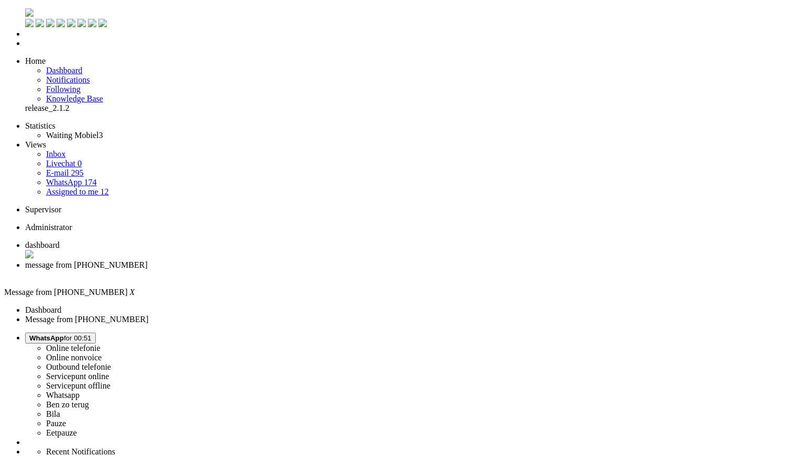
drag, startPoint x: 227, startPoint y: 1907, endPoint x: 251, endPoint y: 1897, distance: 25.6
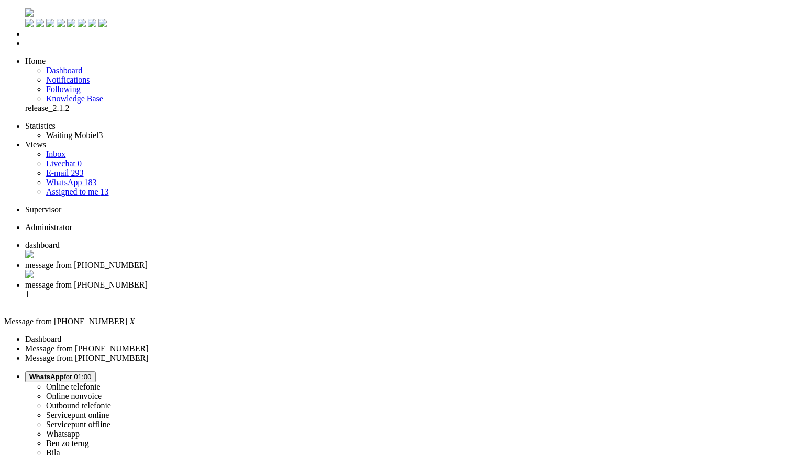
click at [304, 270] on div "Close tab" at bounding box center [403, 275] width 756 height 10
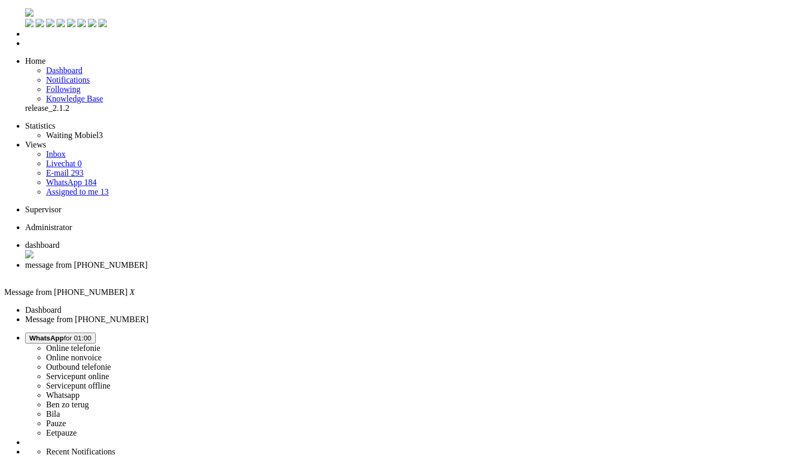
paste body "Rich Text Area. Press ALT-0 for help."
drag, startPoint x: 657, startPoint y: 165, endPoint x: 651, endPoint y: 173, distance: 9.7
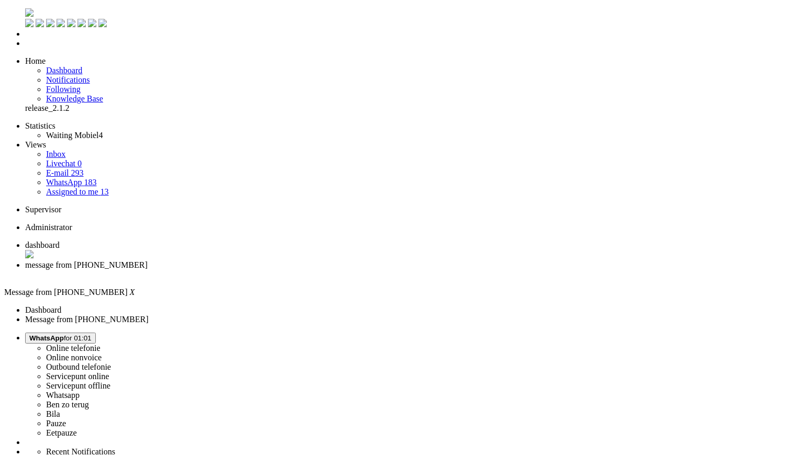
click at [304, 270] on div "Close tab" at bounding box center [403, 274] width 756 height 9
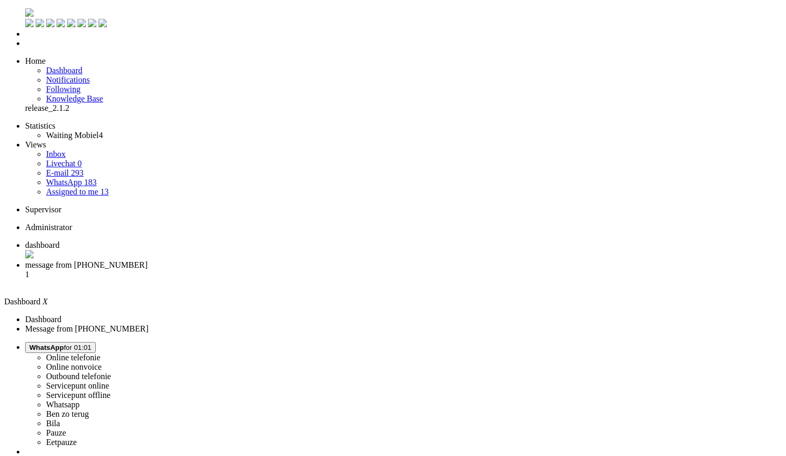
click at [148, 261] on span "message from [PHONE_NUMBER]" at bounding box center [86, 265] width 122 height 9
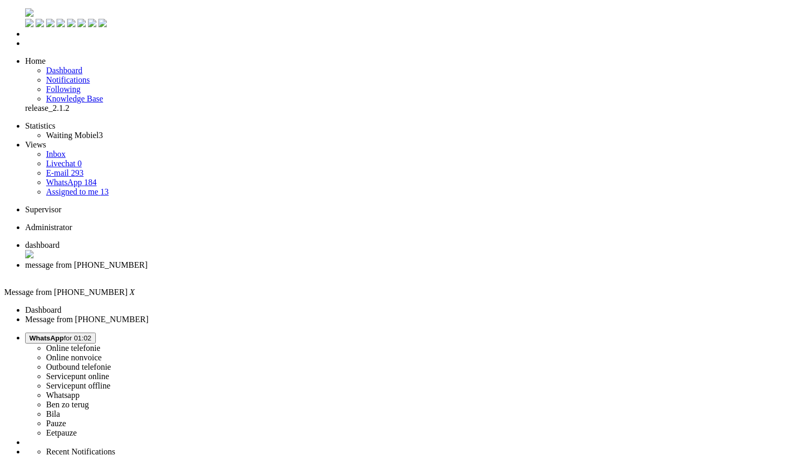
drag, startPoint x: 290, startPoint y: 1889, endPoint x: 242, endPoint y: 1889, distance: 47.6
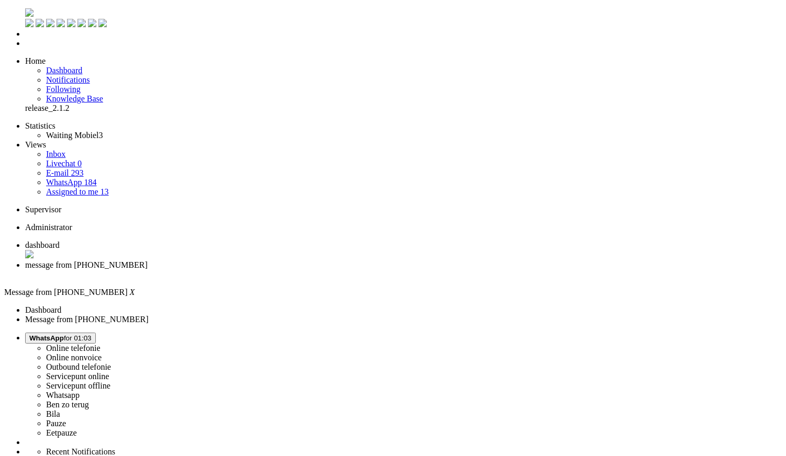
click at [304, 270] on div "Close tab" at bounding box center [403, 274] width 756 height 9
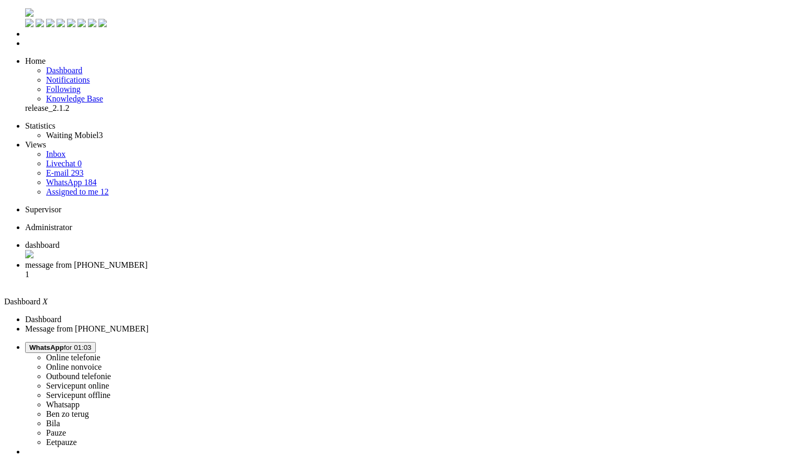
click at [148, 261] on span "message from [PHONE_NUMBER]" at bounding box center [86, 265] width 122 height 9
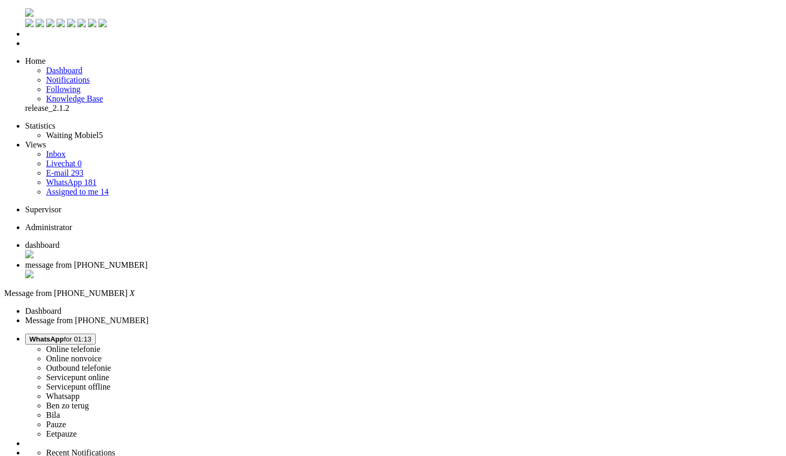
drag, startPoint x: 539, startPoint y: 213, endPoint x: 513, endPoint y: 179, distance: 41.9
click at [301, 270] on div "Close tab" at bounding box center [403, 275] width 756 height 10
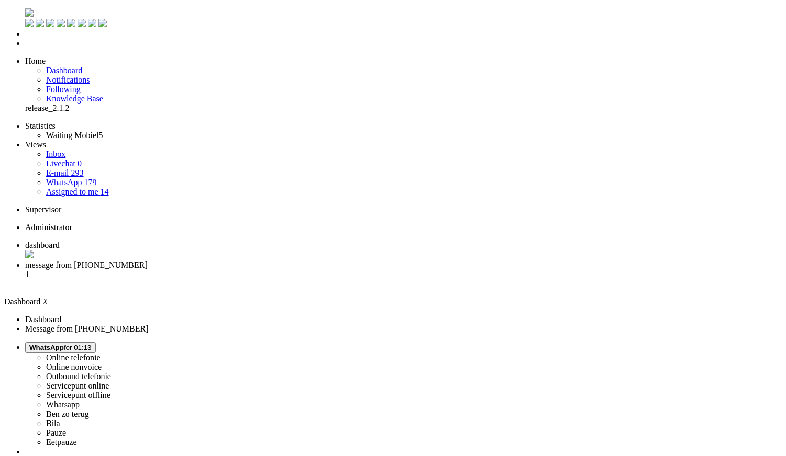
click at [148, 261] on span "message from [PHONE_NUMBER]" at bounding box center [86, 265] width 122 height 9
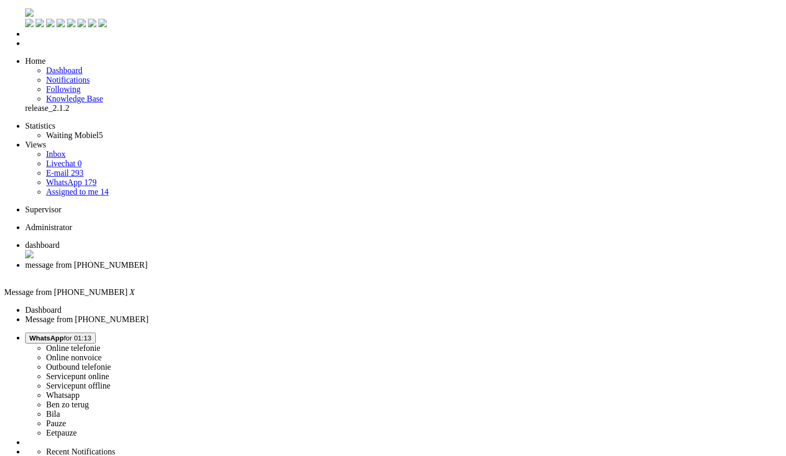
drag, startPoint x: 140, startPoint y: 1879, endPoint x: 423, endPoint y: 1918, distance: 285.8
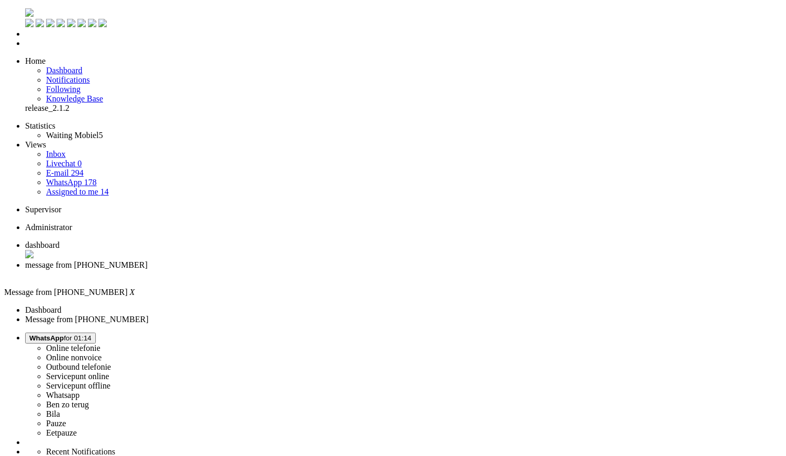
drag, startPoint x: 178, startPoint y: 372, endPoint x: 177, endPoint y: 383, distance: 11.0
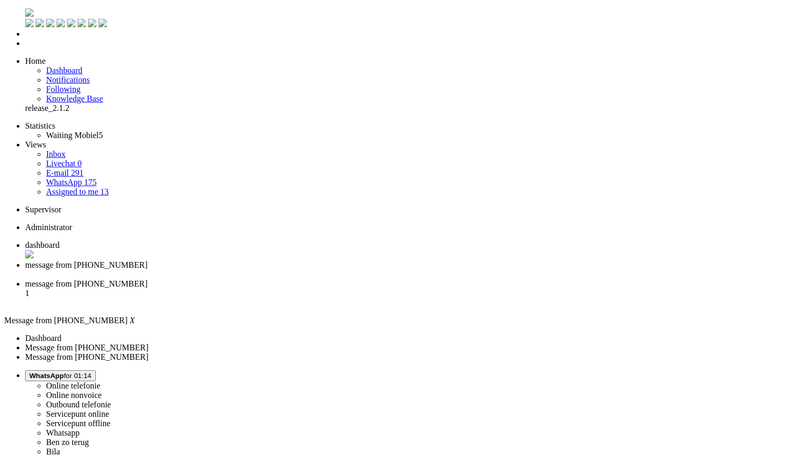
click at [302, 270] on div "Close tab" at bounding box center [403, 274] width 756 height 9
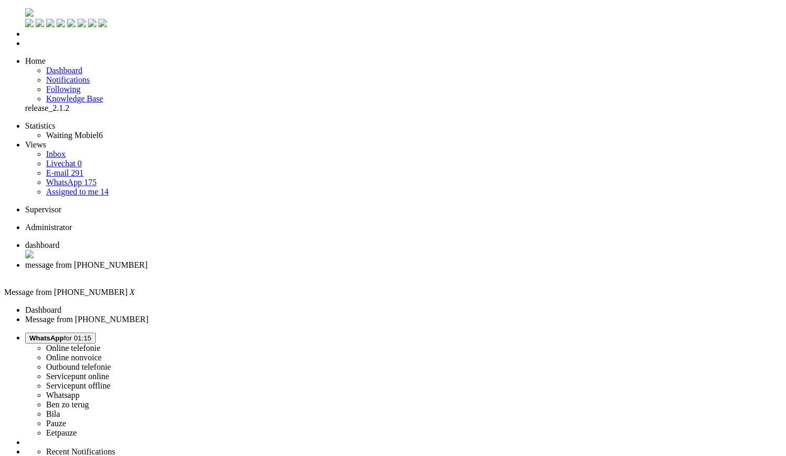
click at [60, 241] on span "dashboard" at bounding box center [42, 245] width 35 height 9
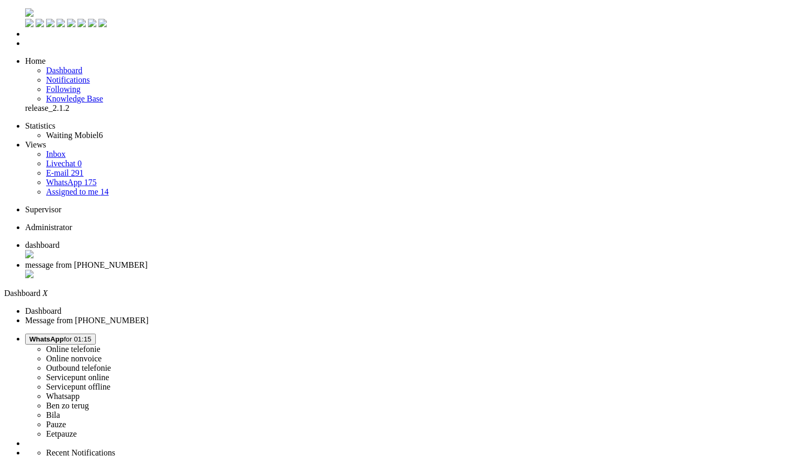
click at [269, 261] on li "message from [PHONE_NUMBER]" at bounding box center [403, 271] width 756 height 20
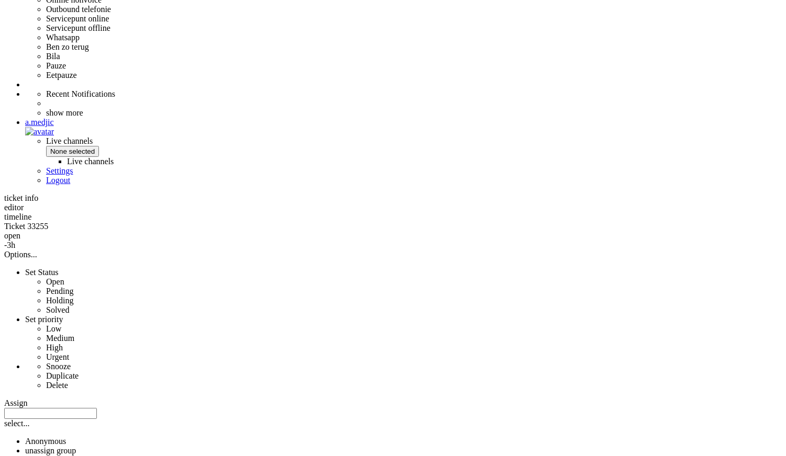
scroll to position [432, 0]
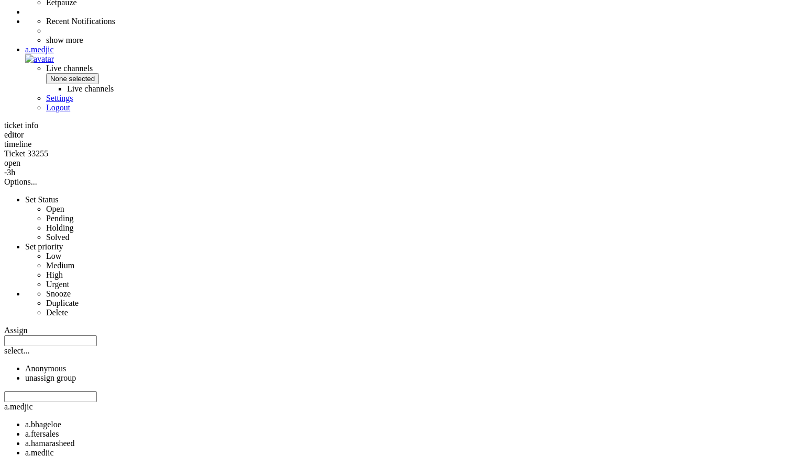
copy div "4706445"
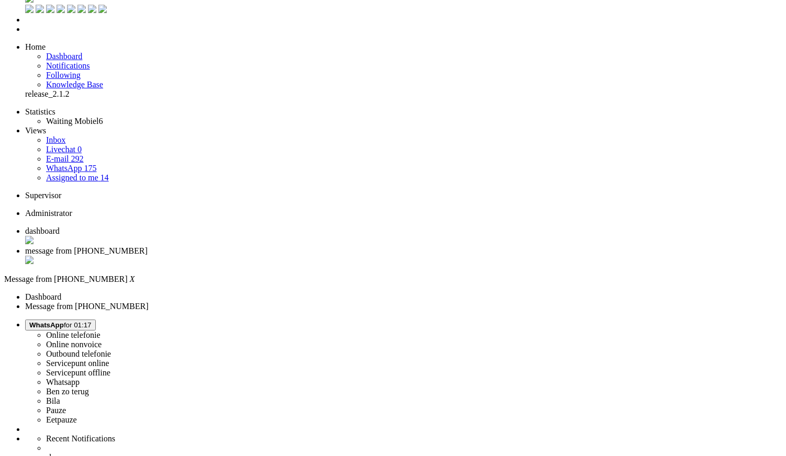
scroll to position [0, 0]
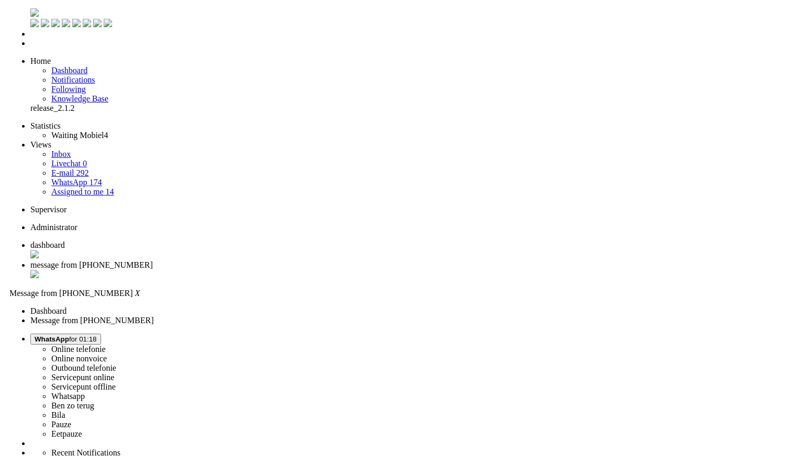
scroll to position [174, 0]
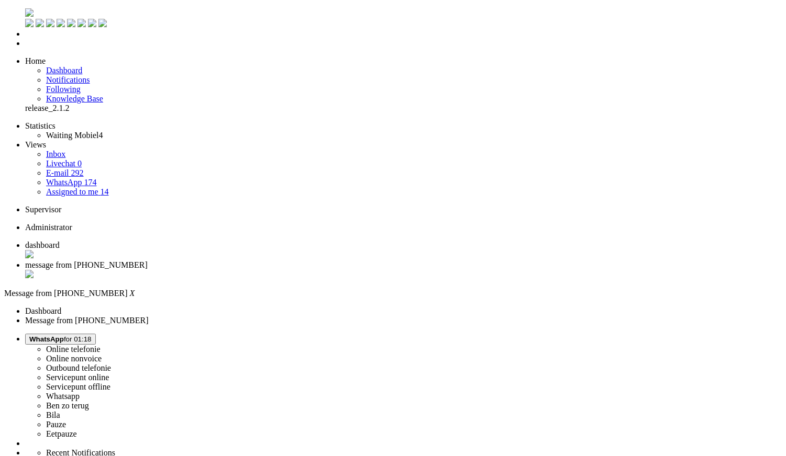
click at [302, 270] on div "Close tab" at bounding box center [403, 275] width 756 height 10
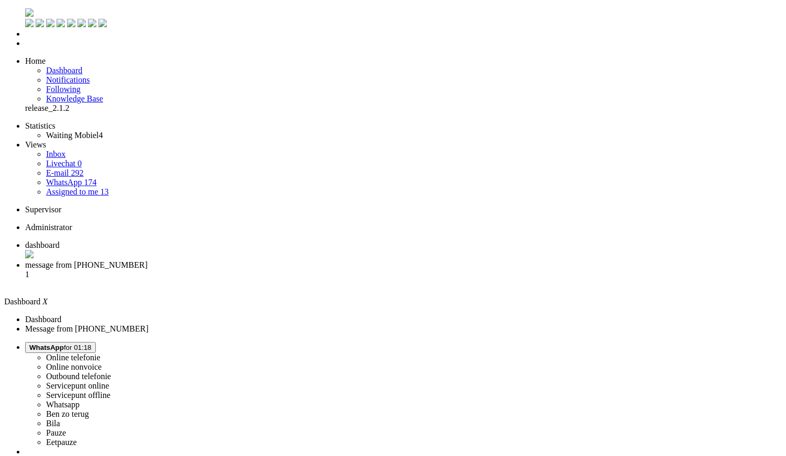
click at [148, 261] on span "message from [PHONE_NUMBER]" at bounding box center [86, 265] width 122 height 9
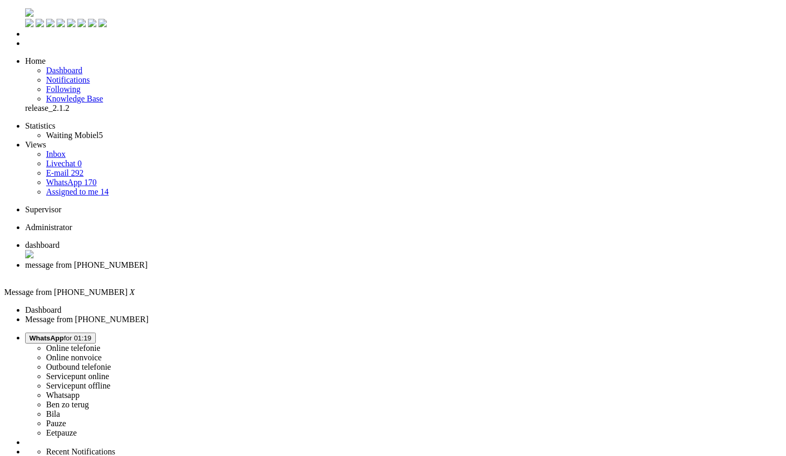
scroll to position [174, 0]
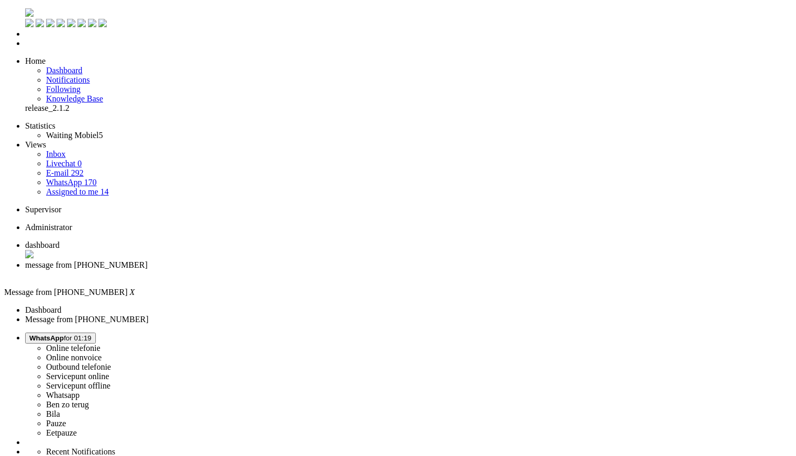
click at [301, 270] on div "Close tab" at bounding box center [408, 274] width 766 height 9
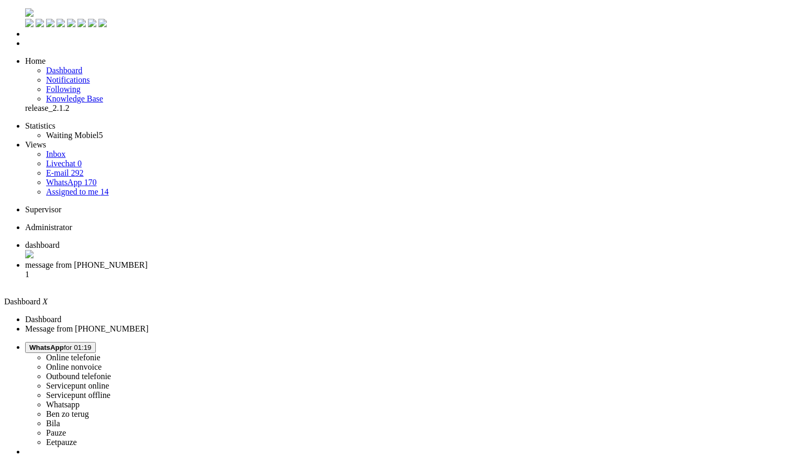
click at [148, 261] on span "message from [PHONE_NUMBER]" at bounding box center [86, 265] width 122 height 9
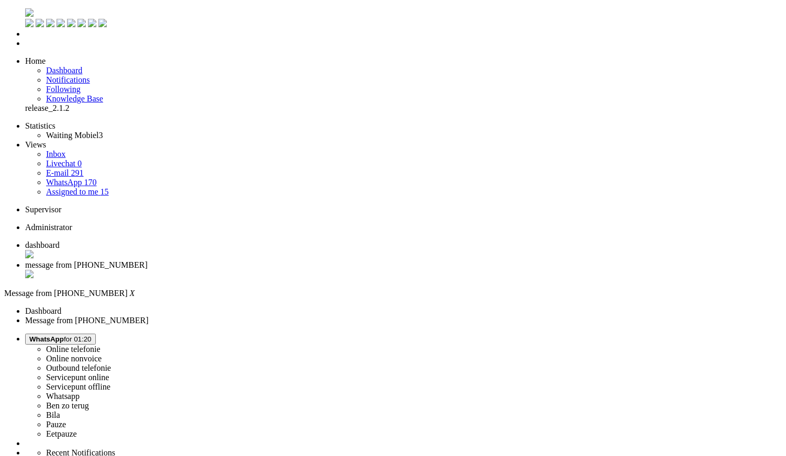
click at [303, 270] on div "Close tab" at bounding box center [403, 275] width 756 height 10
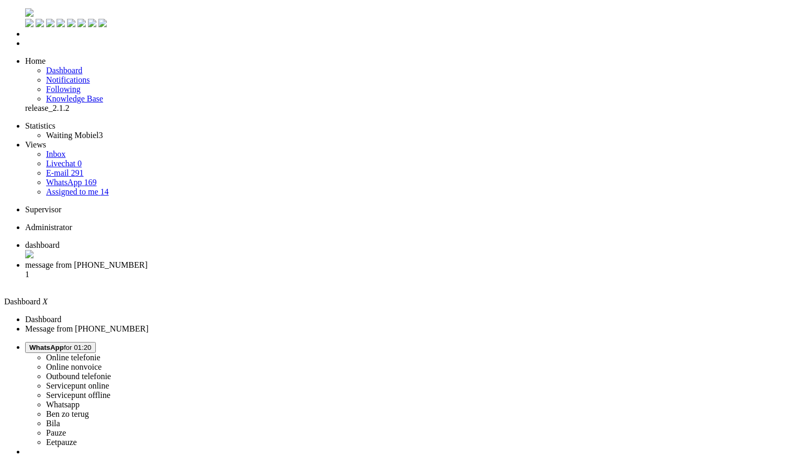
click at [148, 261] on span "message from [PHONE_NUMBER]" at bounding box center [86, 265] width 122 height 9
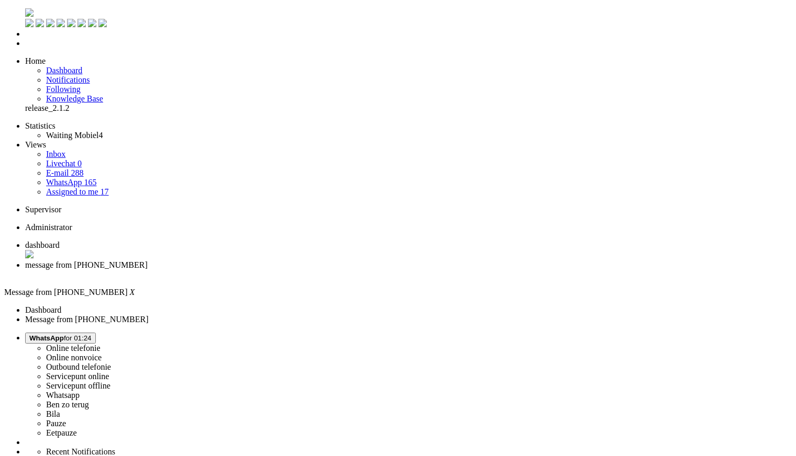
click at [92, 334] on span "WhatsApp for 01:25" at bounding box center [60, 338] width 62 height 8
click at [102, 353] on label "Online nonvoice" at bounding box center [73, 357] width 55 height 9
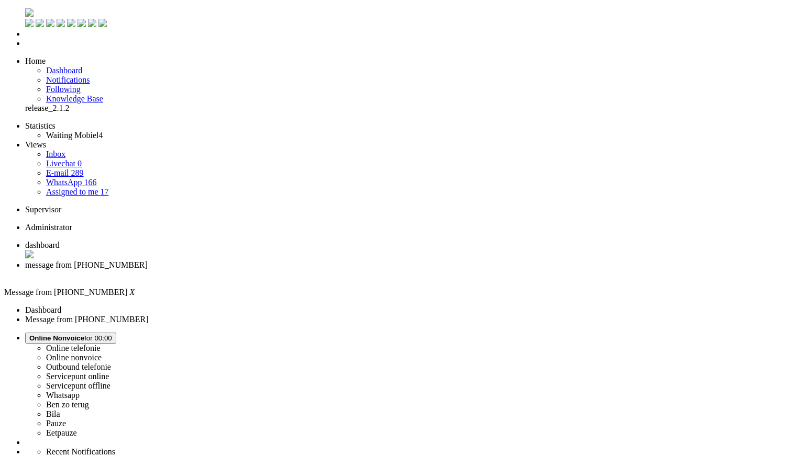
click at [302, 270] on div "Close tab" at bounding box center [408, 274] width 766 height 9
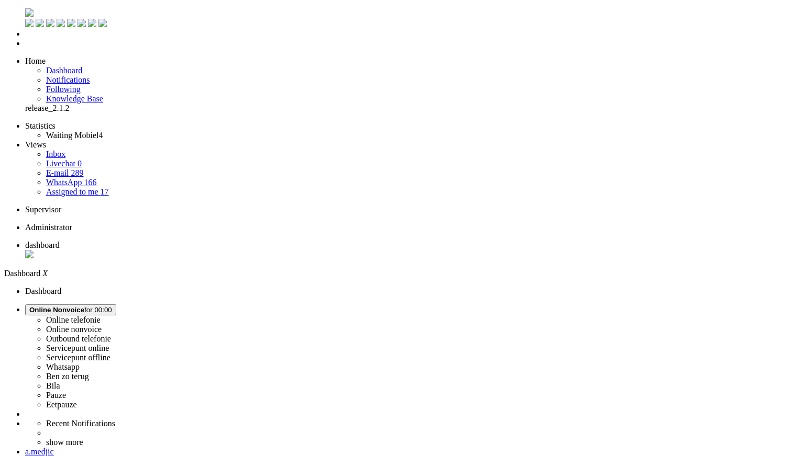
click at [95, 187] on link "Assigned to me 17" at bounding box center [77, 191] width 63 height 9
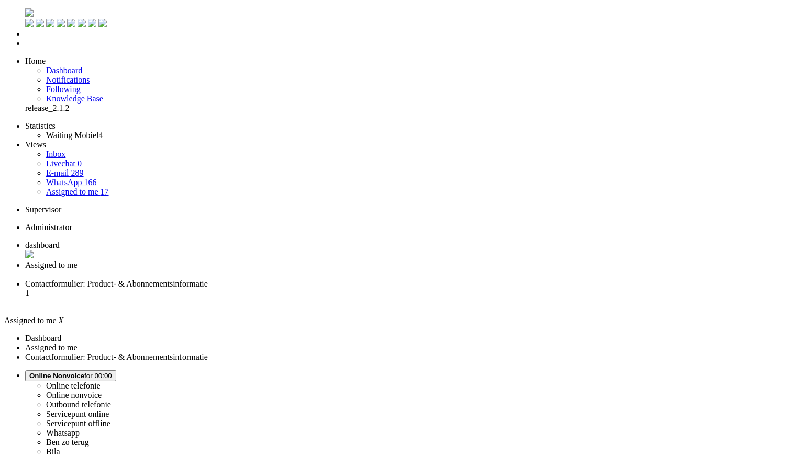
click at [202, 241] on li "dashboard" at bounding box center [403, 251] width 756 height 20
click at [208, 279] on span "Contactformulier: Product- & Abonnementsinformatie" at bounding box center [116, 283] width 183 height 9
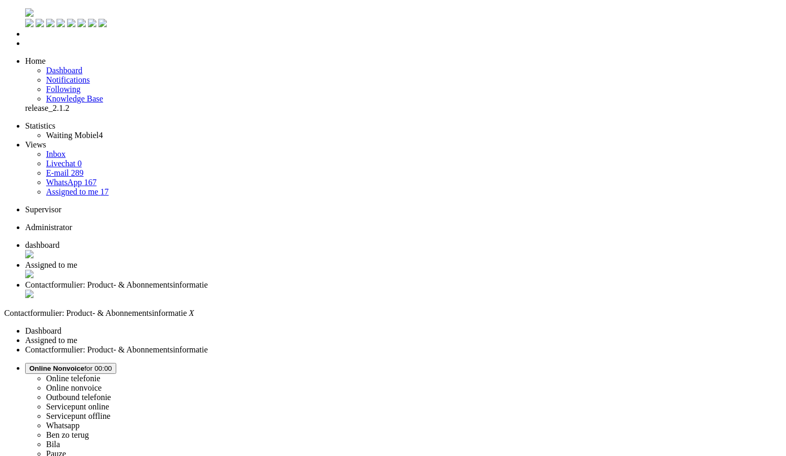
click at [389, 290] on div "Close tab" at bounding box center [403, 295] width 756 height 10
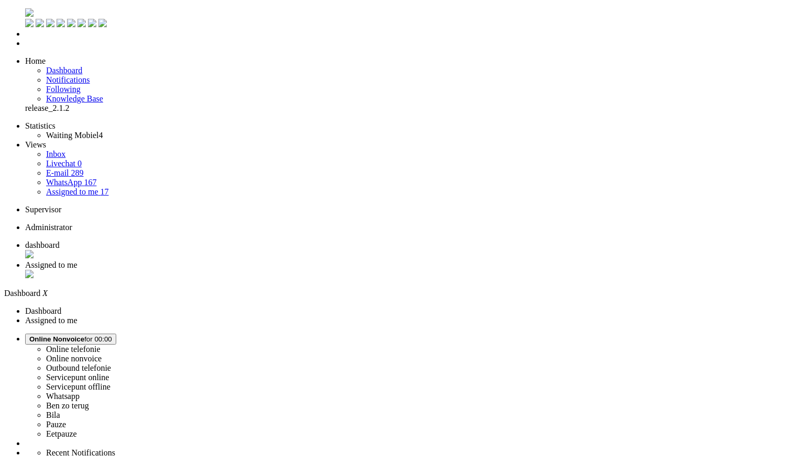
click at [77, 261] on span "Assigned to me" at bounding box center [51, 265] width 52 height 9
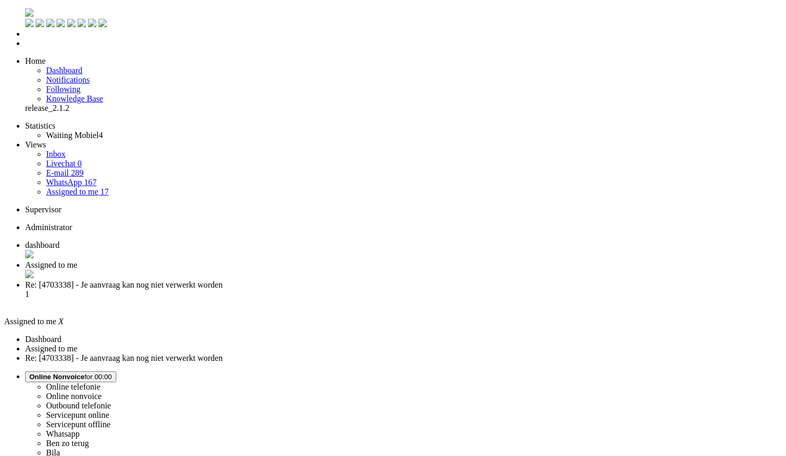
click at [222, 281] on span "Re: [4703338] - Je aanvraag kan nog niet verwerkt worden" at bounding box center [123, 285] width 197 height 9
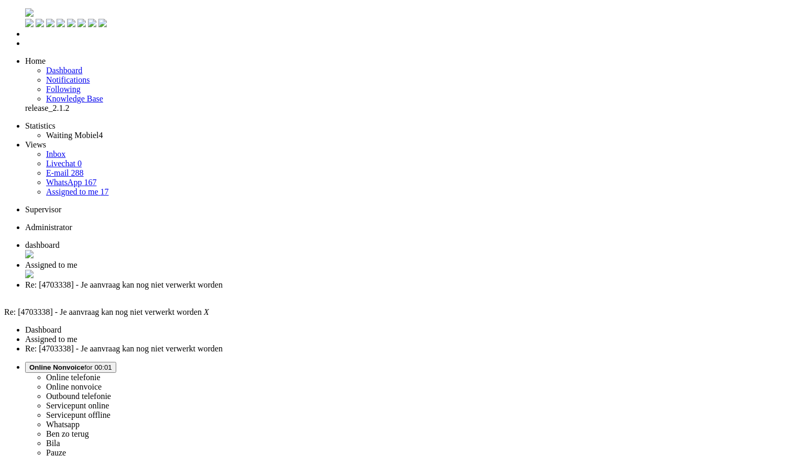
click at [116, 362] on button "Online Nonvoice for 00:01" at bounding box center [70, 367] width 91 height 11
drag, startPoint x: 644, startPoint y: 92, endPoint x: 10, endPoint y: 50, distance: 635.2
click at [80, 420] on label "Whatsapp" at bounding box center [62, 424] width 33 height 9
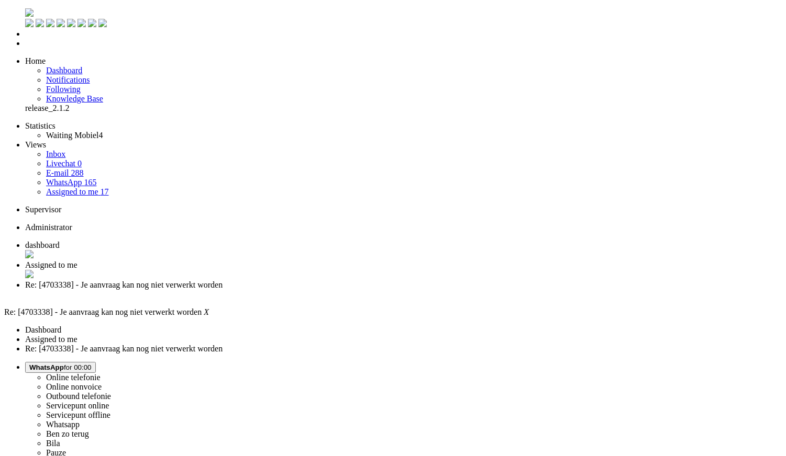
click at [392, 290] on div "Close tab" at bounding box center [403, 294] width 756 height 9
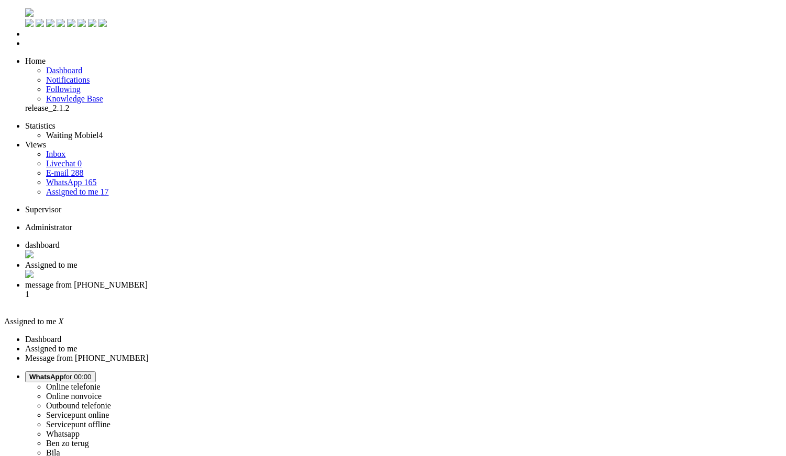
click at [148, 281] on span "message from [PHONE_NUMBER]" at bounding box center [86, 285] width 122 height 9
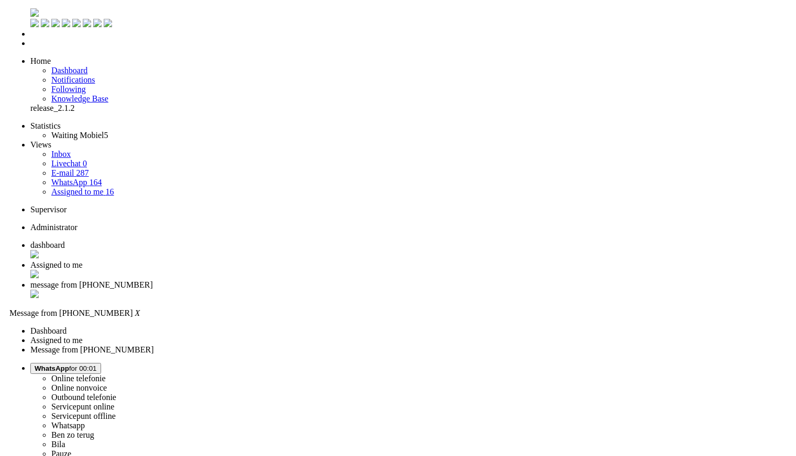
scroll to position [116, 0]
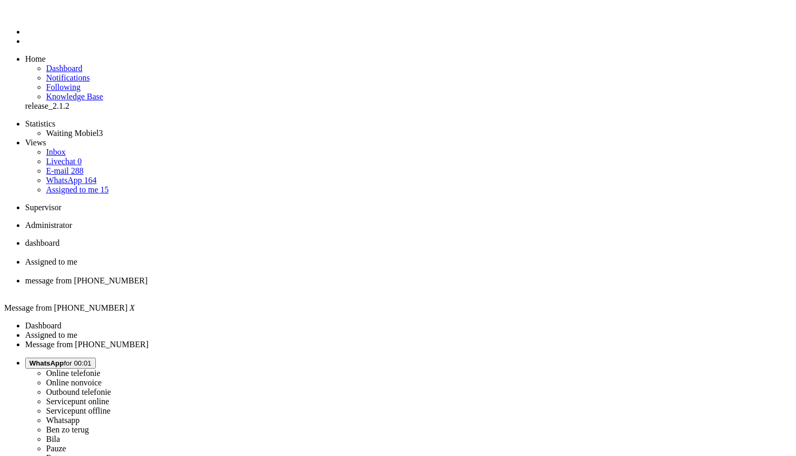
click at [393, 286] on div "Close tab" at bounding box center [408, 290] width 766 height 9
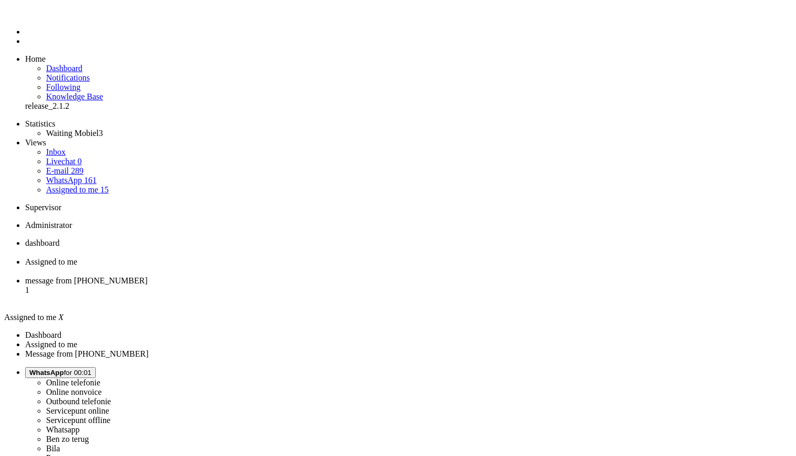
click at [148, 276] on span "message from [PHONE_NUMBER]" at bounding box center [86, 280] width 122 height 9
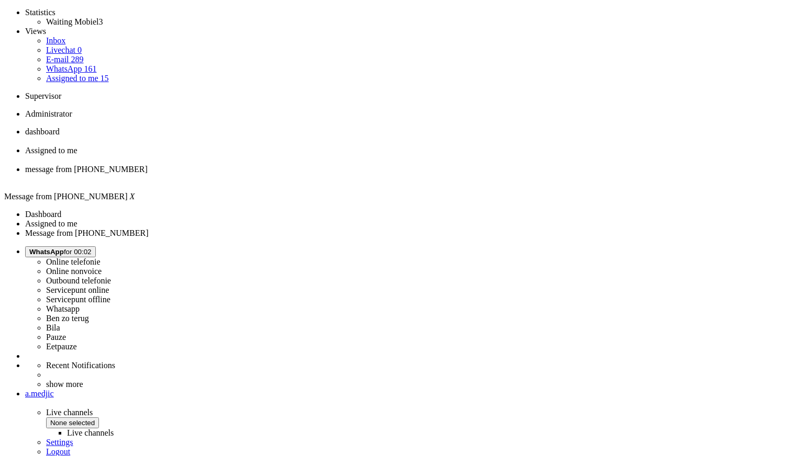
scroll to position [48, 0]
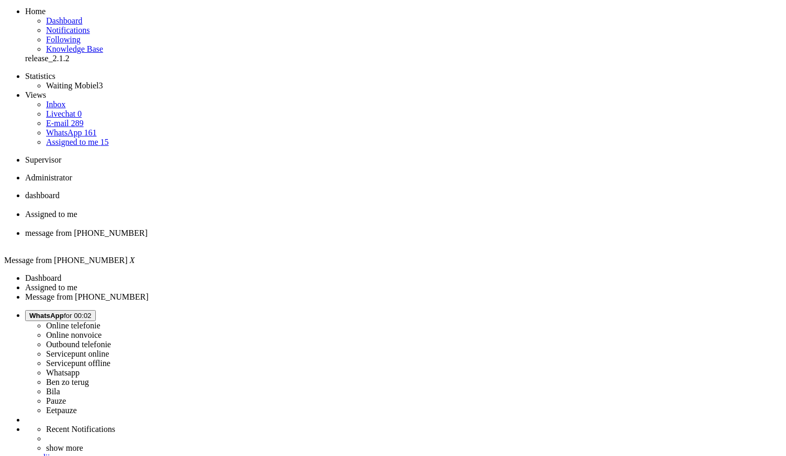
copy div "4684443"
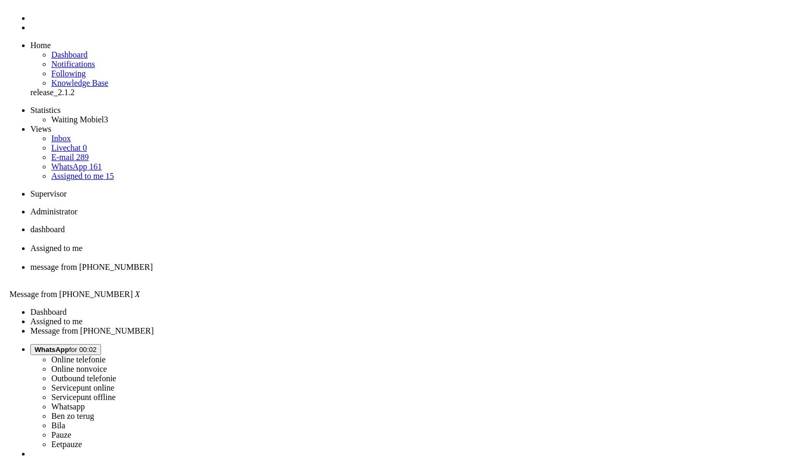
scroll to position [0, 0]
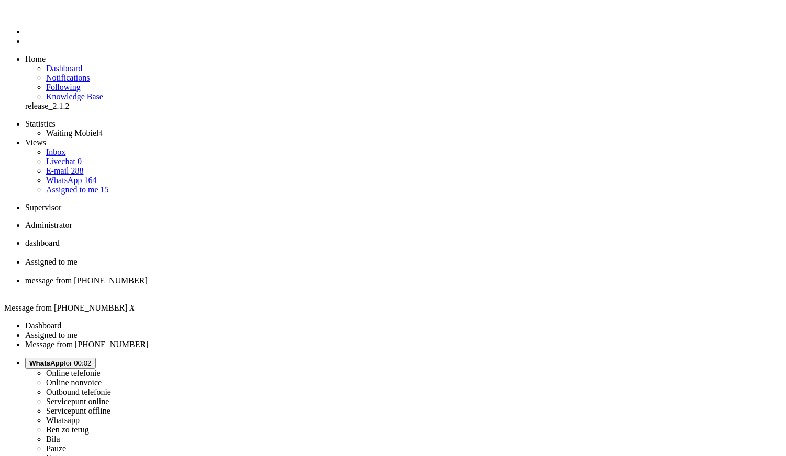
click at [388, 286] on div "Close tab" at bounding box center [403, 290] width 756 height 9
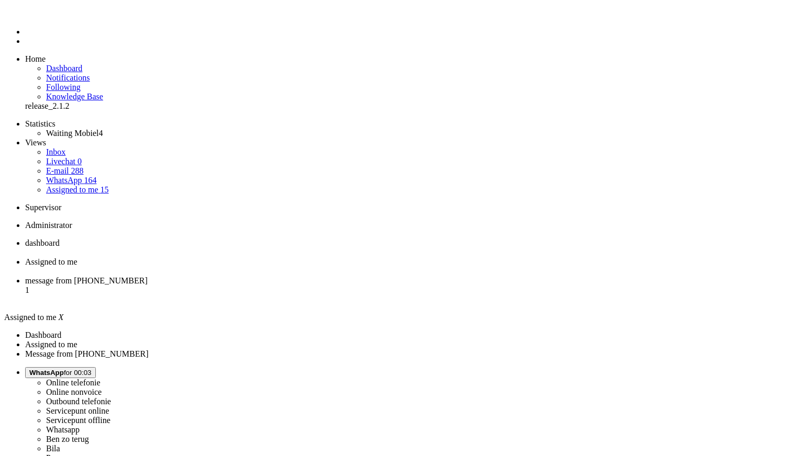
click at [346, 276] on li "message from +31610965060 1" at bounding box center [408, 290] width 766 height 28
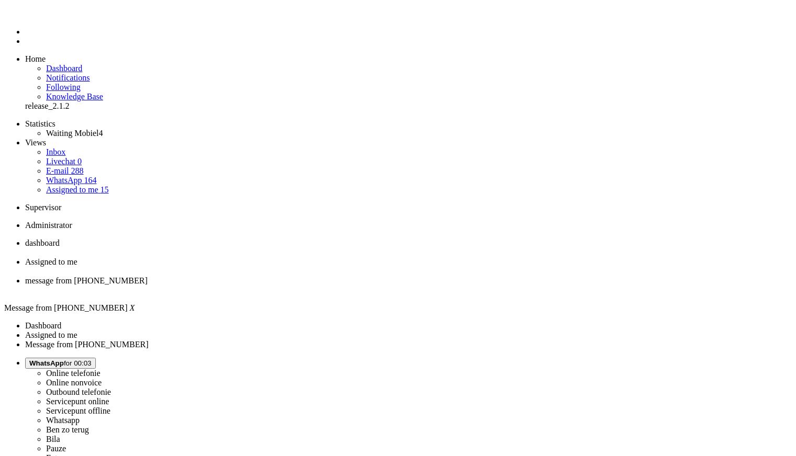
copy div "4705922"
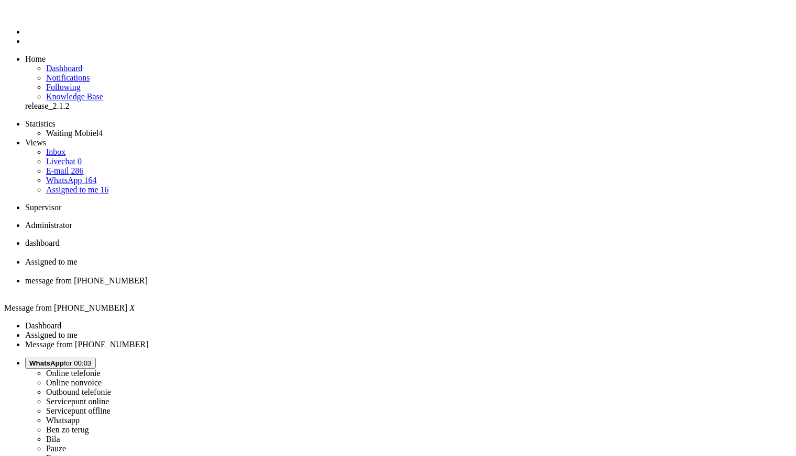
drag, startPoint x: 667, startPoint y: 164, endPoint x: 574, endPoint y: 205, distance: 101.9
click at [390, 276] on li "message from +31610965060" at bounding box center [408, 285] width 766 height 19
click at [391, 286] on div "Close tab" at bounding box center [408, 290] width 766 height 9
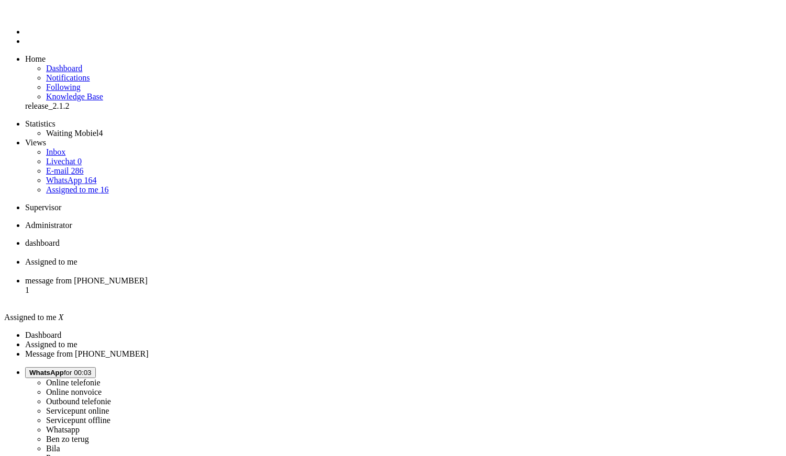
click at [148, 276] on span "message from +31645338125" at bounding box center [86, 280] width 122 height 9
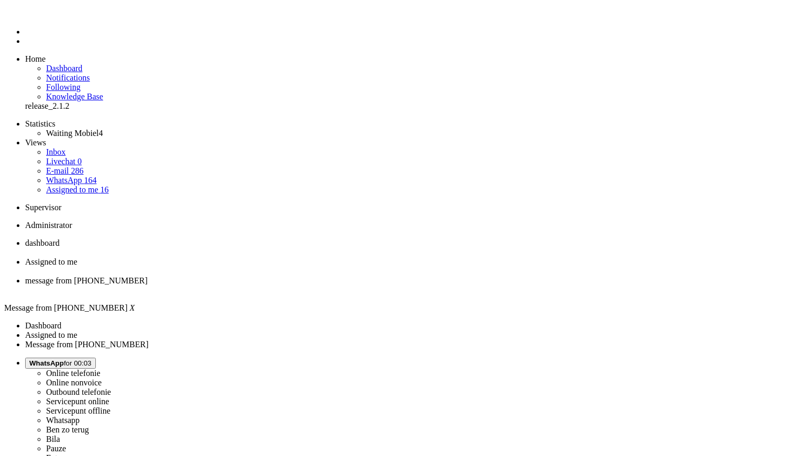
click at [389, 286] on div "Close tab" at bounding box center [408, 290] width 766 height 9
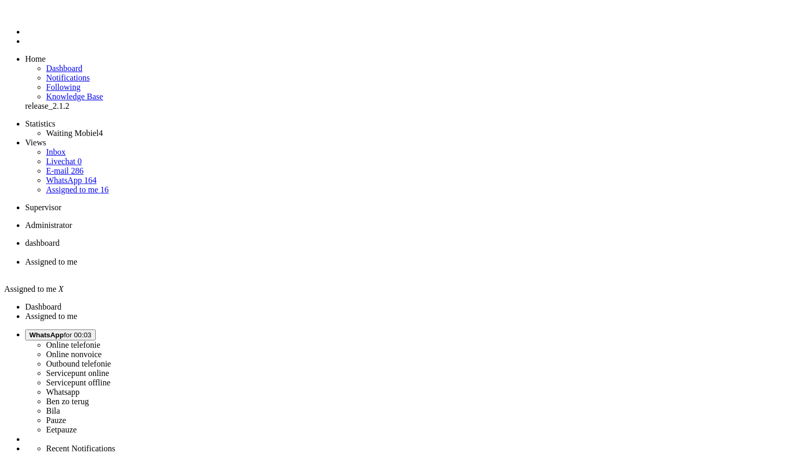
click at [299, 267] on div "Close tab" at bounding box center [403, 271] width 756 height 9
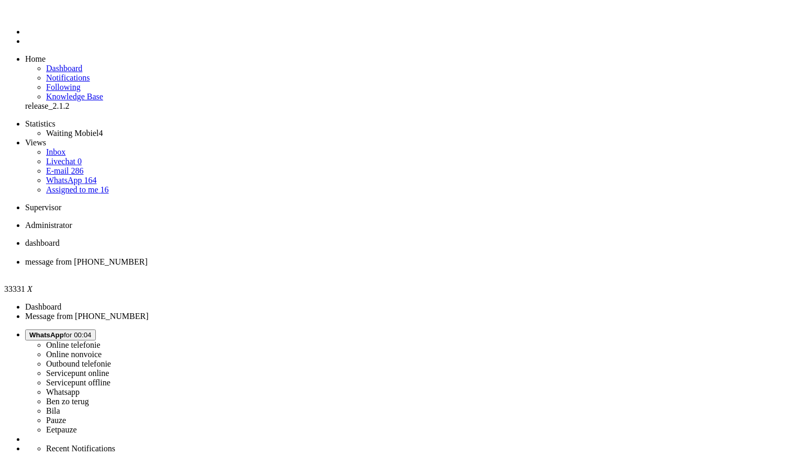
click at [301, 267] on div "Close tab" at bounding box center [408, 271] width 766 height 9
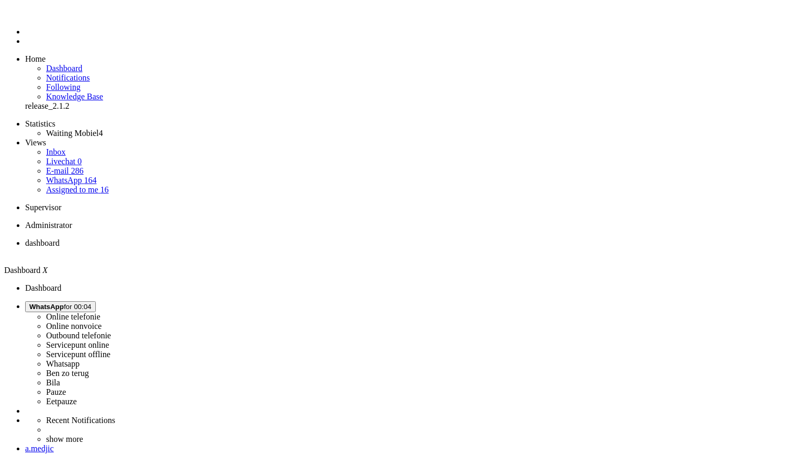
drag, startPoint x: 182, startPoint y: 84, endPoint x: 187, endPoint y: 89, distance: 7.4
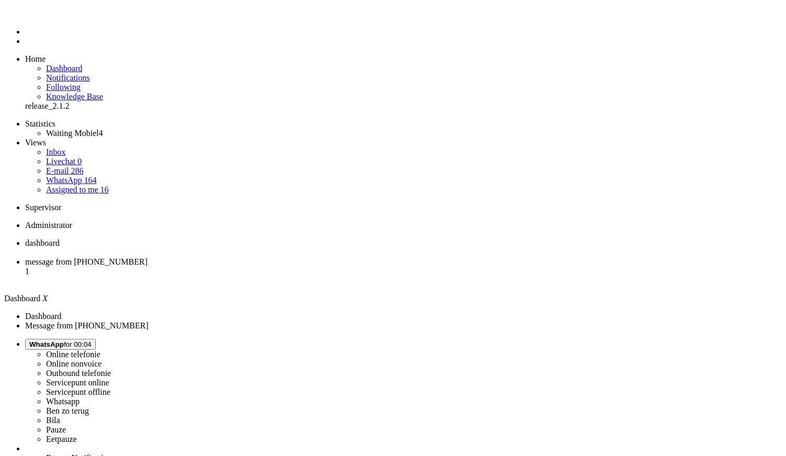
click at [148, 258] on span "message from +31683839230" at bounding box center [86, 262] width 122 height 9
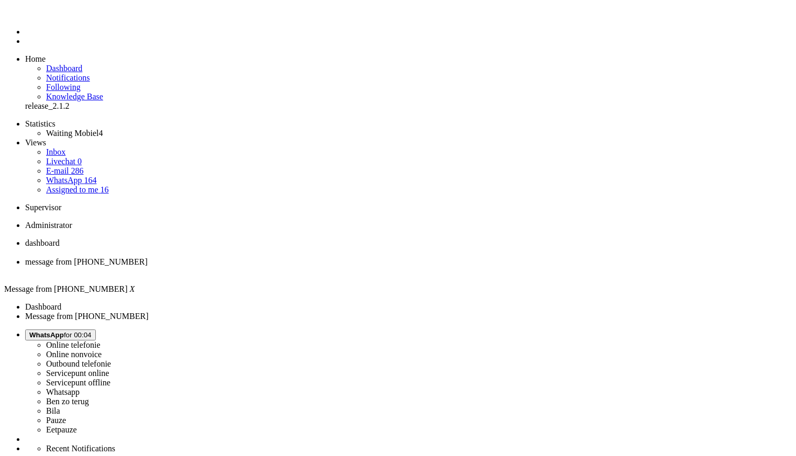
type input "levert"
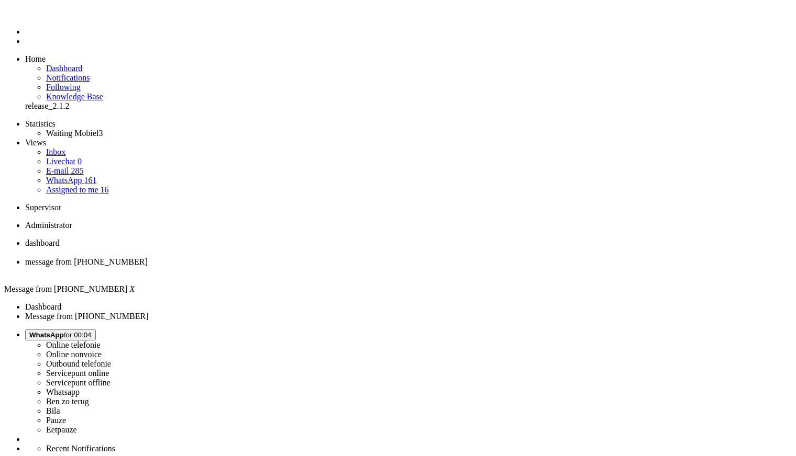
type input "lever"
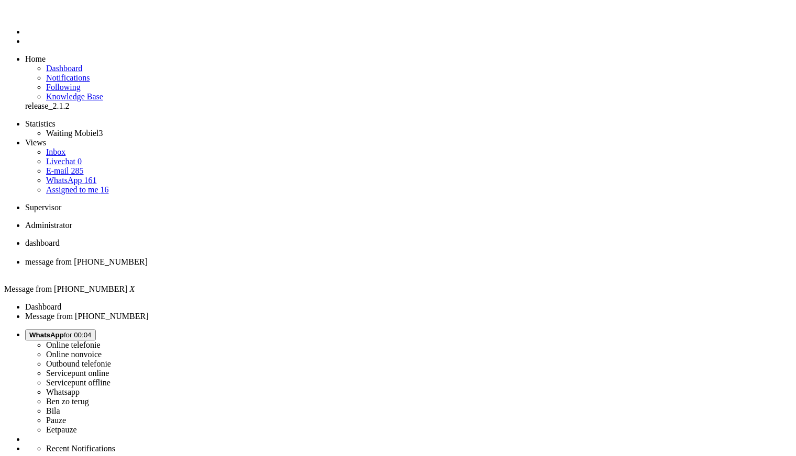
click at [304, 267] on div "Close tab" at bounding box center [408, 271] width 766 height 9
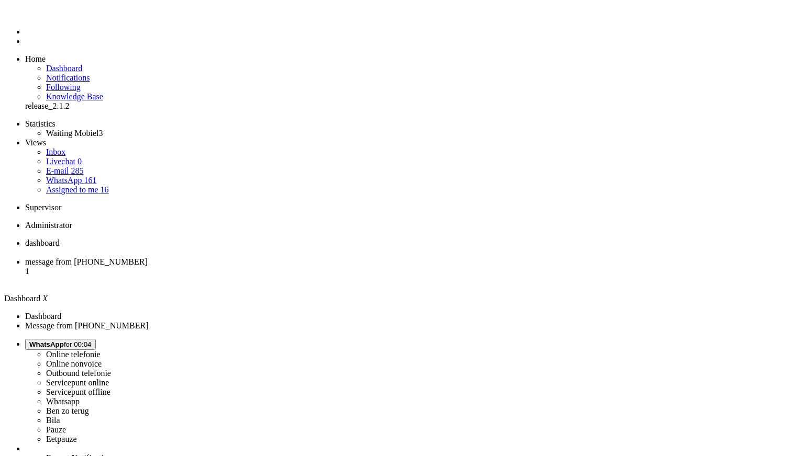
click at [264, 258] on li "message from +31616405195 1" at bounding box center [403, 272] width 756 height 28
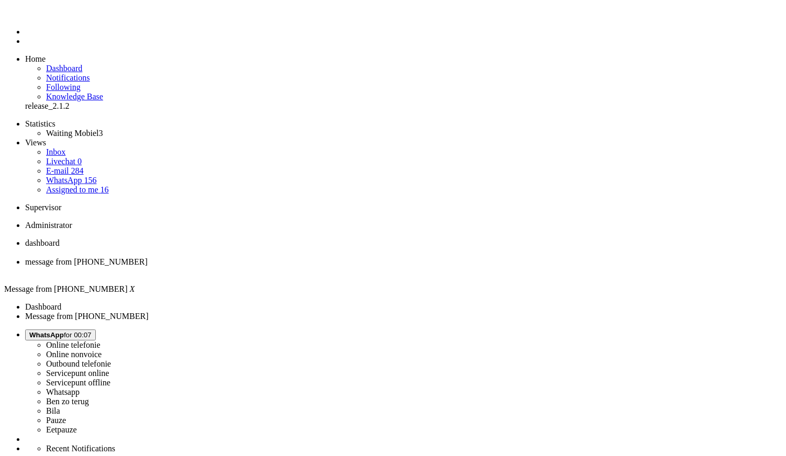
drag, startPoint x: 661, startPoint y: 163, endPoint x: 633, endPoint y: 193, distance: 40.7
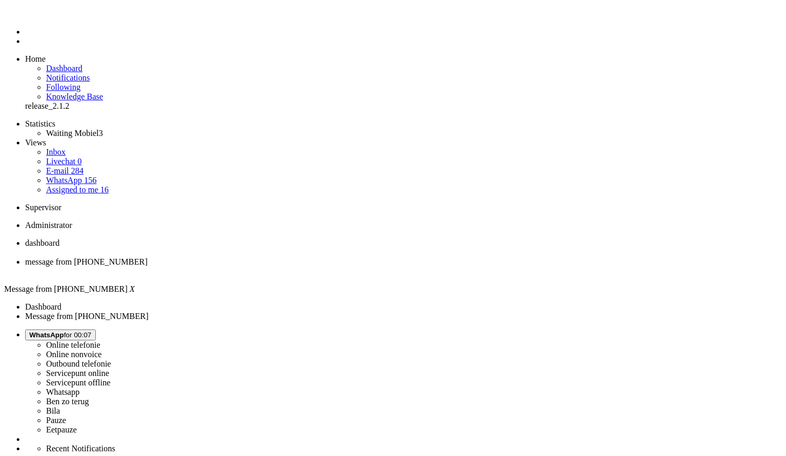
click at [303, 267] on div "Close tab" at bounding box center [403, 271] width 756 height 9
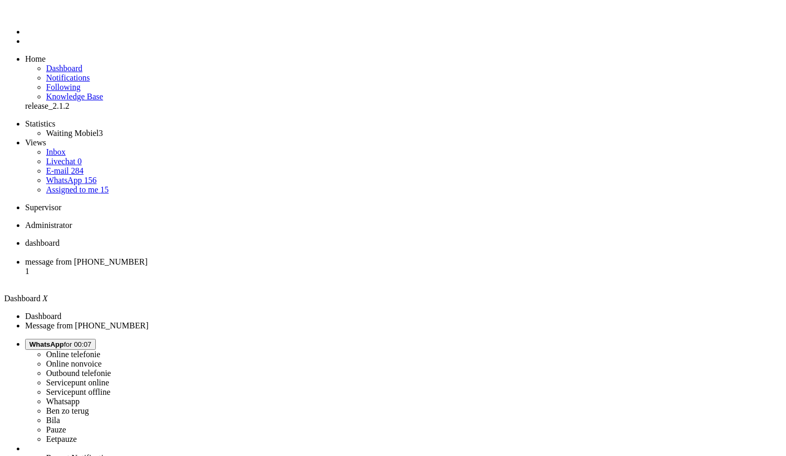
click at [148, 258] on span "message from +31623872104" at bounding box center [86, 262] width 122 height 9
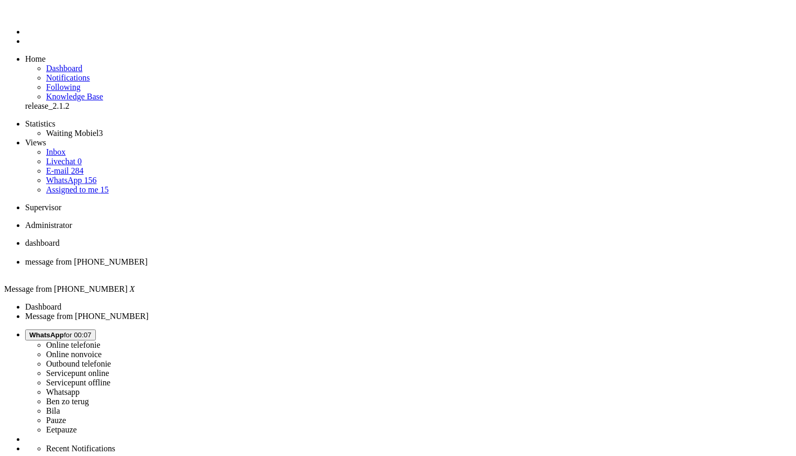
copy div "4706940"
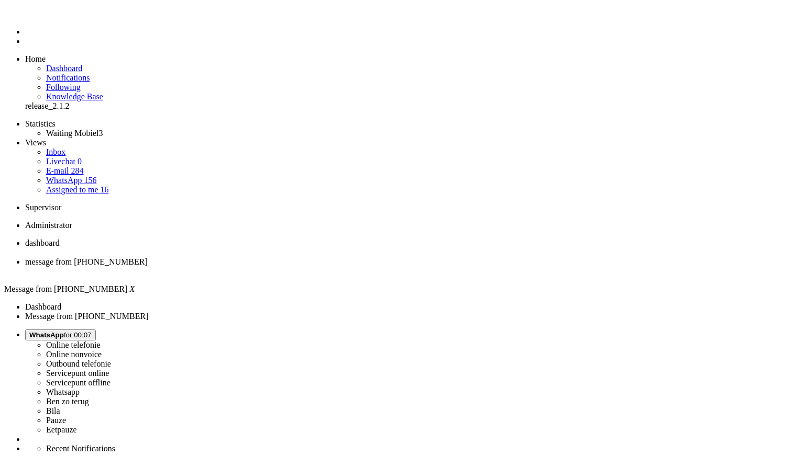
type input "reed"
drag, startPoint x: 52, startPoint y: 1896, endPoint x: 41, endPoint y: 1891, distance: 12.2
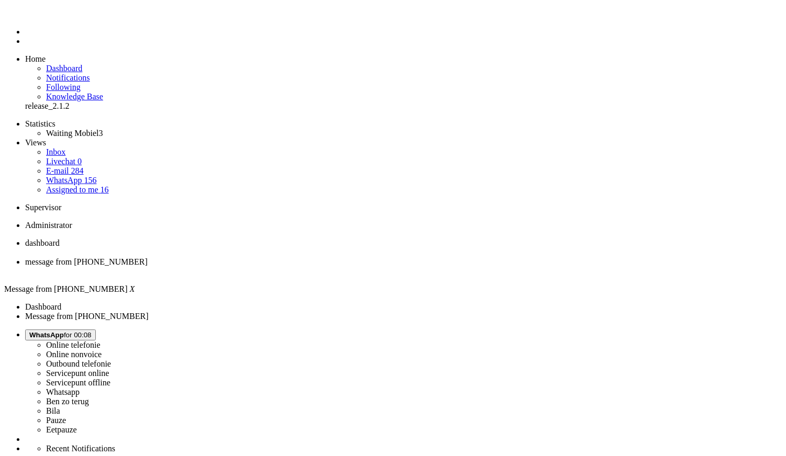
scroll to position [165, 0]
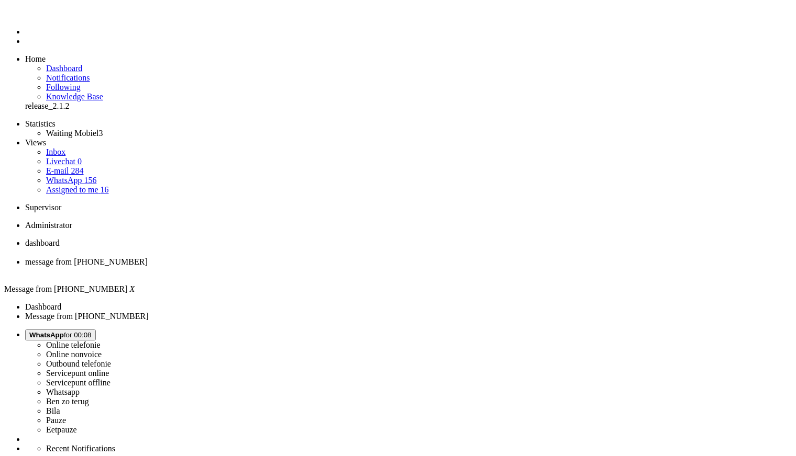
click at [301, 267] on div "Close tab" at bounding box center [408, 271] width 766 height 9
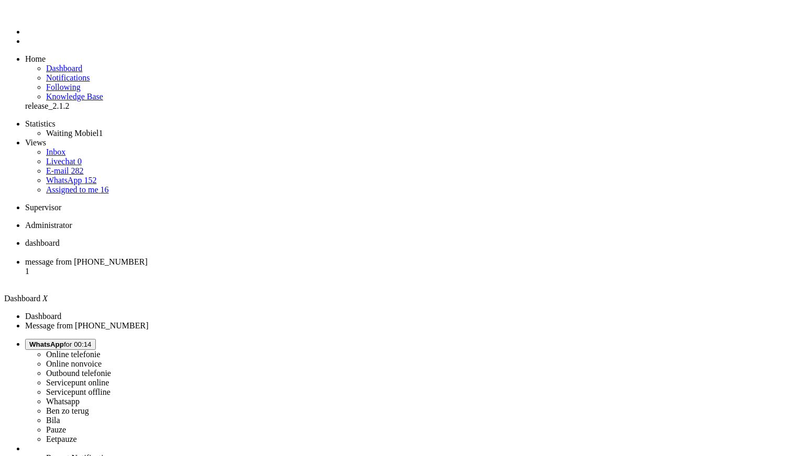
click at [148, 258] on span "message from +31611095637" at bounding box center [86, 262] width 122 height 9
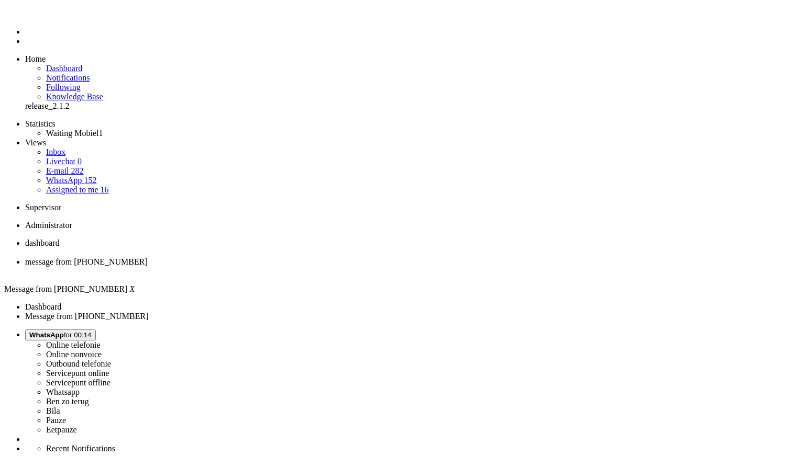
drag, startPoint x: 758, startPoint y: 308, endPoint x: 613, endPoint y: -51, distance: 387.2
click at [60, 239] on span "dashboard" at bounding box center [42, 243] width 35 height 9
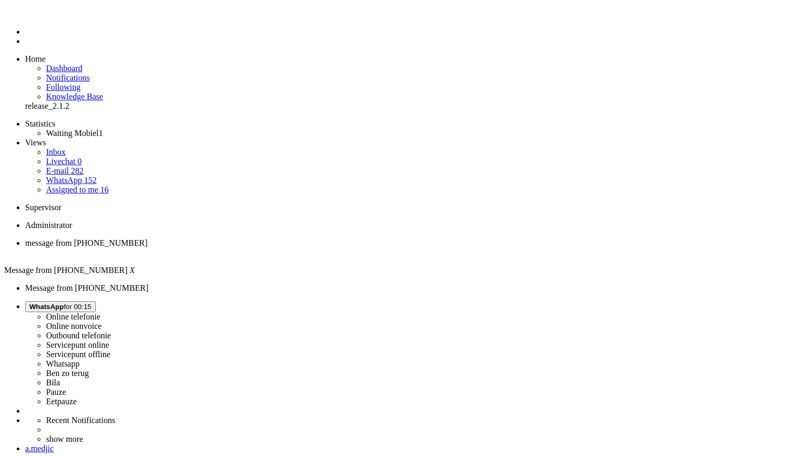
click at [211, 248] on div "Close tab" at bounding box center [403, 252] width 756 height 9
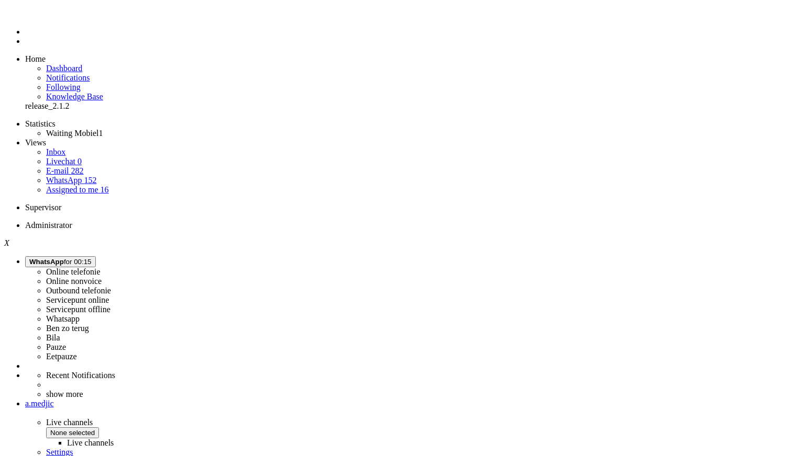
click at [25, 37] on li "Dashboard menu" at bounding box center [408, 31] width 766 height 9
click at [82, 64] on link "Dashboard" at bounding box center [64, 68] width 36 height 9
